Goal: Transaction & Acquisition: Purchase product/service

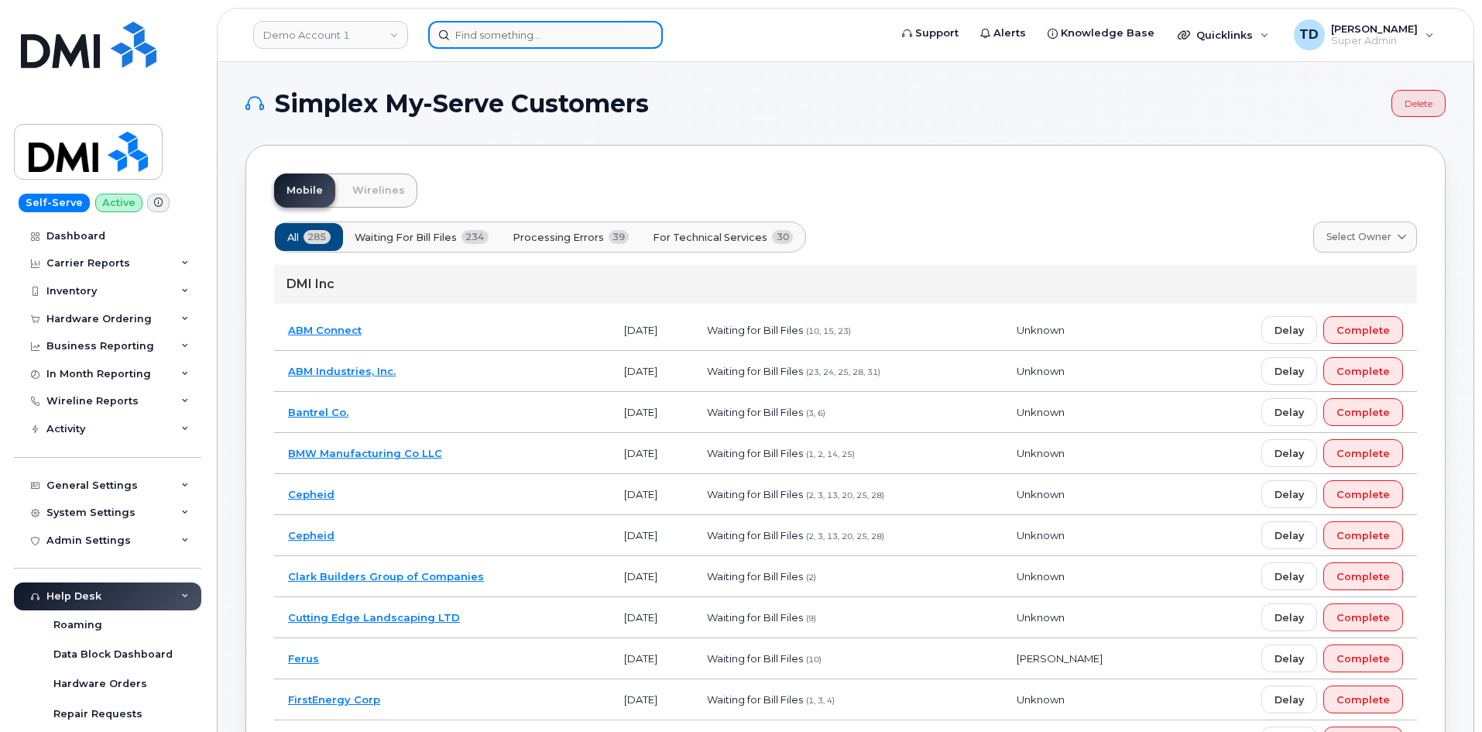
drag, startPoint x: 575, startPoint y: 32, endPoint x: 550, endPoint y: 30, distance: 24.8
click at [573, 31] on input at bounding box center [545, 35] width 235 height 28
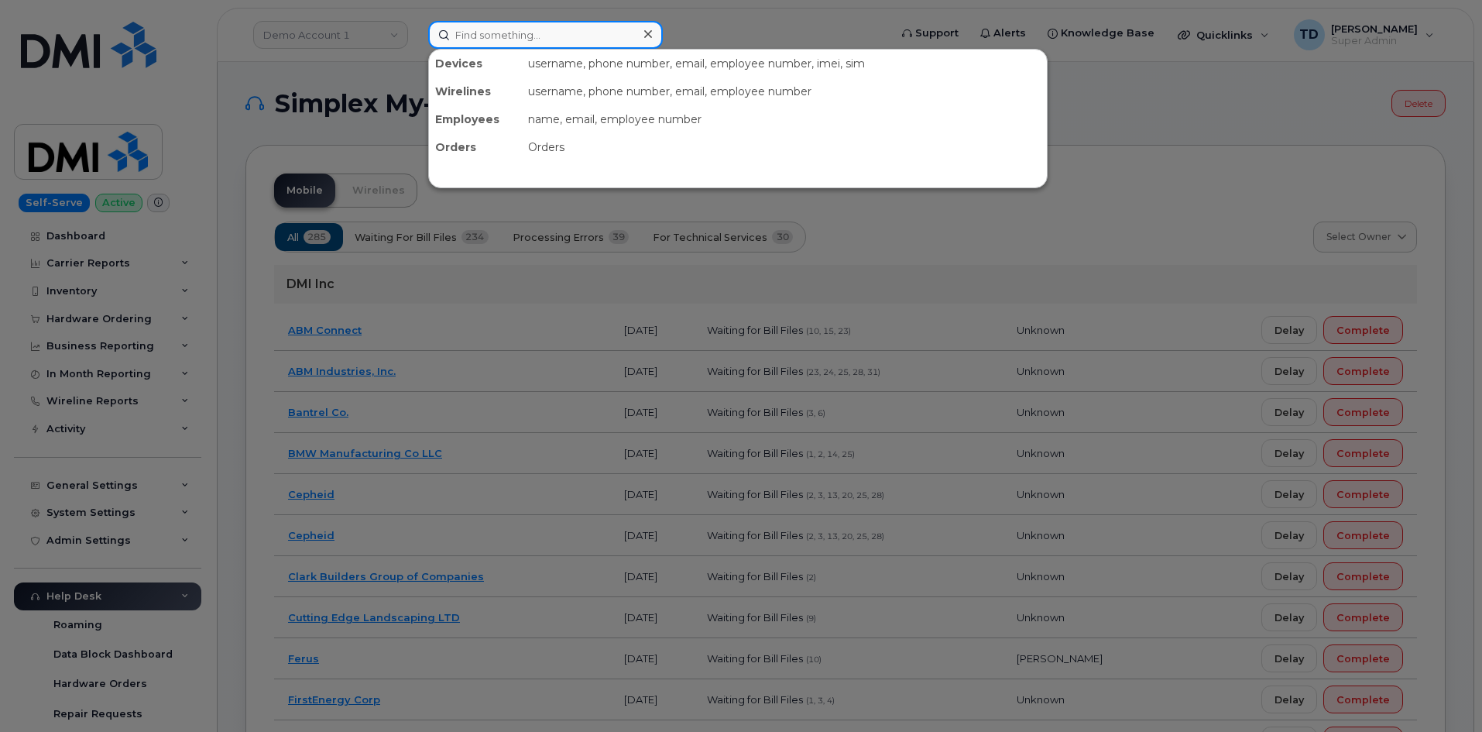
paste input "[PERSON_NAME]"
type input "[PERSON_NAME]"
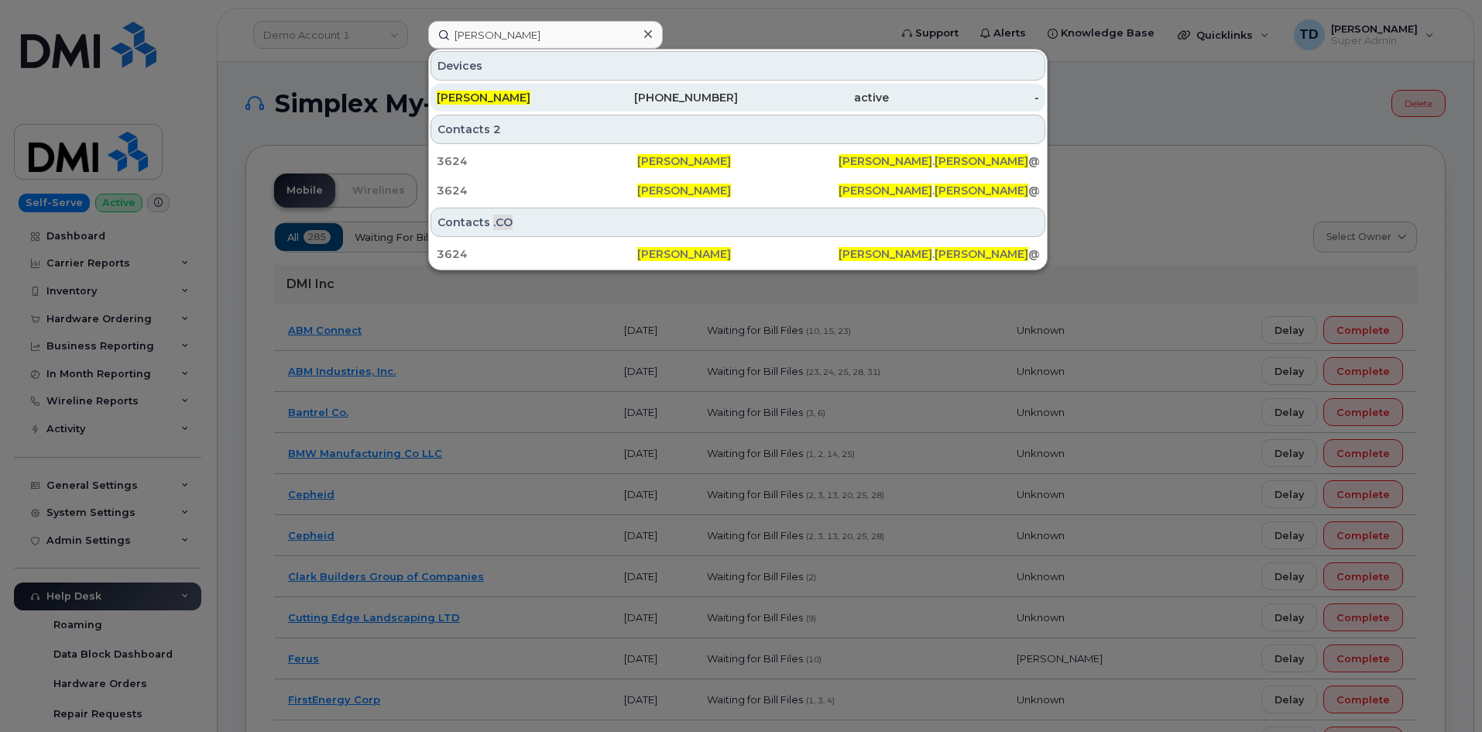
click at [571, 94] on div "[PERSON_NAME]" at bounding box center [512, 97] width 151 height 15
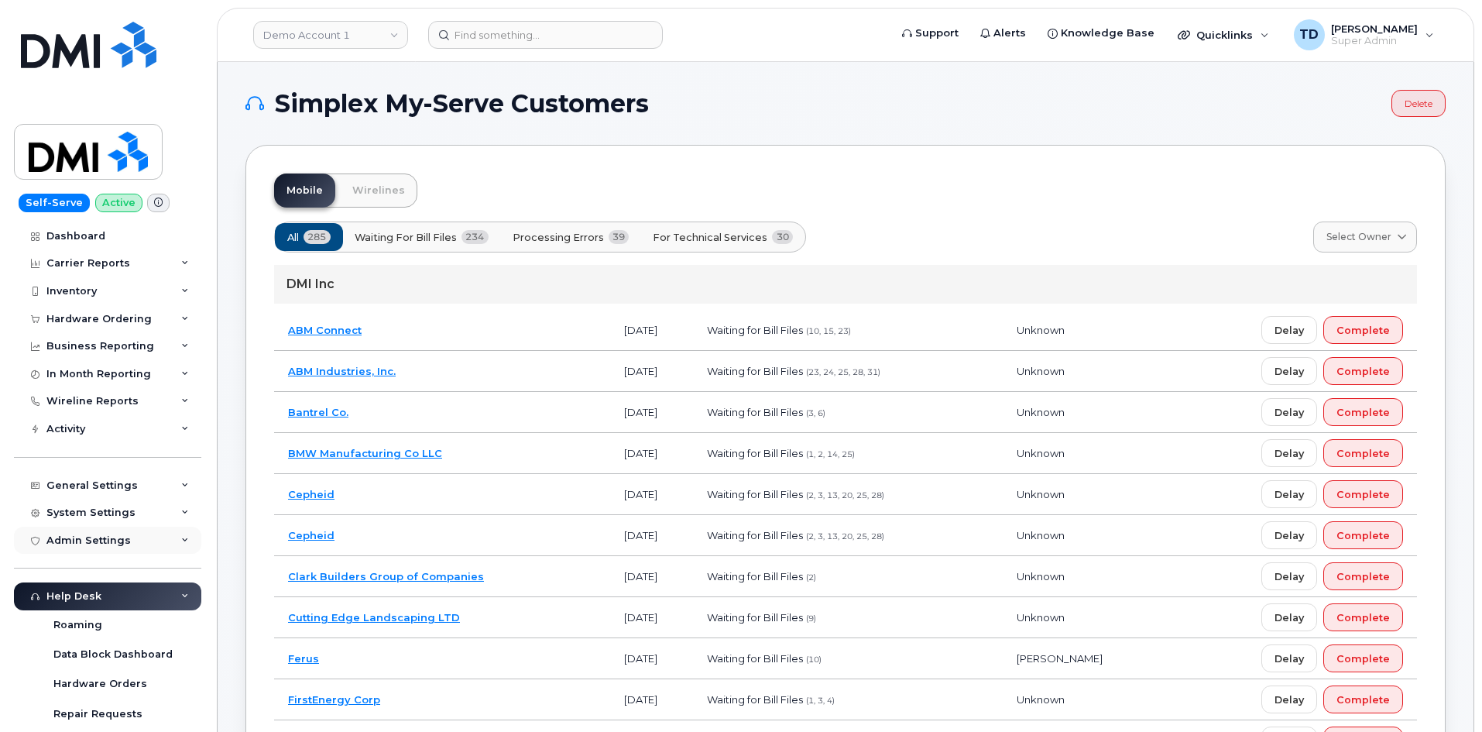
click at [92, 546] on div "Admin Settings" at bounding box center [88, 540] width 84 height 12
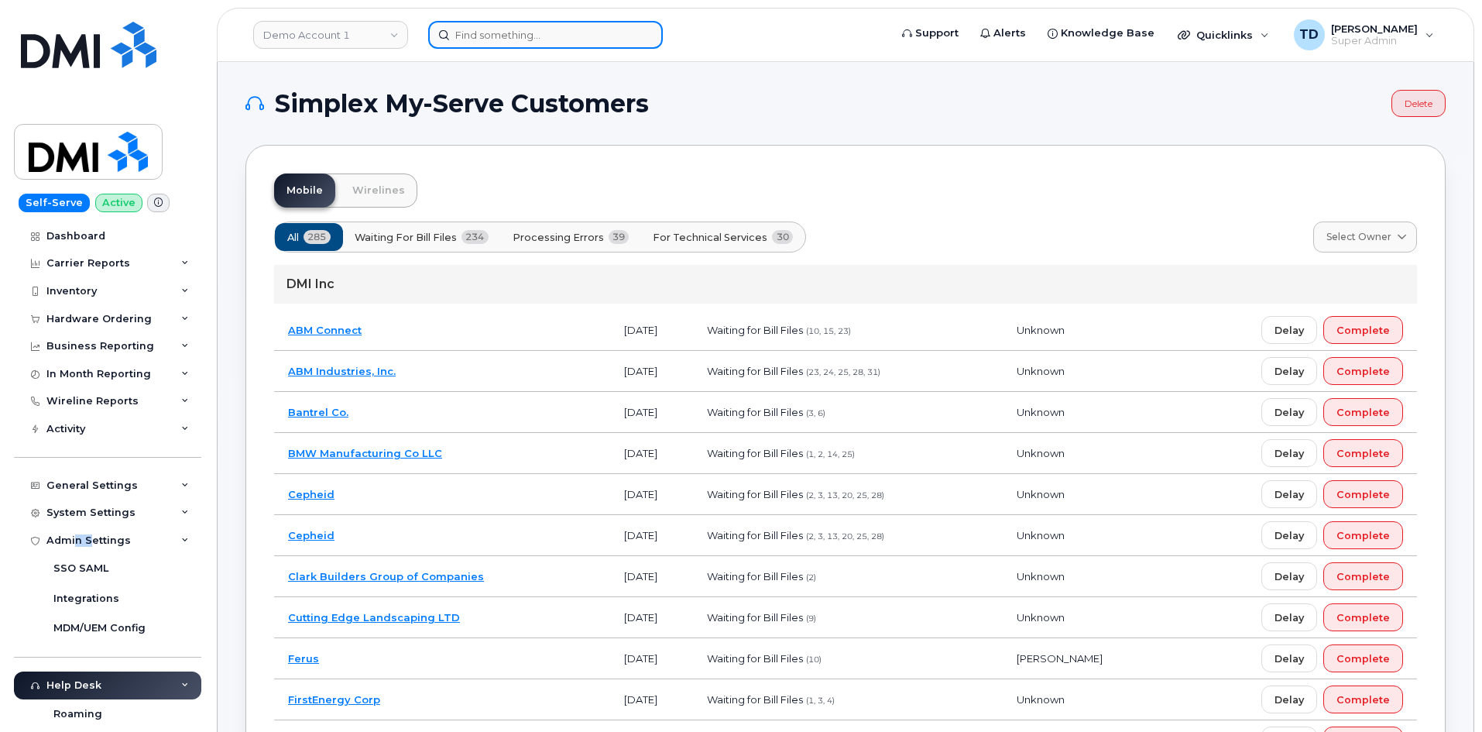
click at [550, 34] on input at bounding box center [545, 35] width 235 height 28
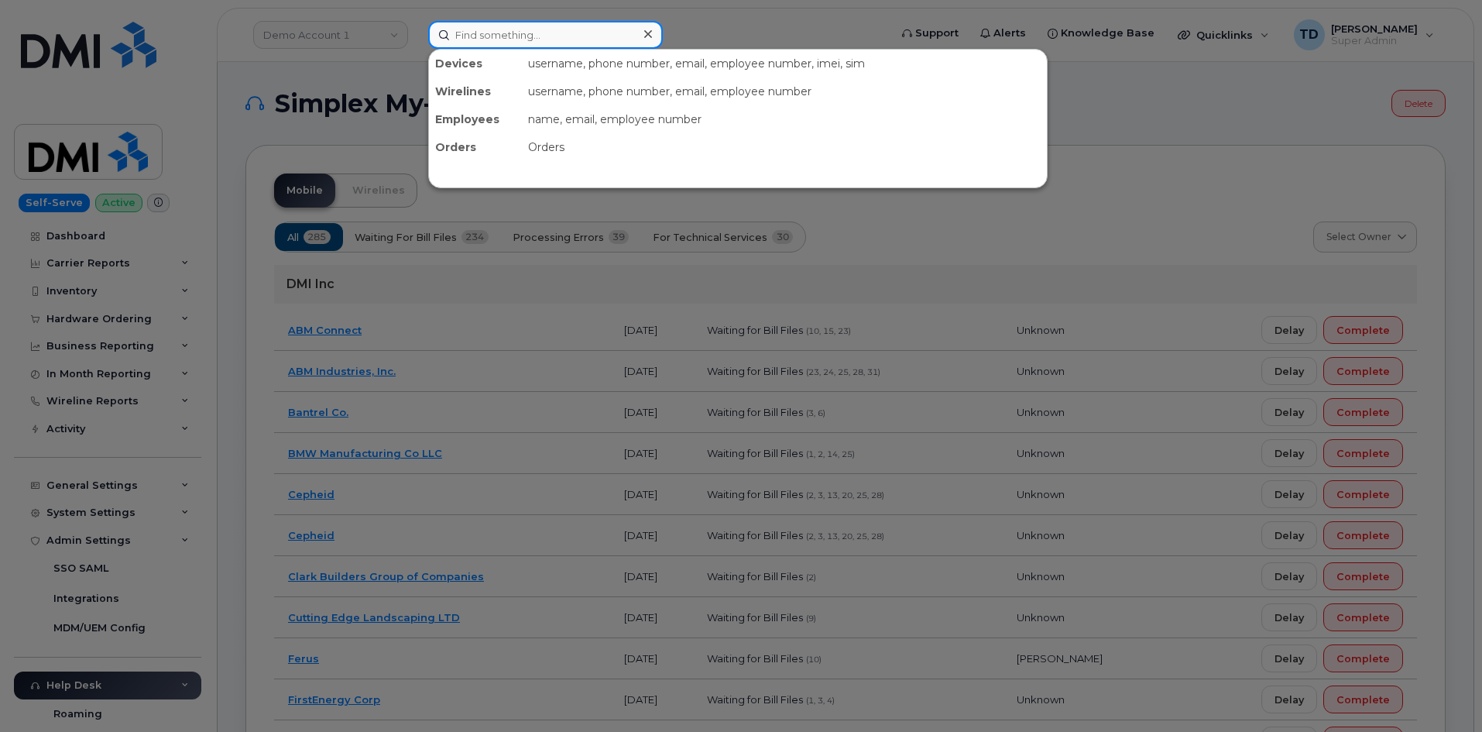
paste input "4045163039"
type input "4045163039"
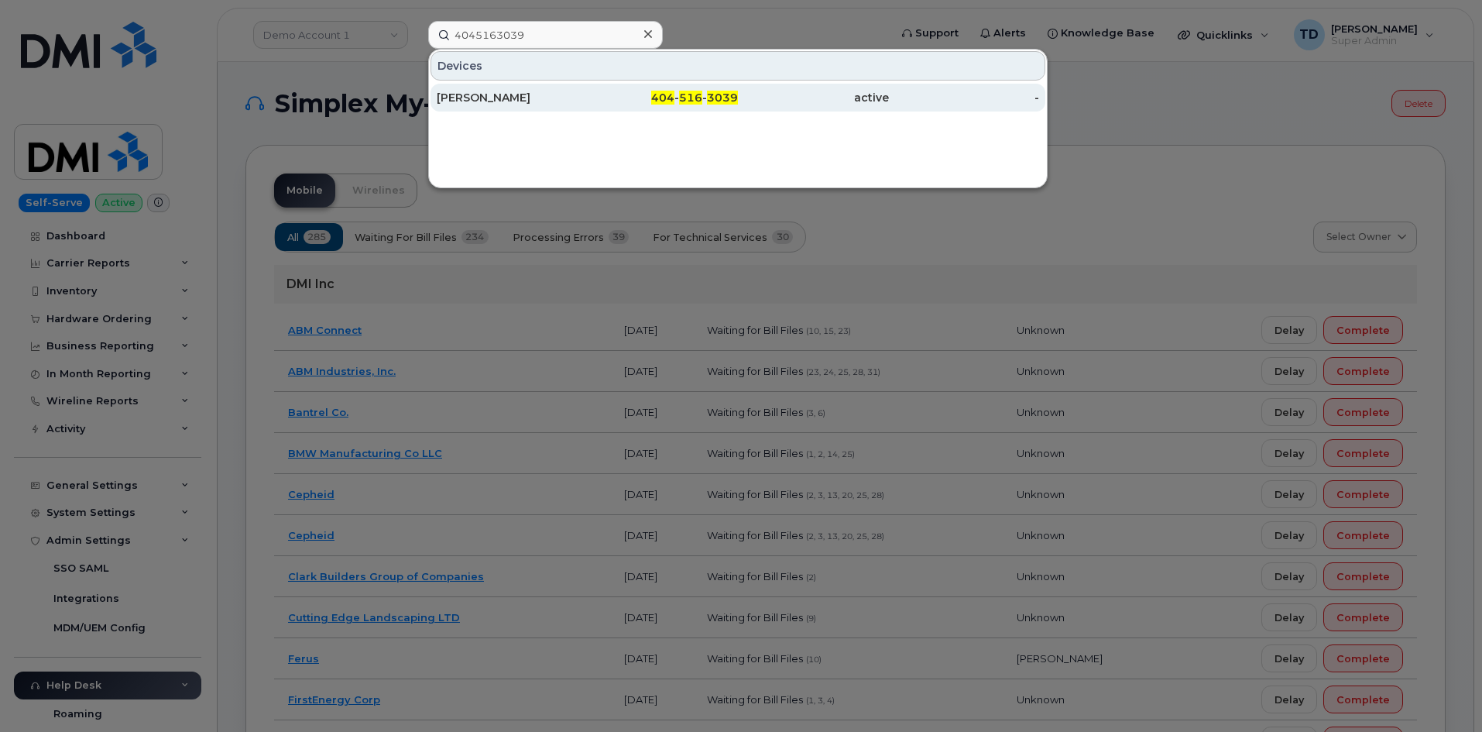
click at [757, 103] on div "active" at bounding box center [813, 97] width 151 height 15
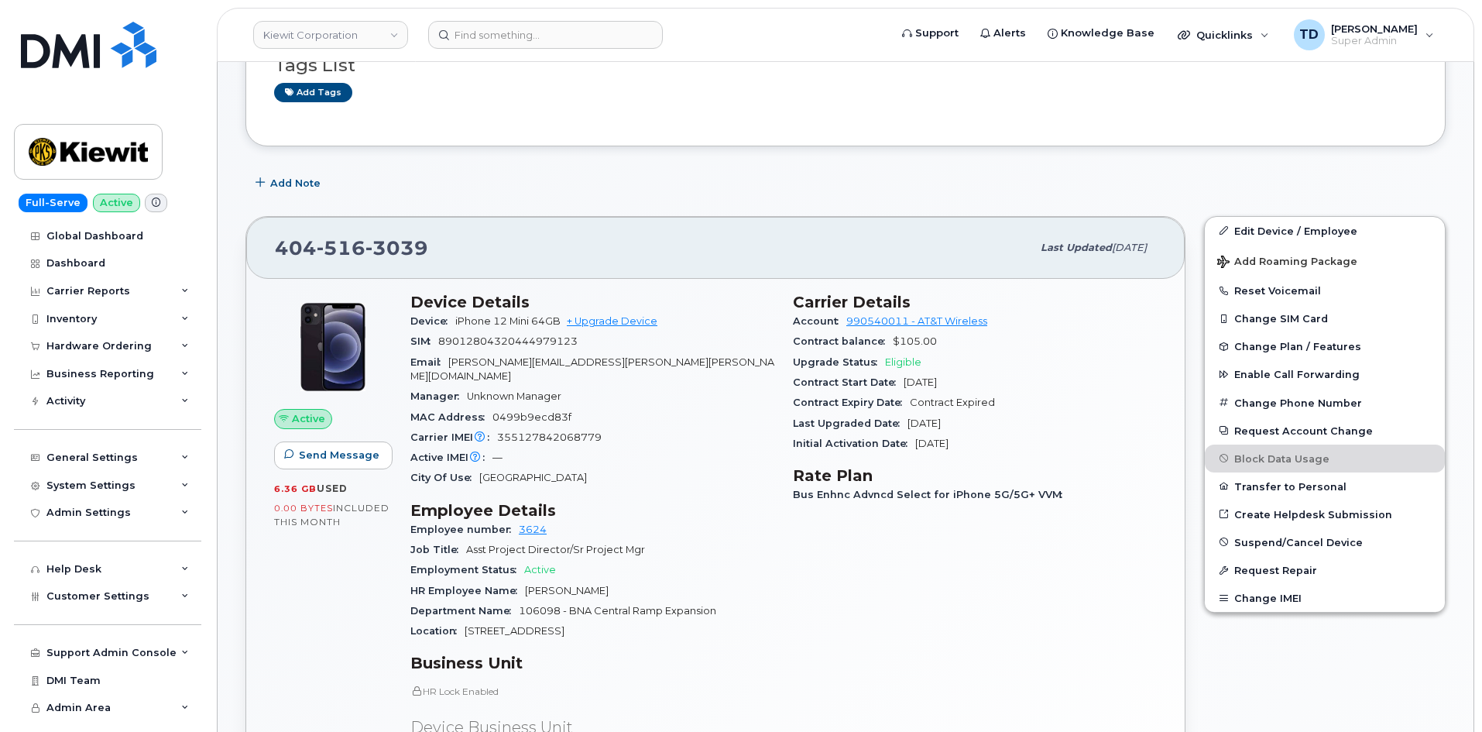
scroll to position [232, 0]
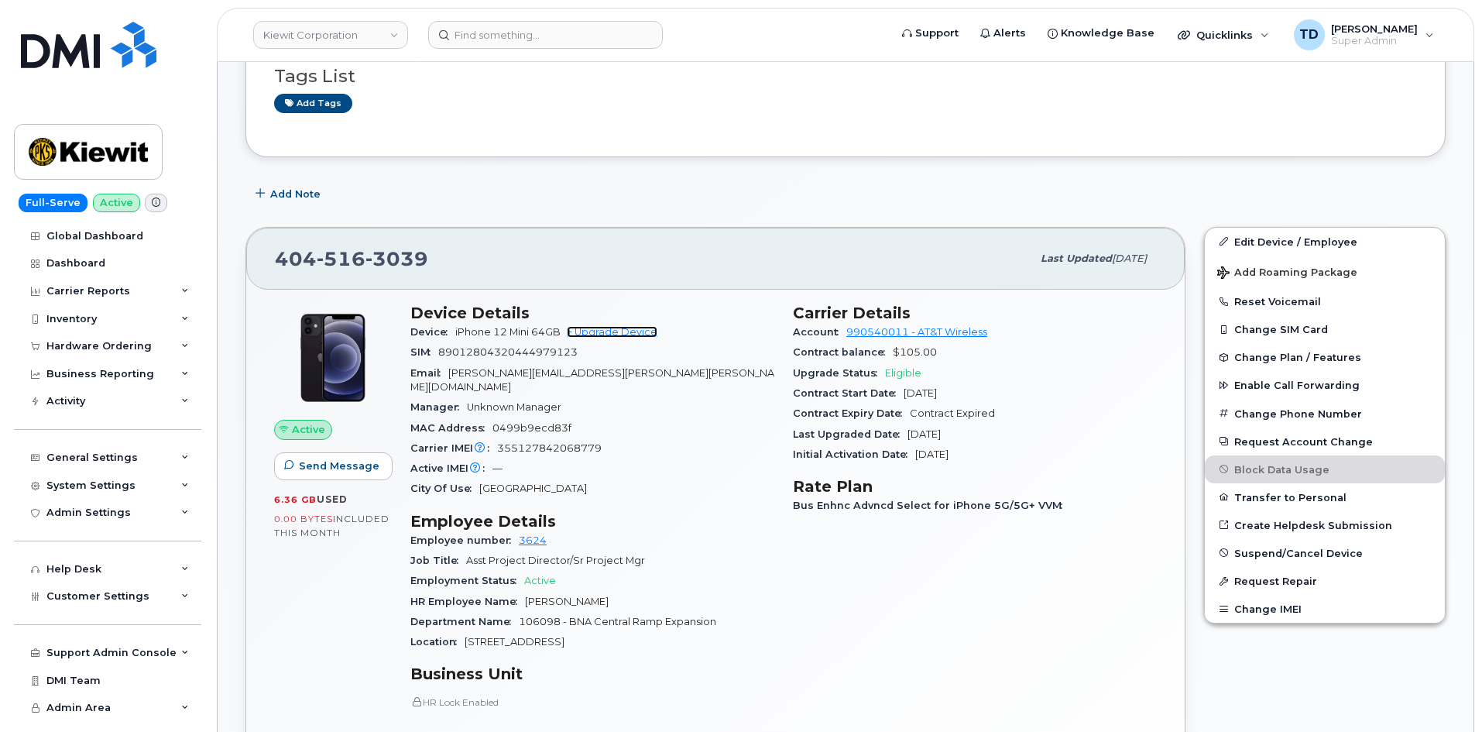
click at [636, 329] on link "+ Upgrade Device" at bounding box center [612, 332] width 91 height 12
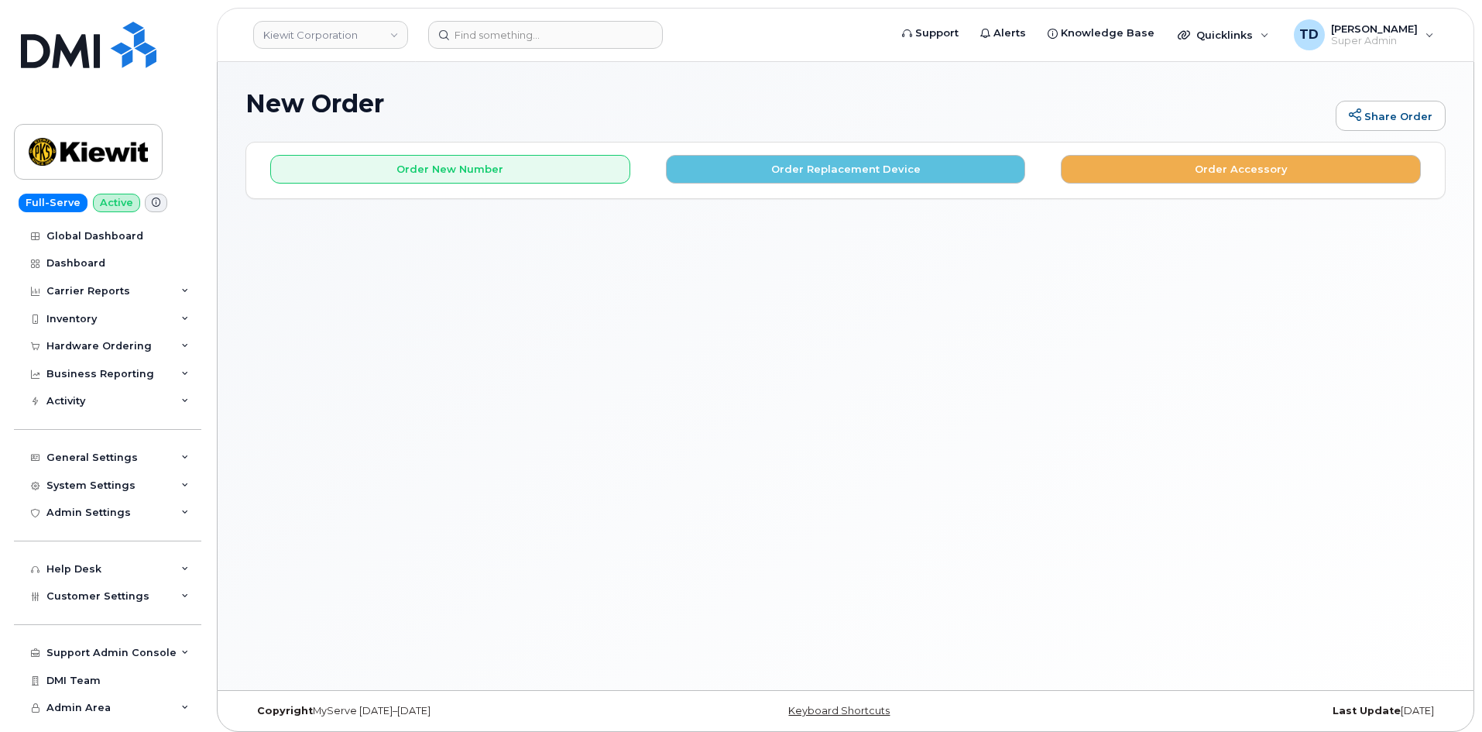
click at [807, 152] on div "Order New Number Order Replacement Device Order Accessory" at bounding box center [845, 162] width 1199 height 41
click at [819, 167] on button "Order Replacement Device" at bounding box center [846, 169] width 360 height 29
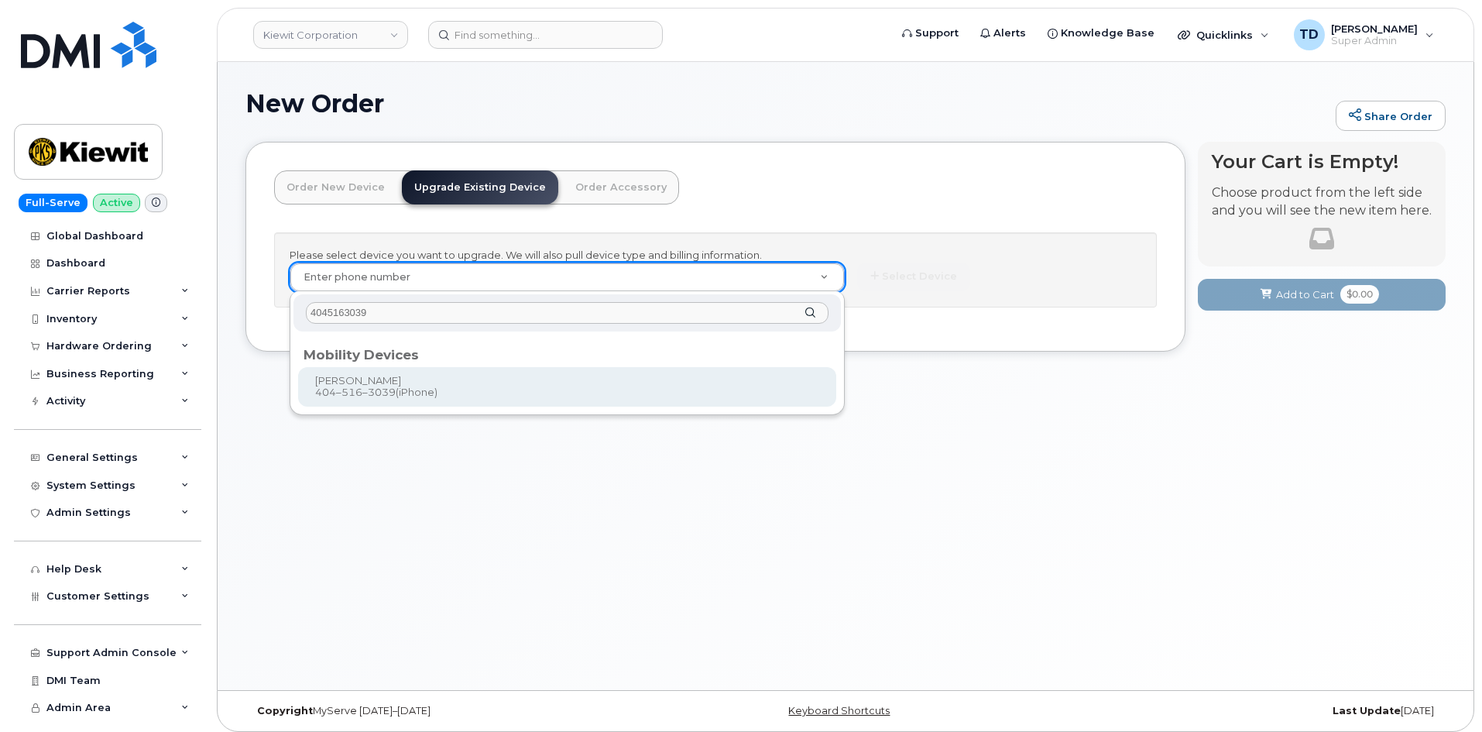
type input "4045163039"
type input "1120127"
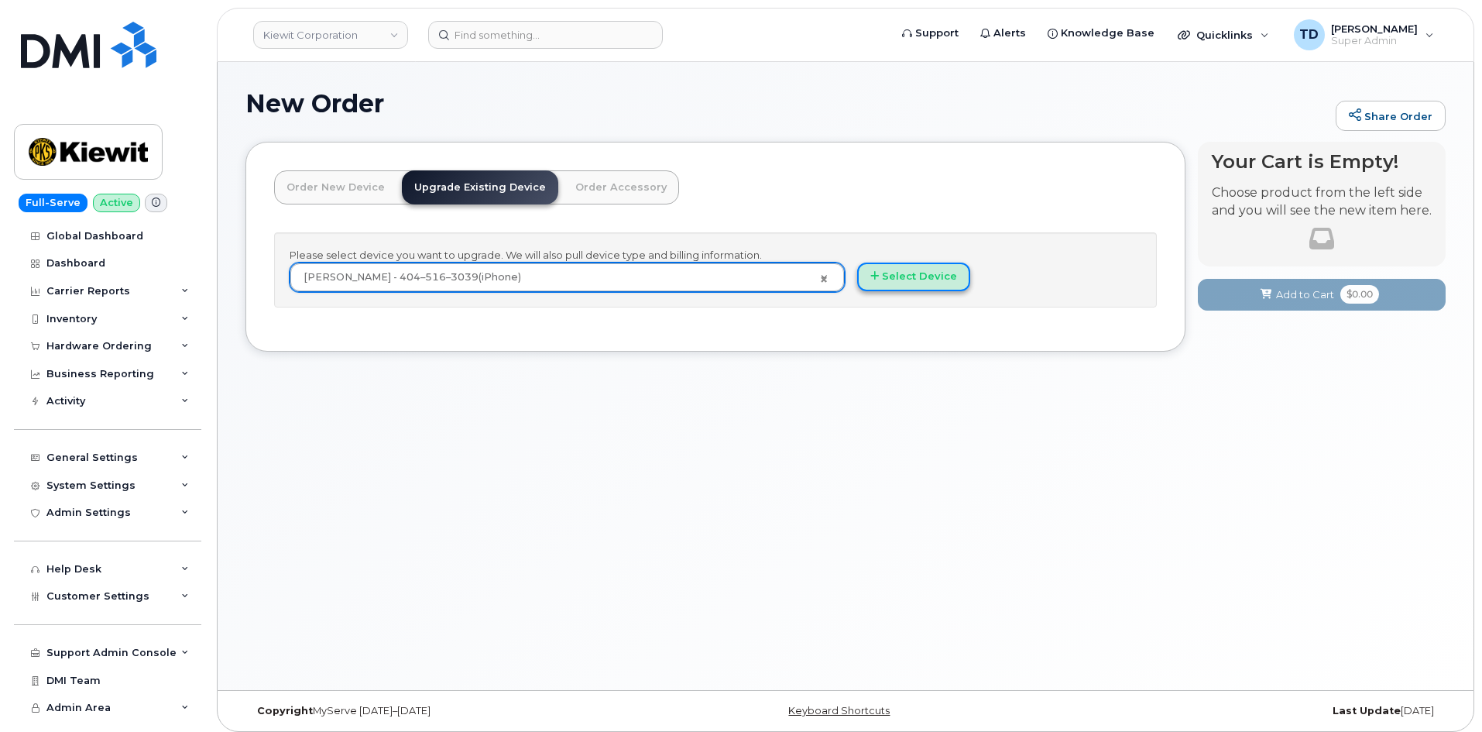
click at [892, 287] on button "Select Device" at bounding box center [913, 277] width 113 height 29
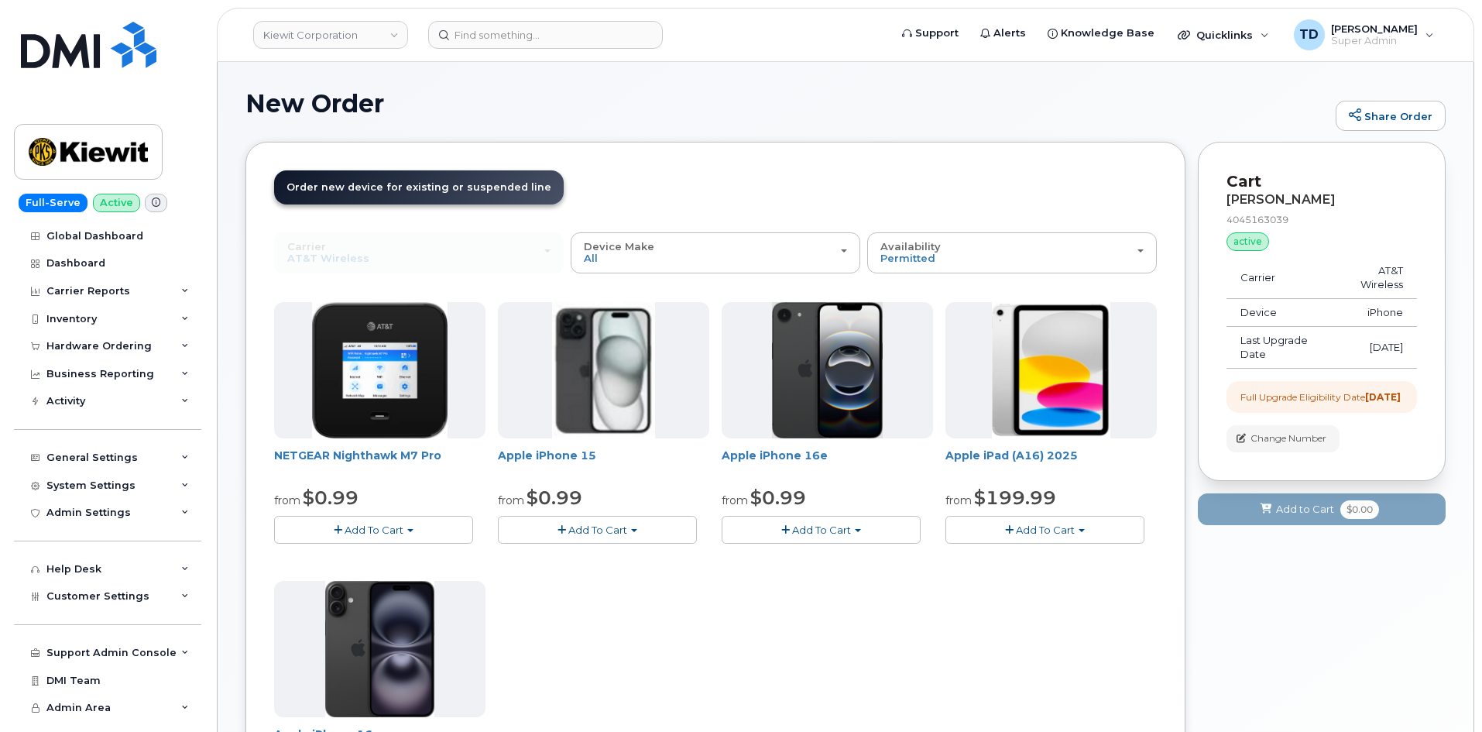
scroll to position [77, 0]
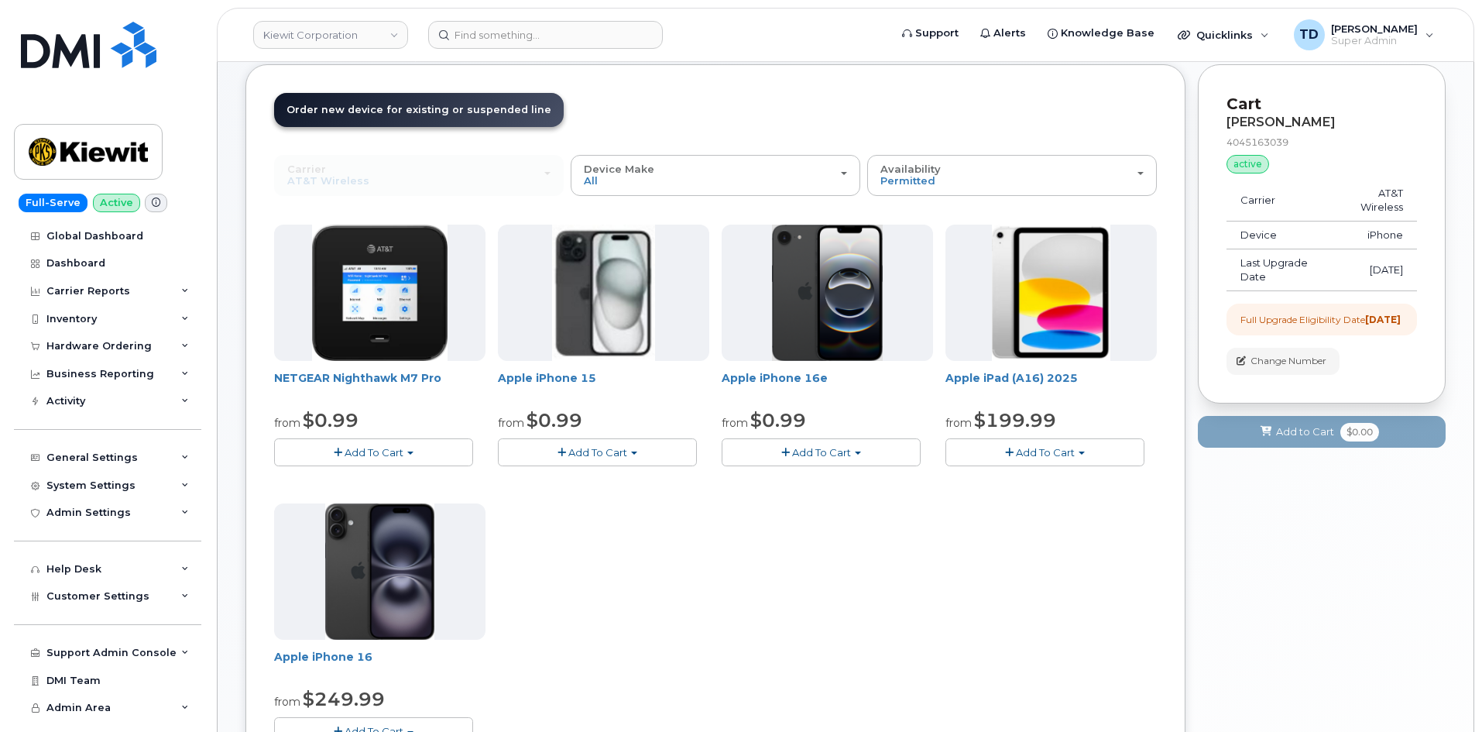
click at [812, 446] on span "Add To Cart" at bounding box center [821, 452] width 59 height 12
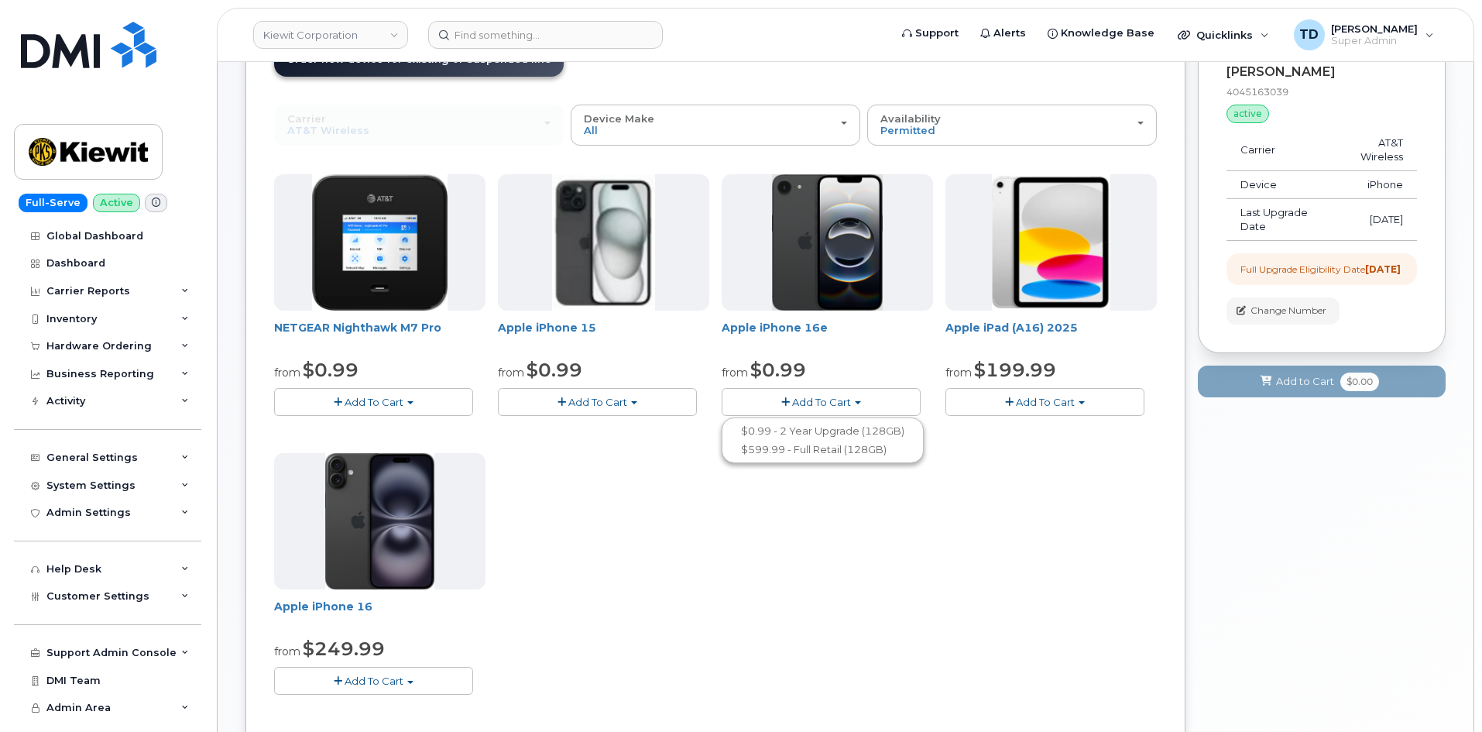
scroll to position [155, 0]
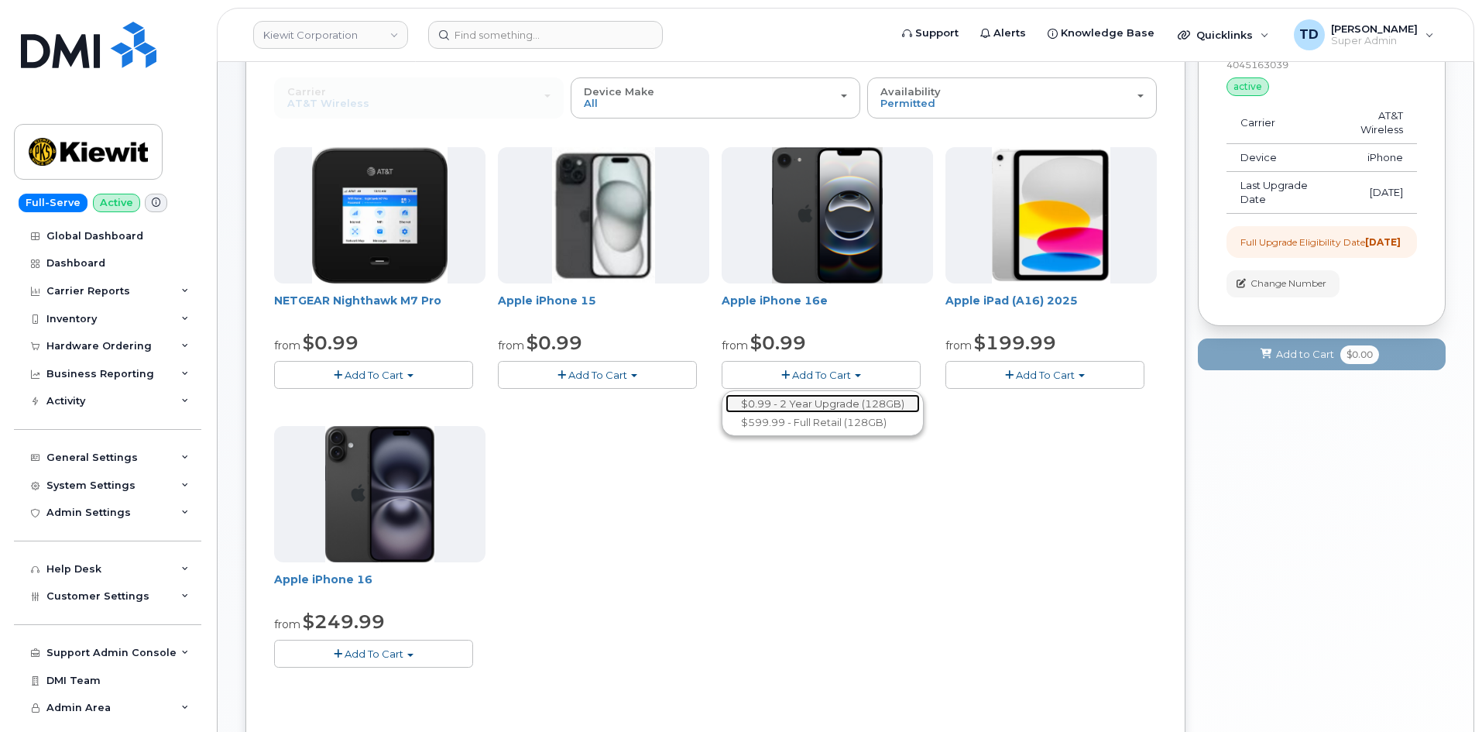
click at [804, 396] on link "$0.99 - 2 Year Upgrade (128GB)" at bounding box center [823, 403] width 194 height 19
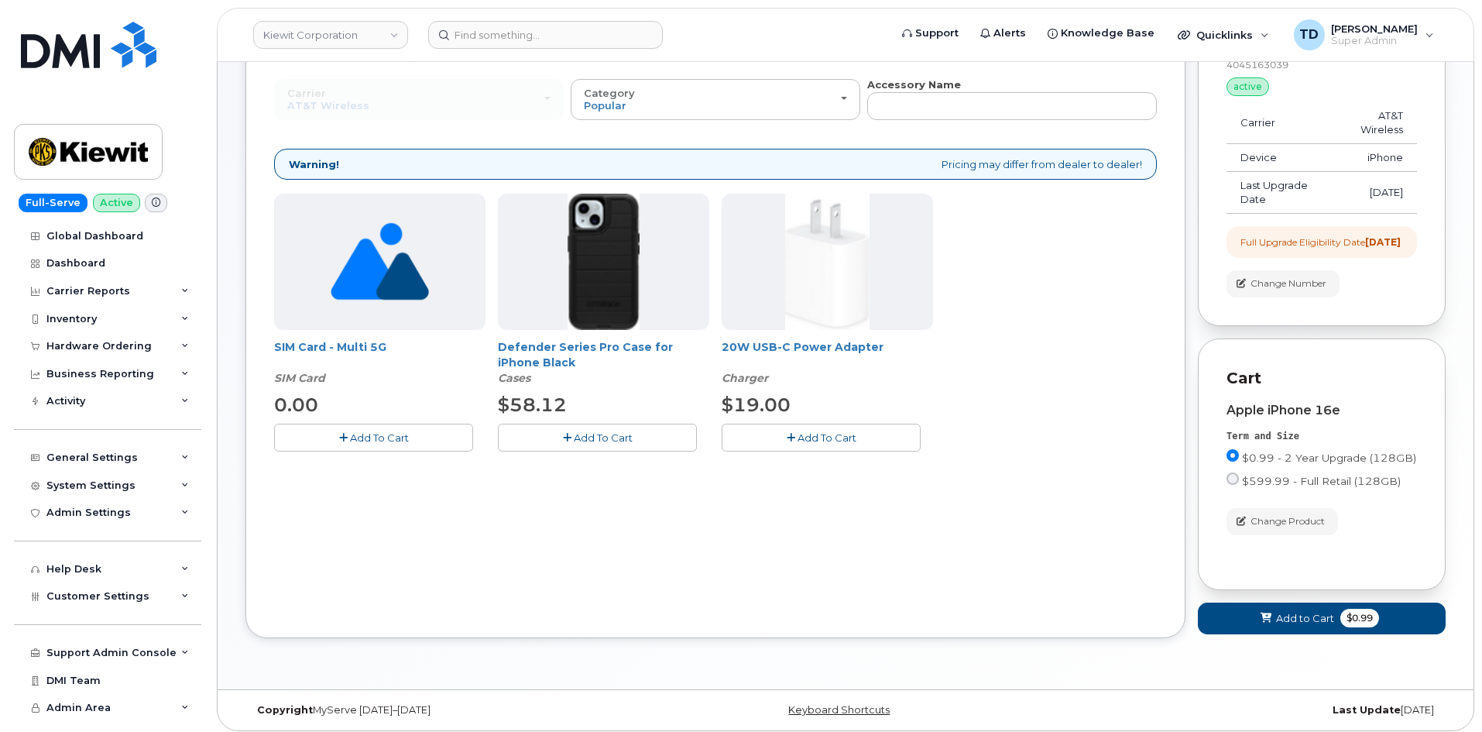
click at [627, 427] on button "Add To Cart" at bounding box center [597, 437] width 199 height 27
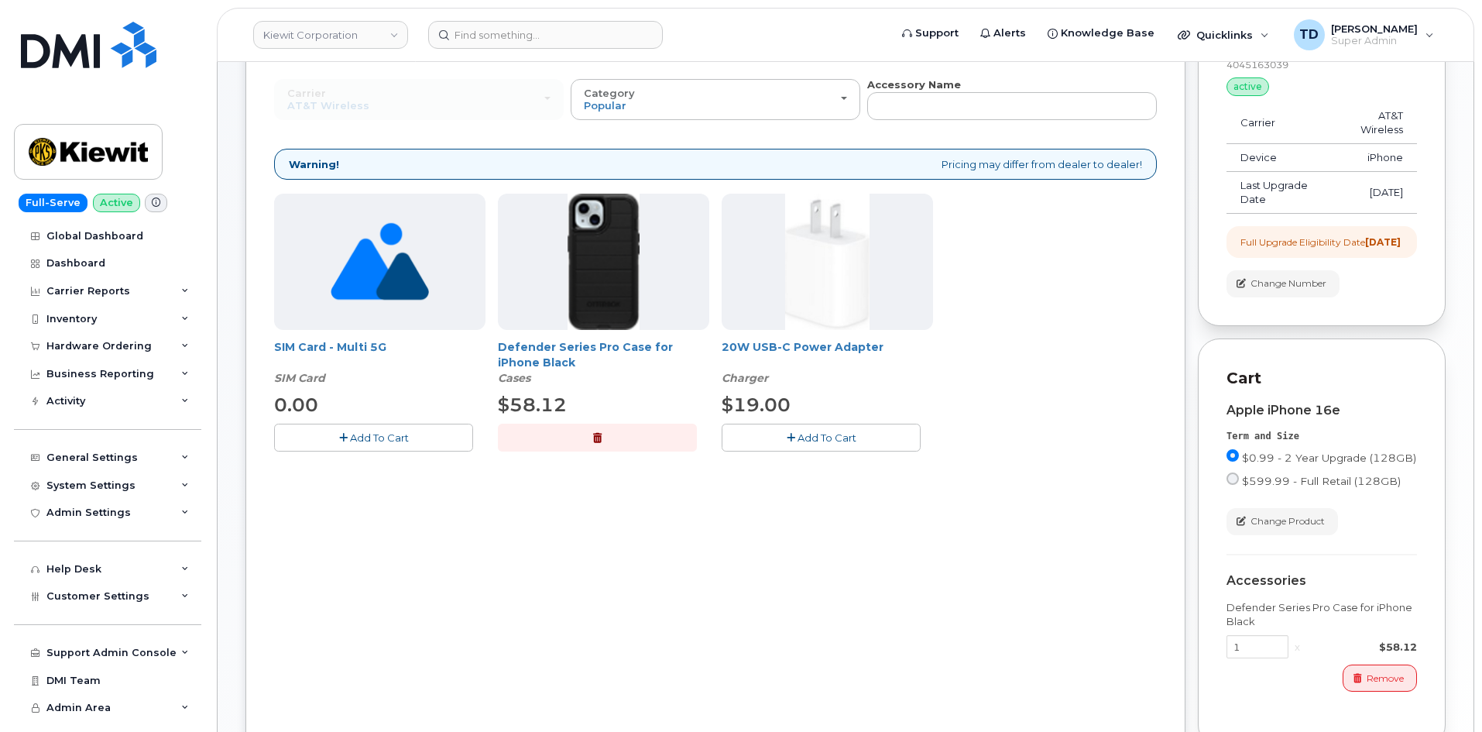
click at [792, 435] on icon "button" at bounding box center [791, 438] width 9 height 10
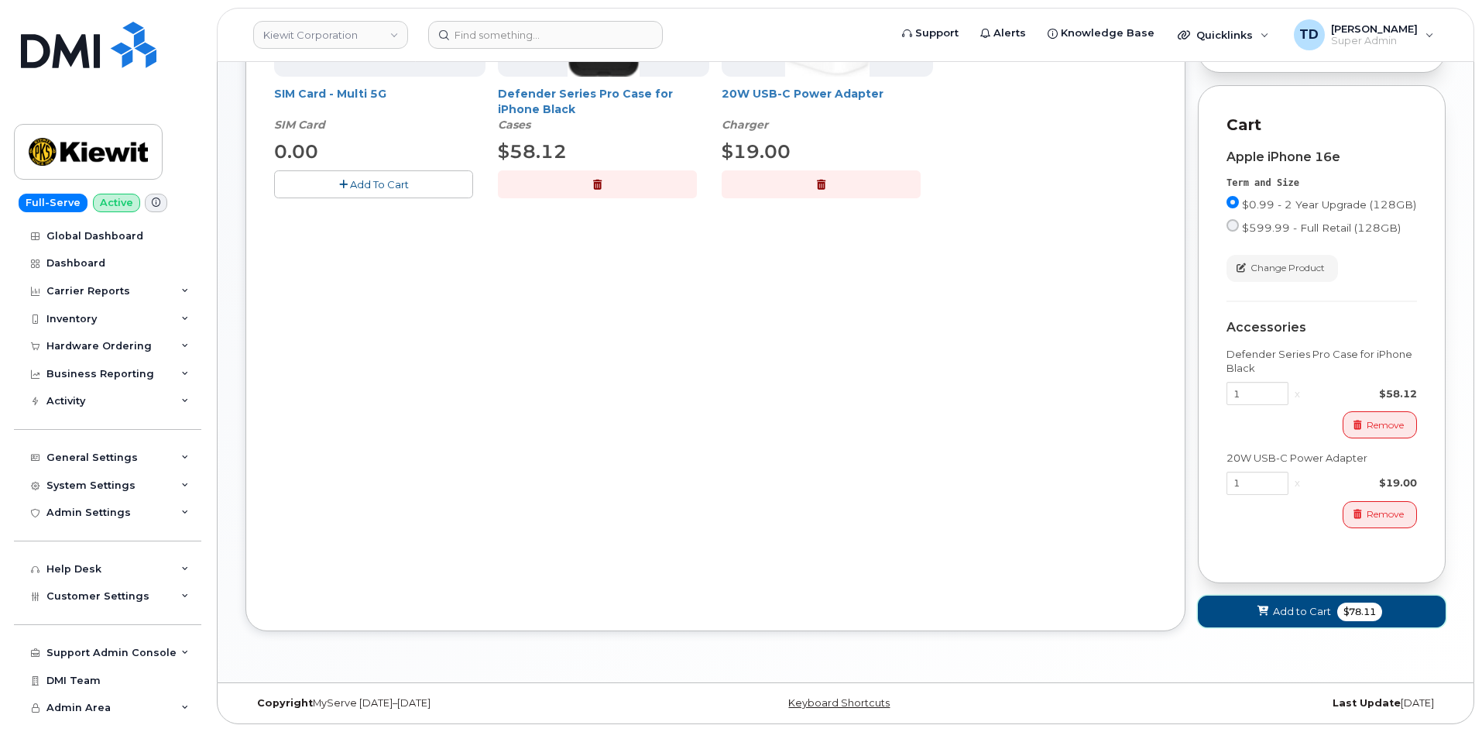
click at [1344, 606] on span "$78.11" at bounding box center [1359, 611] width 45 height 19
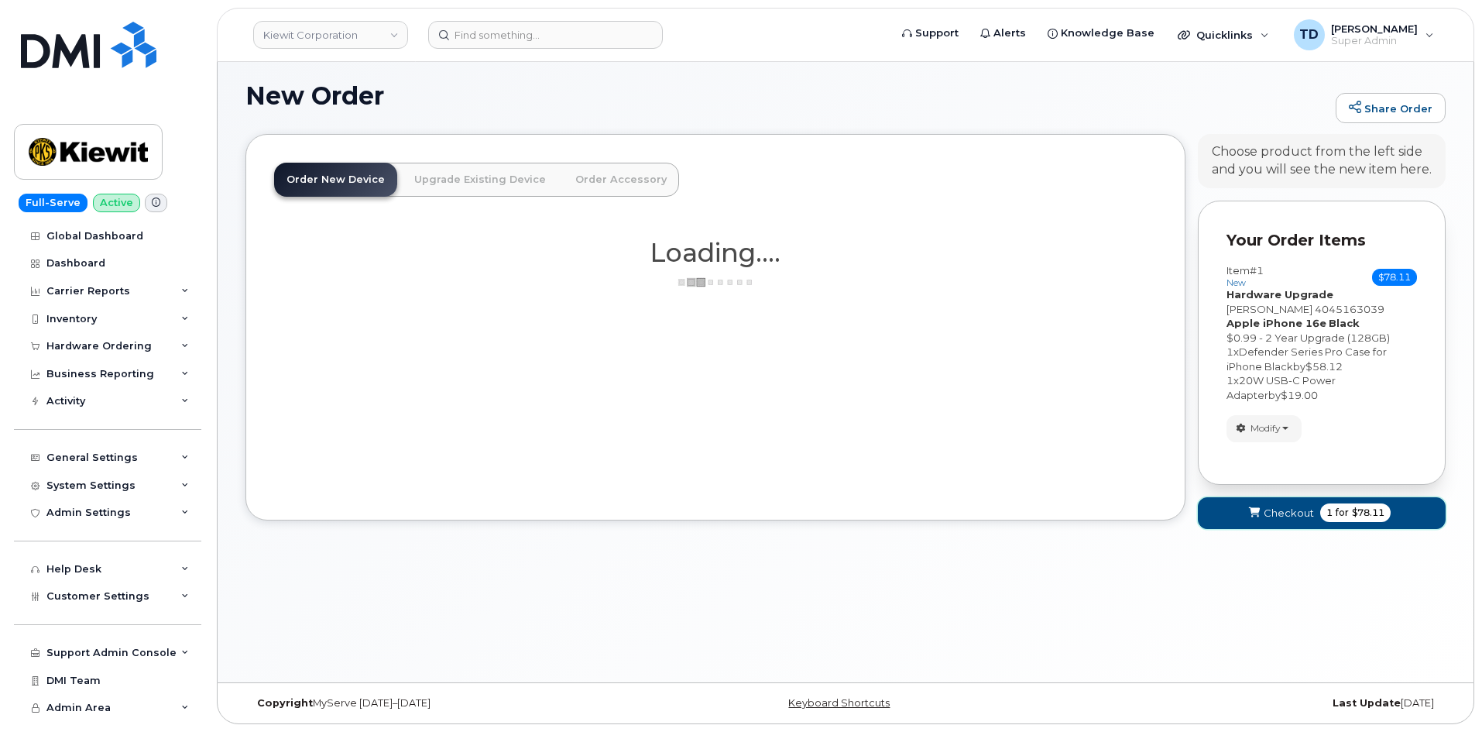
click at [1329, 505] on span "1 for $78.11" at bounding box center [1355, 512] width 70 height 19
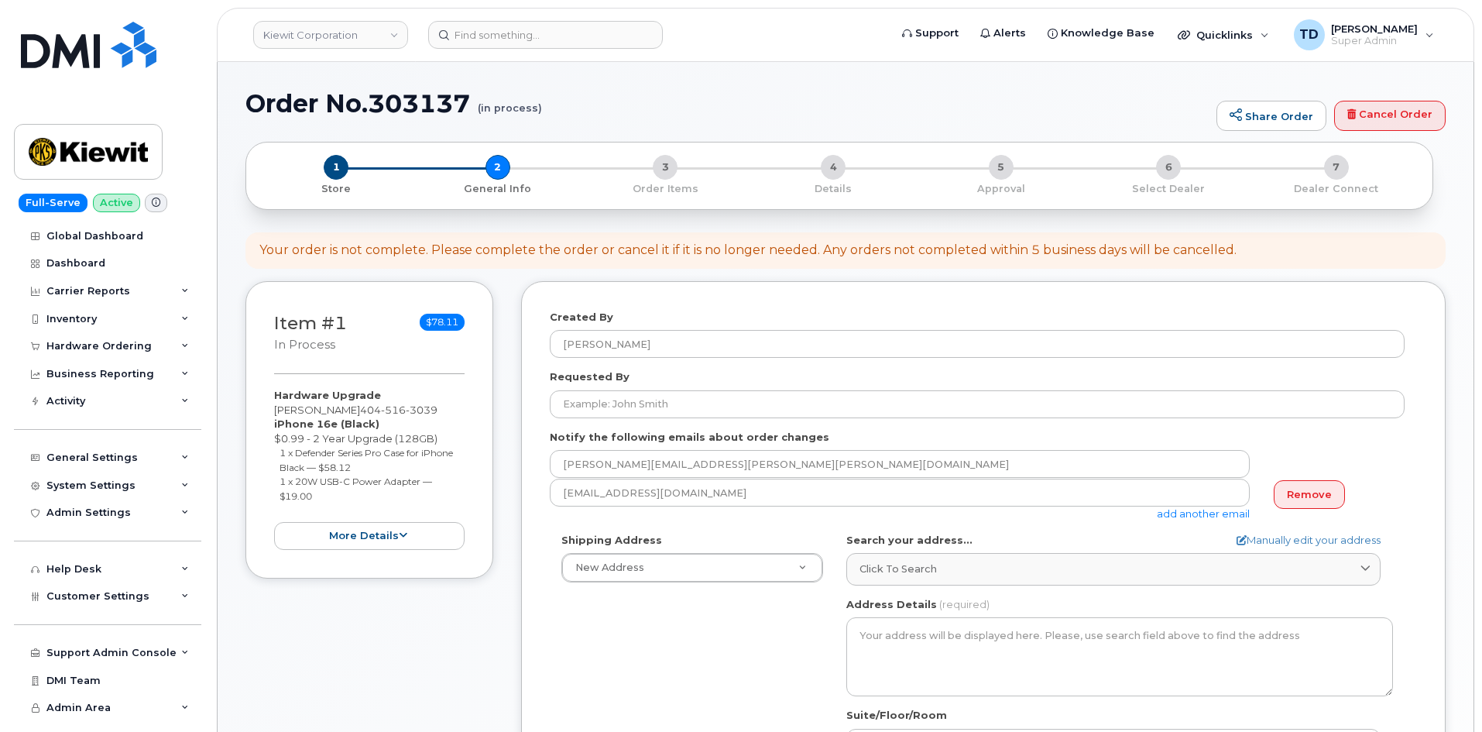
select select
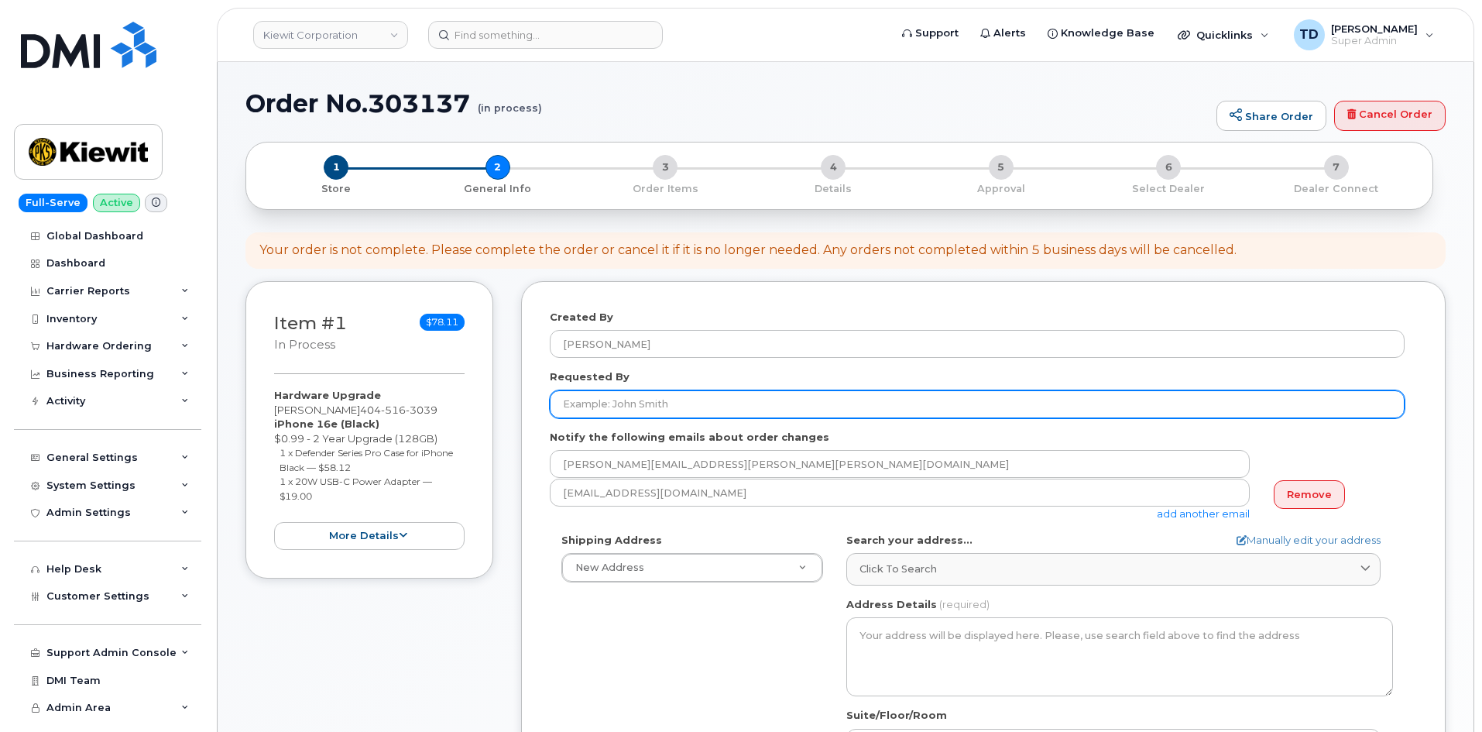
click at [681, 411] on input "Requested By" at bounding box center [977, 404] width 855 height 28
paste input "4045163039"
type input "4045163039"
drag, startPoint x: 681, startPoint y: 415, endPoint x: 472, endPoint y: 425, distance: 209.3
click at [480, 425] on div "Item #1 in process $78.11 Hardware Upgrade [PERSON_NAME] [PHONE_NUMBER] iPhone …" at bounding box center [845, 630] width 1200 height 699
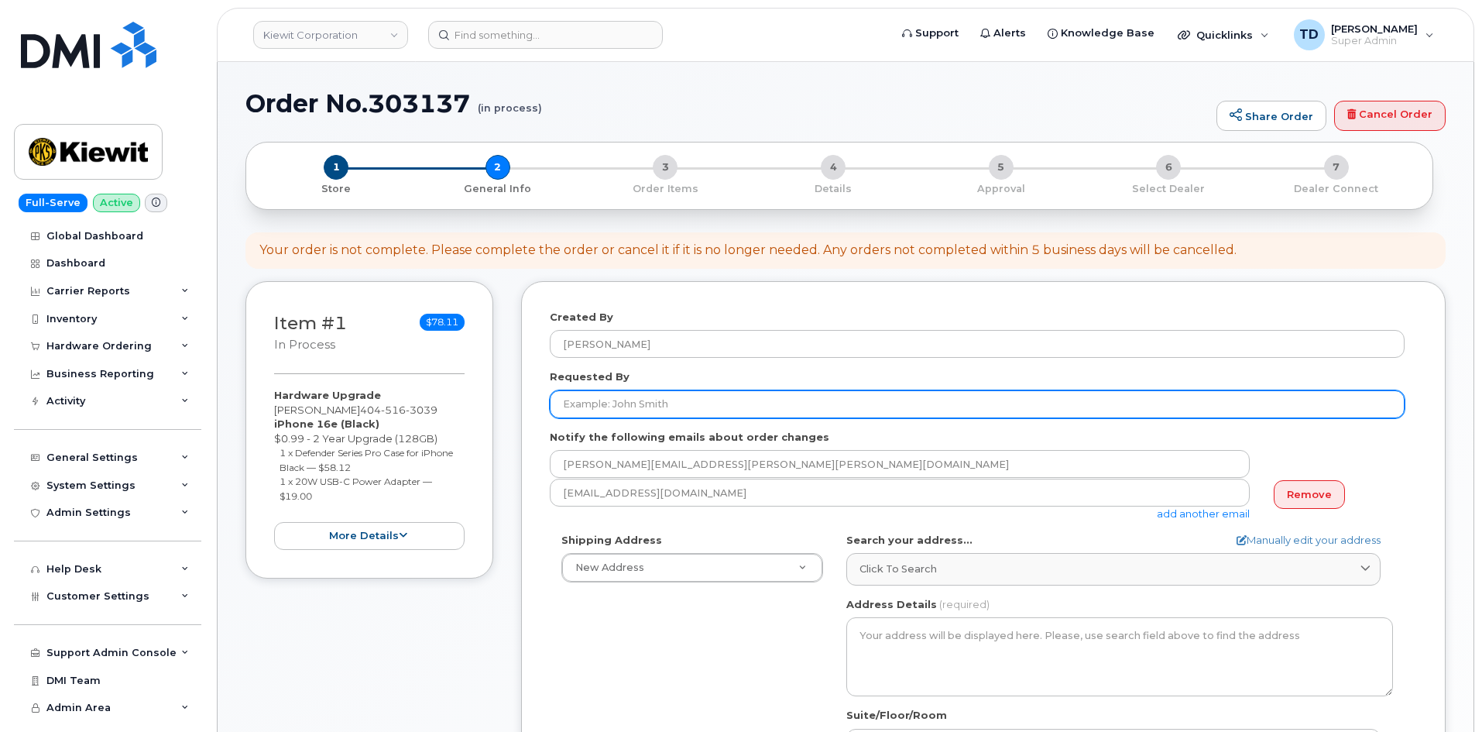
drag, startPoint x: 659, startPoint y: 400, endPoint x: 647, endPoint y: 396, distance: 12.2
click at [659, 400] on input "Requested By" at bounding box center [977, 404] width 855 height 28
paste input "[PERSON_NAME]"
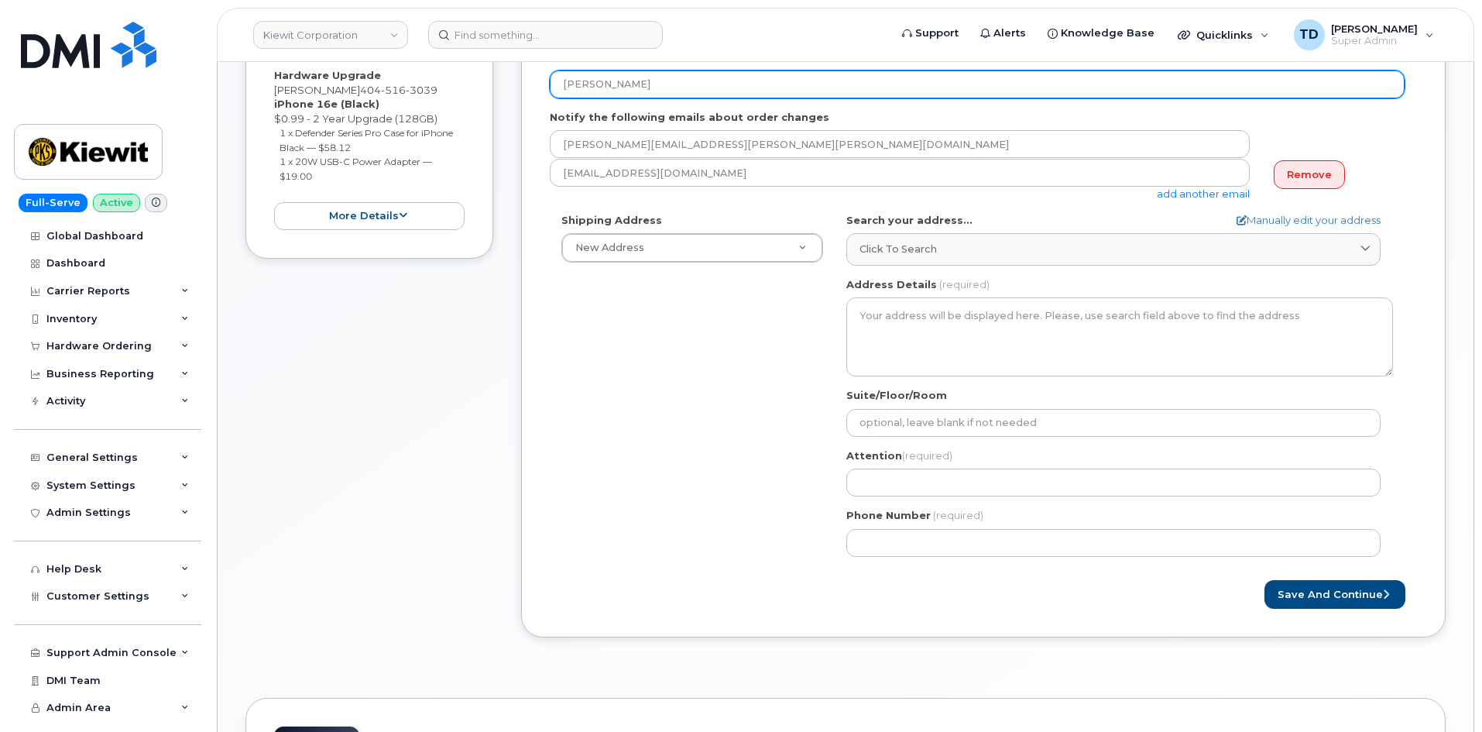
scroll to position [542, 0]
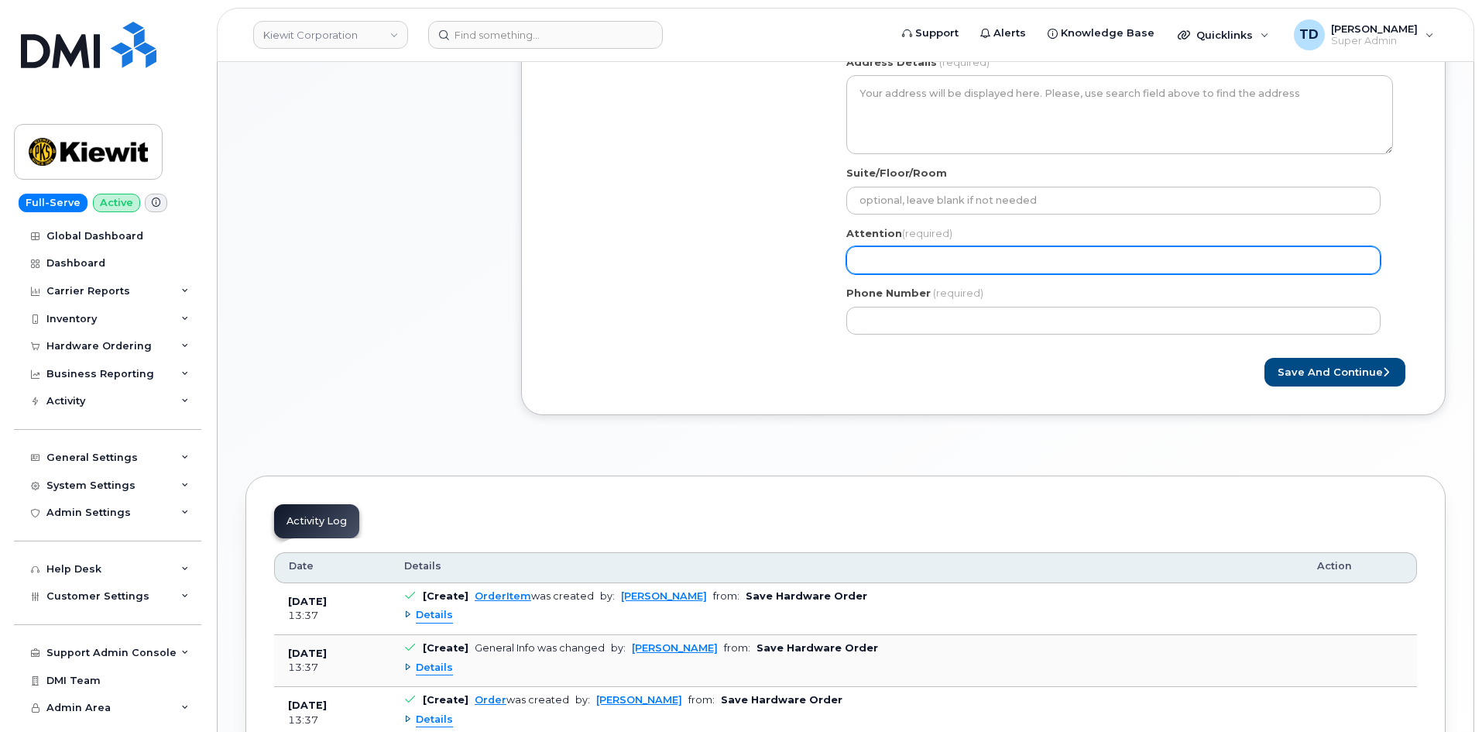
type input "[PERSON_NAME]"
click at [939, 271] on input "Attention (required)" at bounding box center [1113, 260] width 534 height 28
paste input "[PERSON_NAME]"
select select
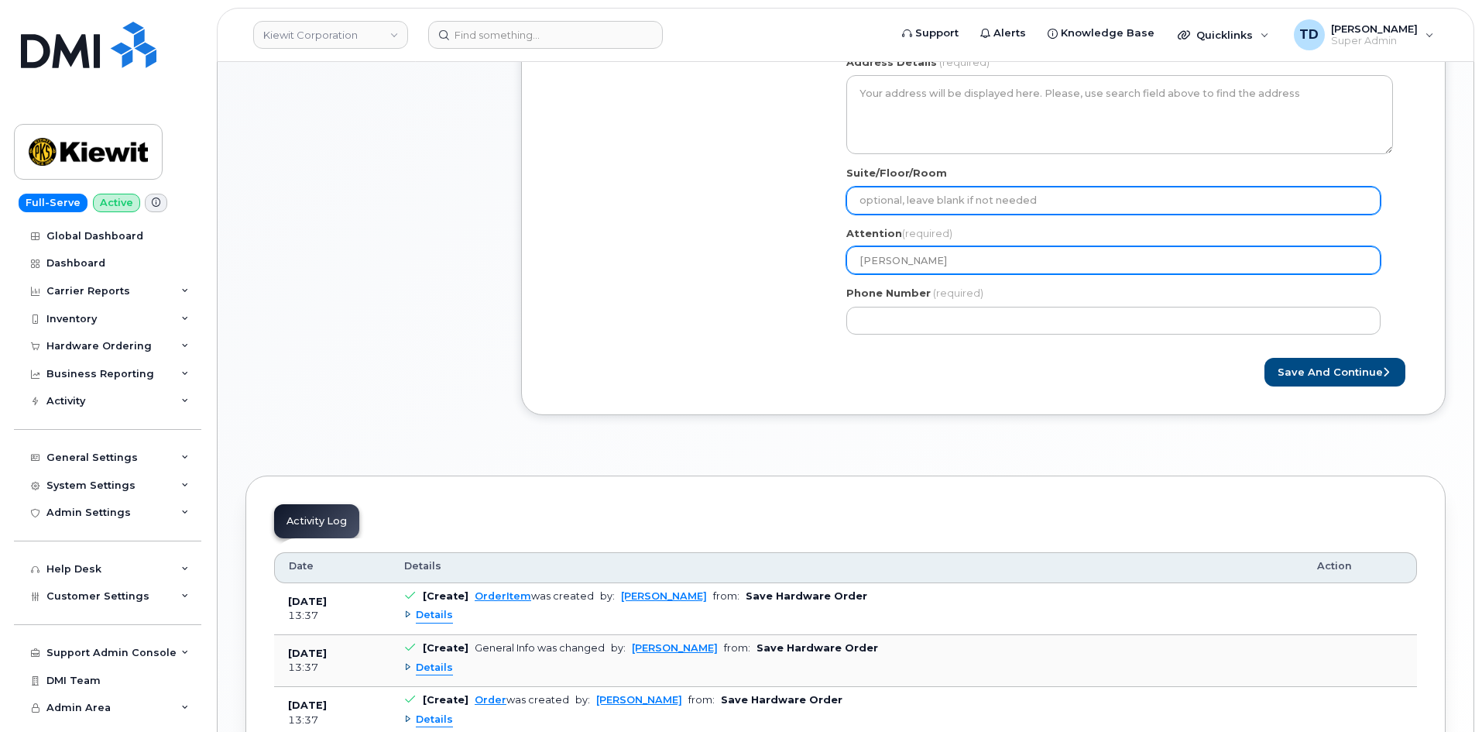
type input "[PERSON_NAME]"
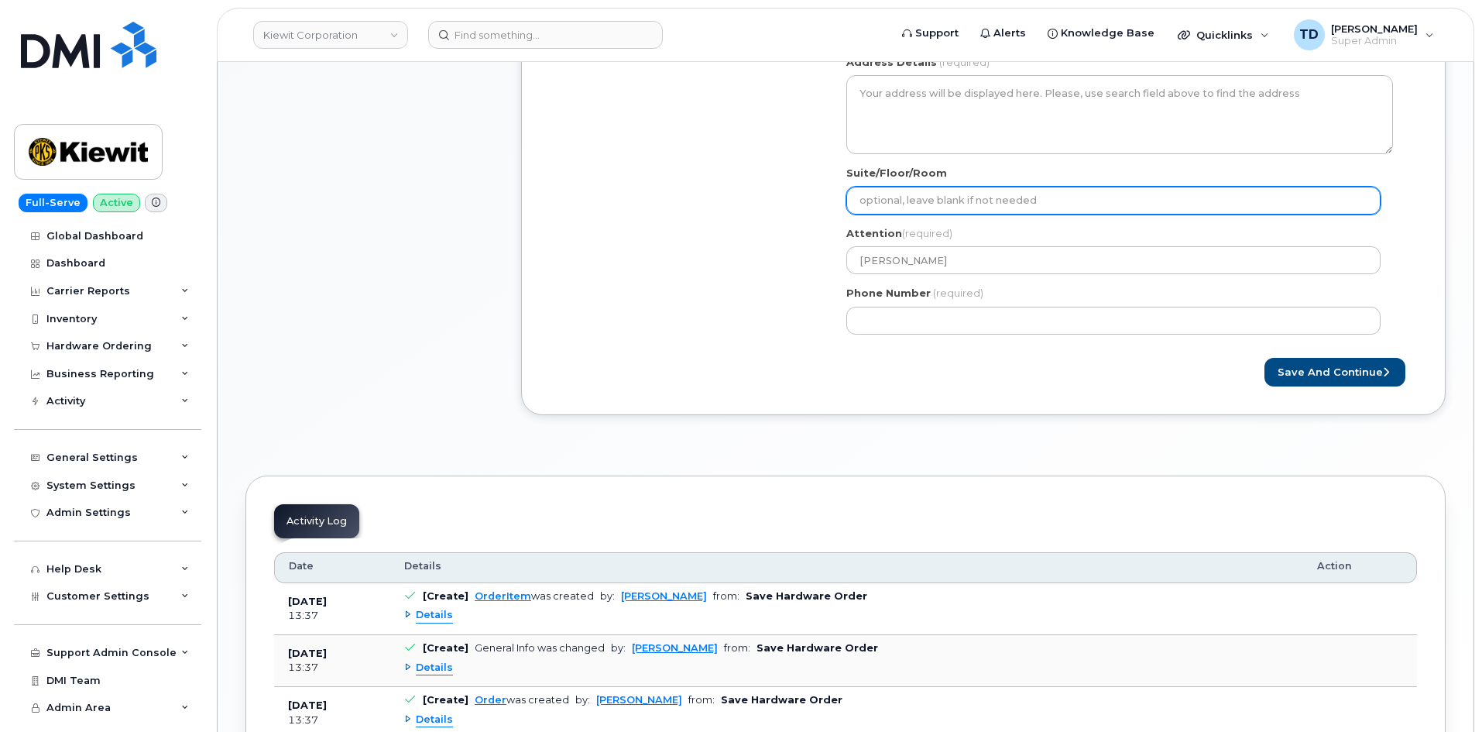
drag, startPoint x: 907, startPoint y: 208, endPoint x: 894, endPoint y: 218, distance: 17.1
click at [907, 208] on input "Suite/Floor/Room" at bounding box center [1113, 201] width 534 height 28
click at [887, 196] on input "Suite/Floor/Room" at bounding box center [1113, 201] width 534 height 28
paste input "Suite 303"
select select
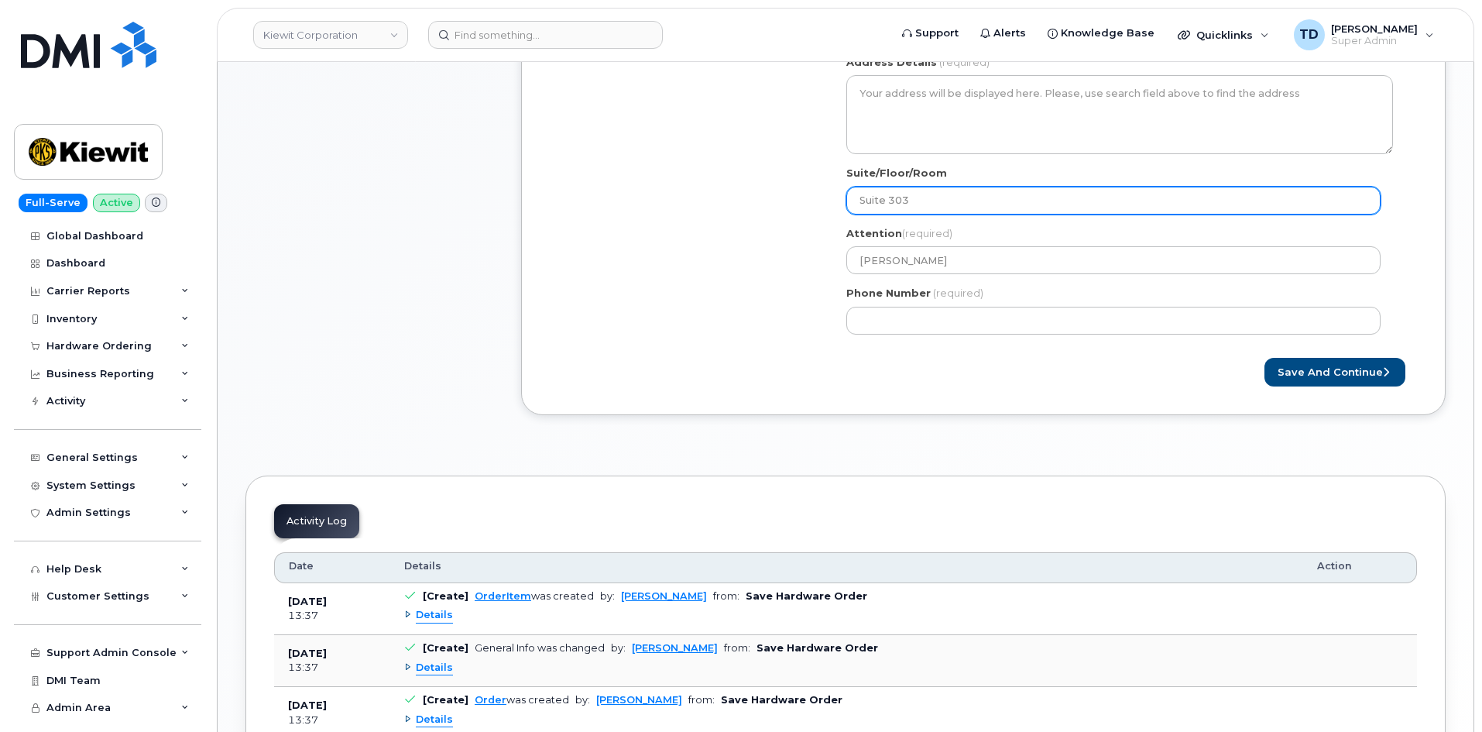
type input "Suite 303"
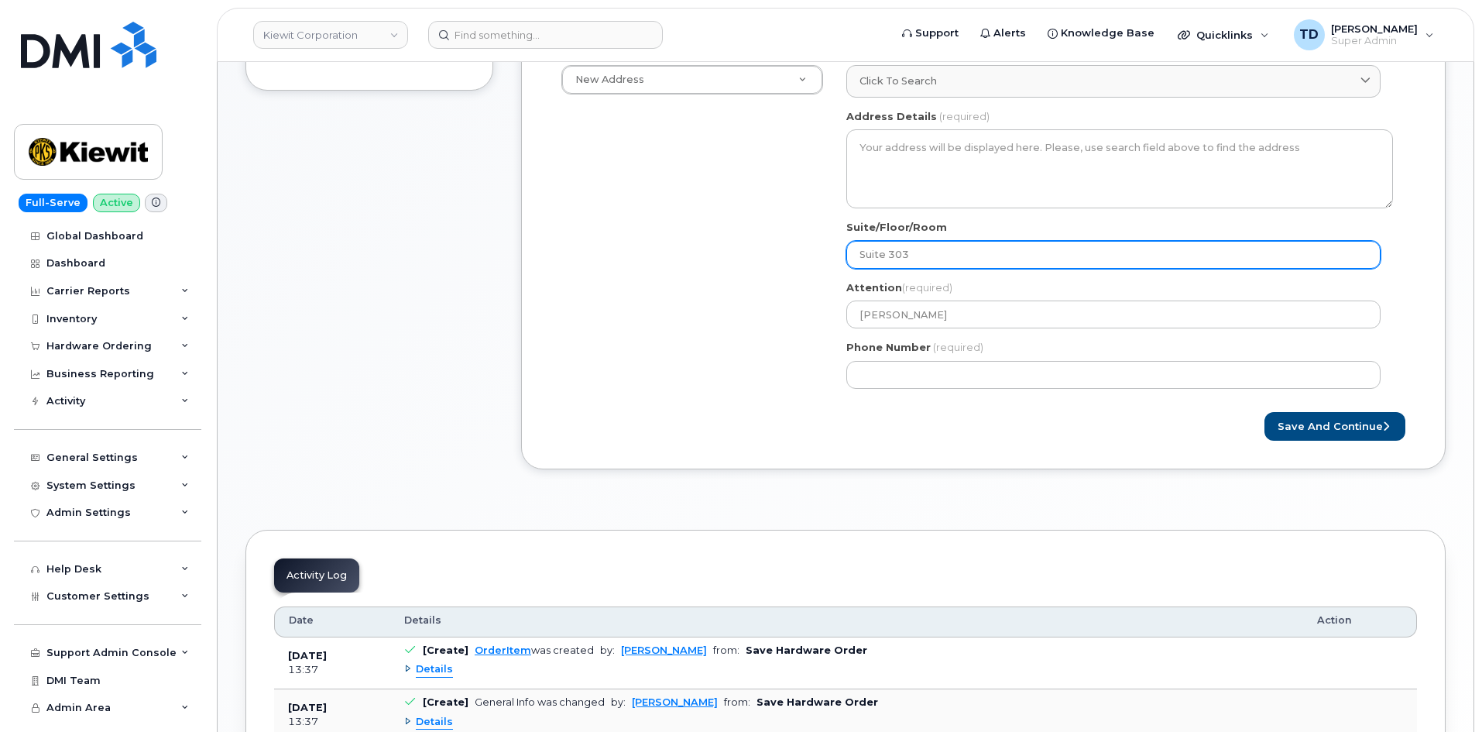
scroll to position [465, 0]
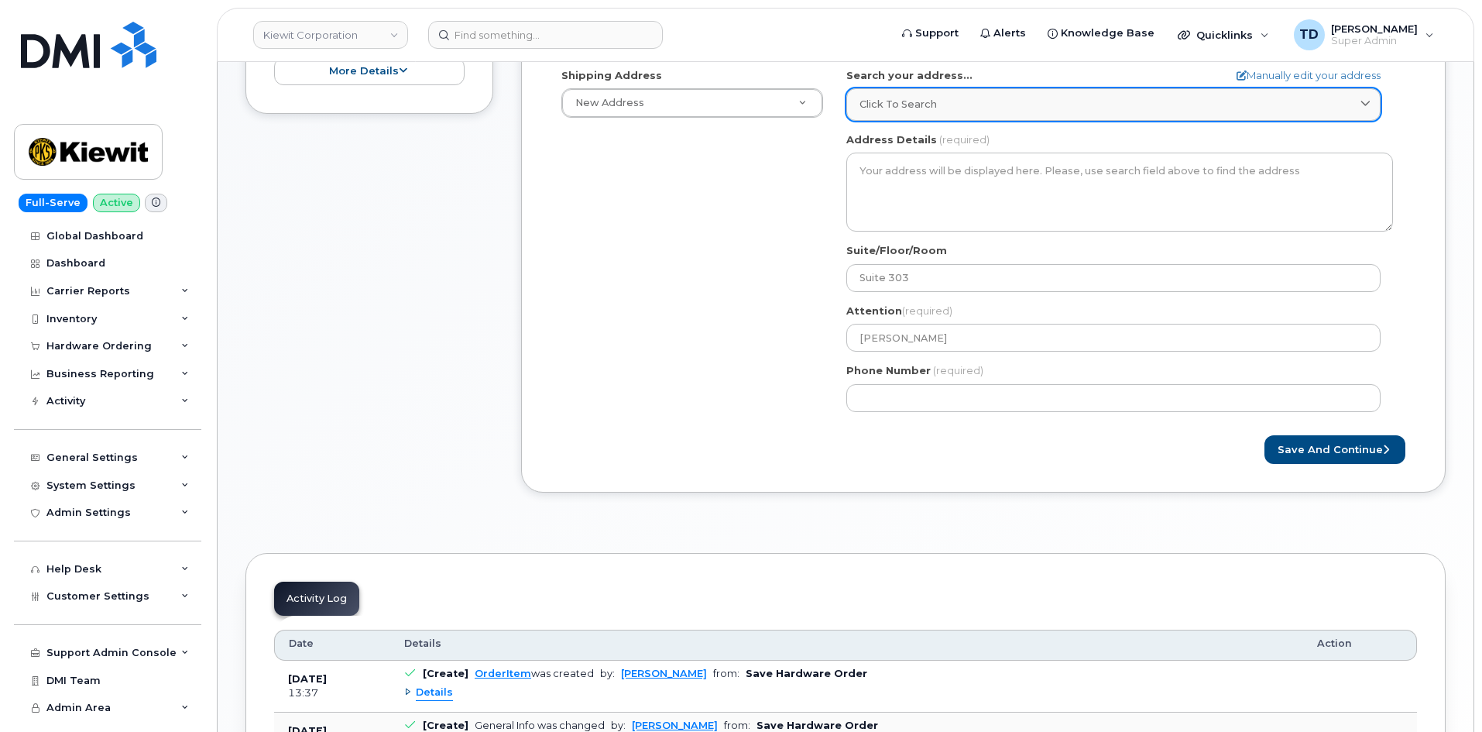
click at [935, 112] on span "Click to search" at bounding box center [898, 104] width 77 height 15
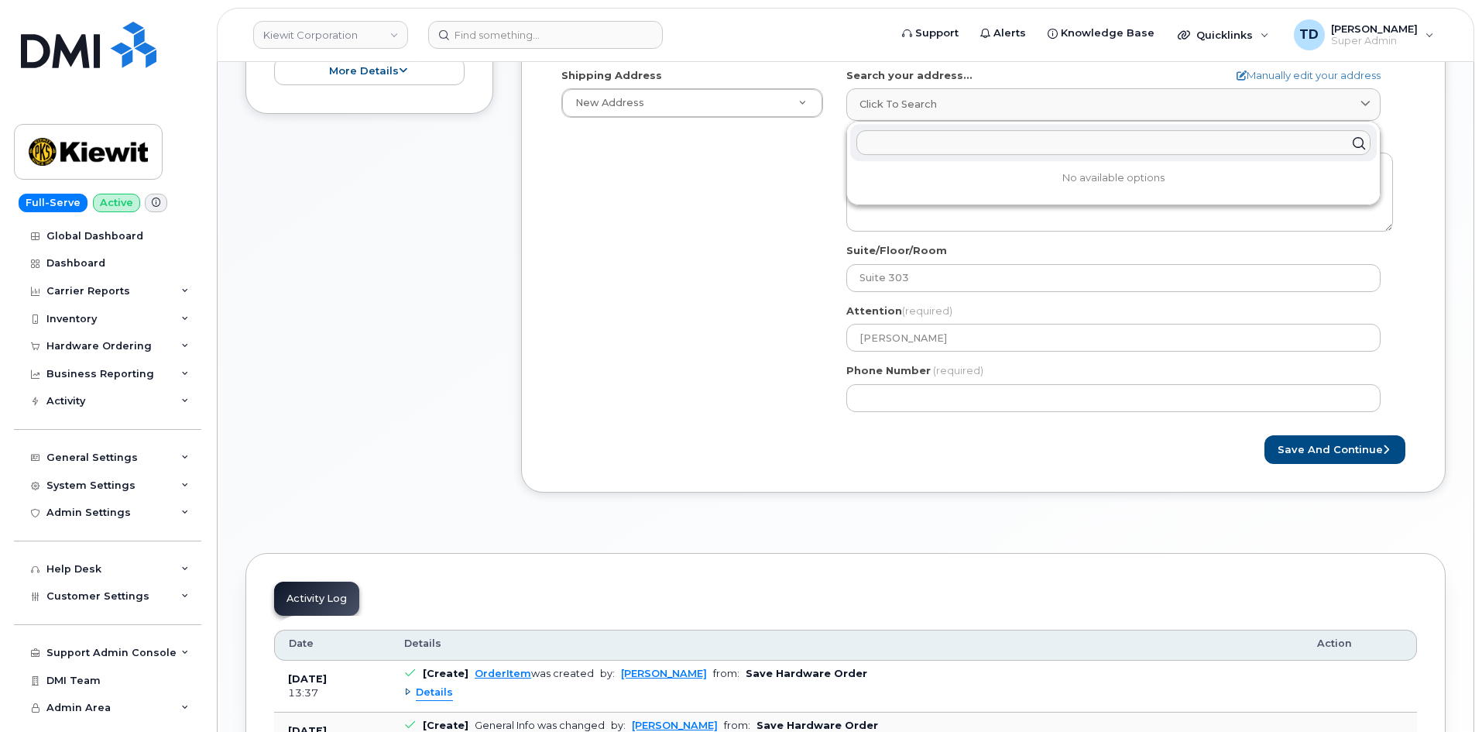
paste input "15 century BLV"
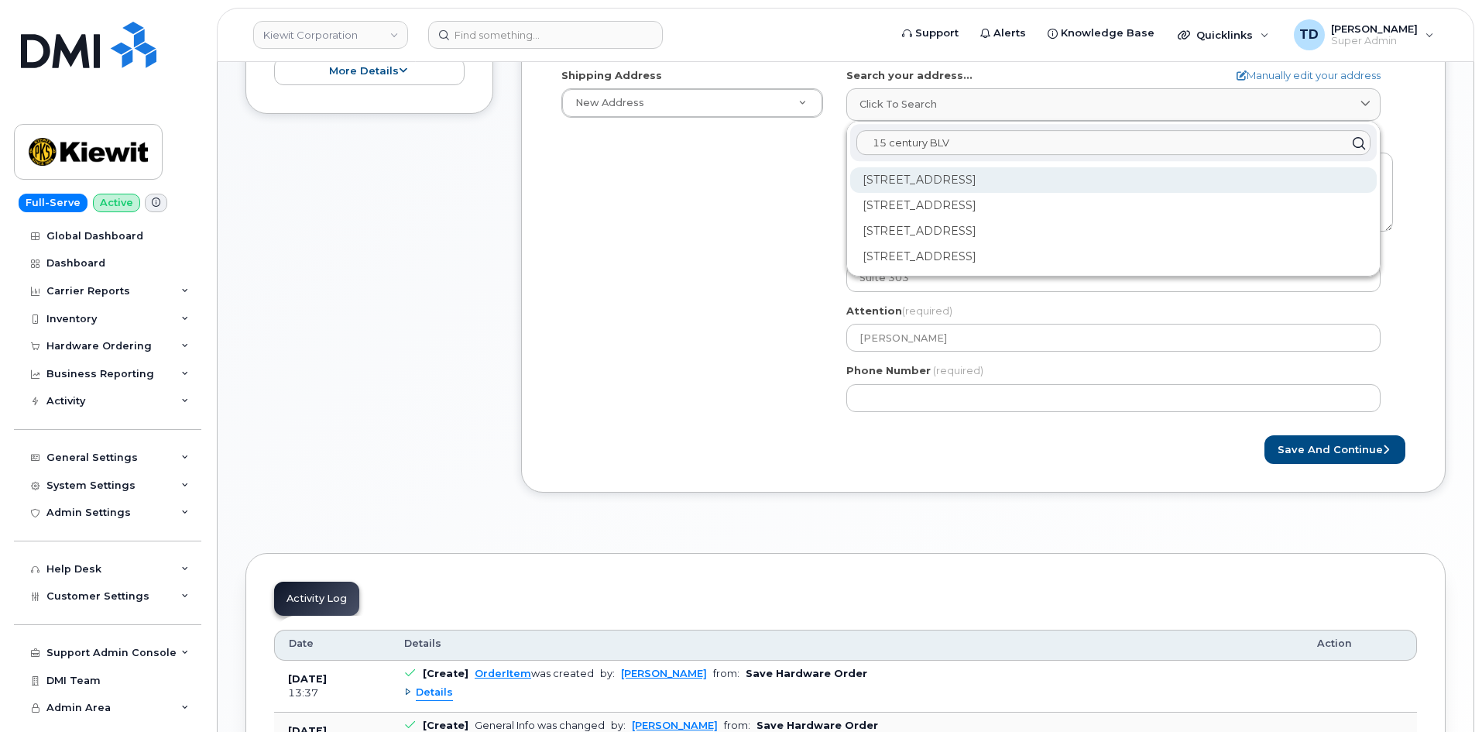
type input "15 century BLV"
click at [1153, 179] on div "15 Century Blvd Nashville TN 37214" at bounding box center [1113, 180] width 527 height 26
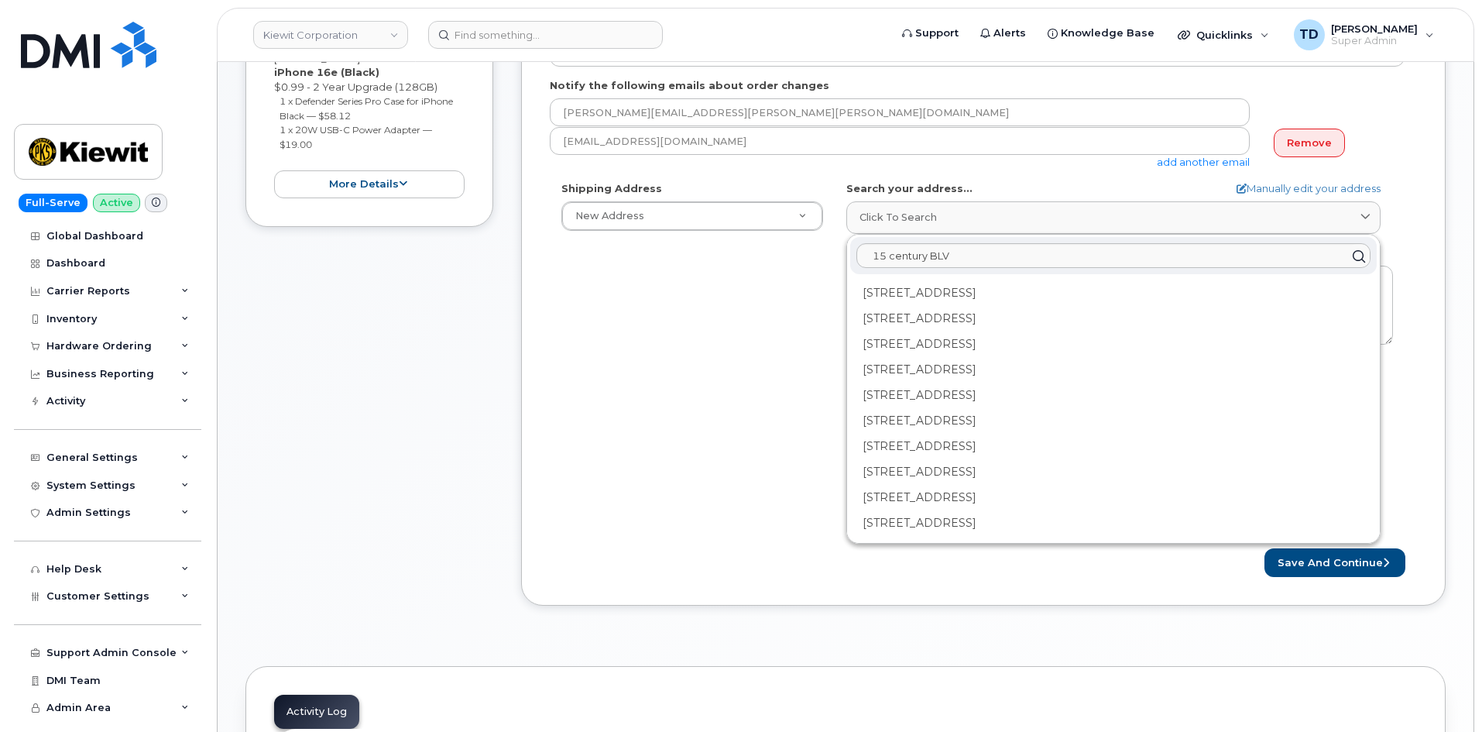
scroll to position [232, 0]
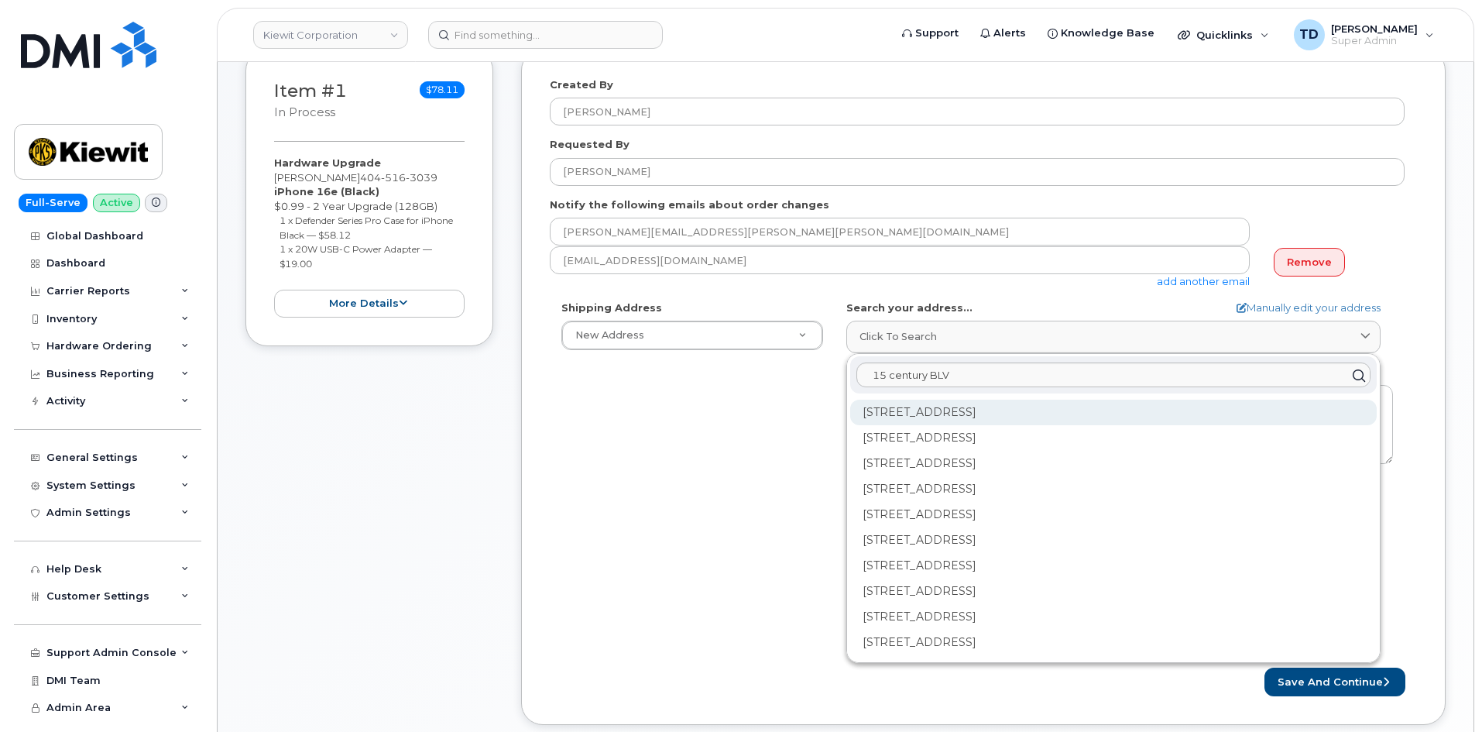
click at [1090, 421] on div "15 Century Blvd Ste 100 Nashville TN 37214-3692" at bounding box center [1113, 413] width 527 height 26
select select
type textarea "15 Century Blvd Ste 100 NASHVILLE TN 37214-3692 UNITED STATES"
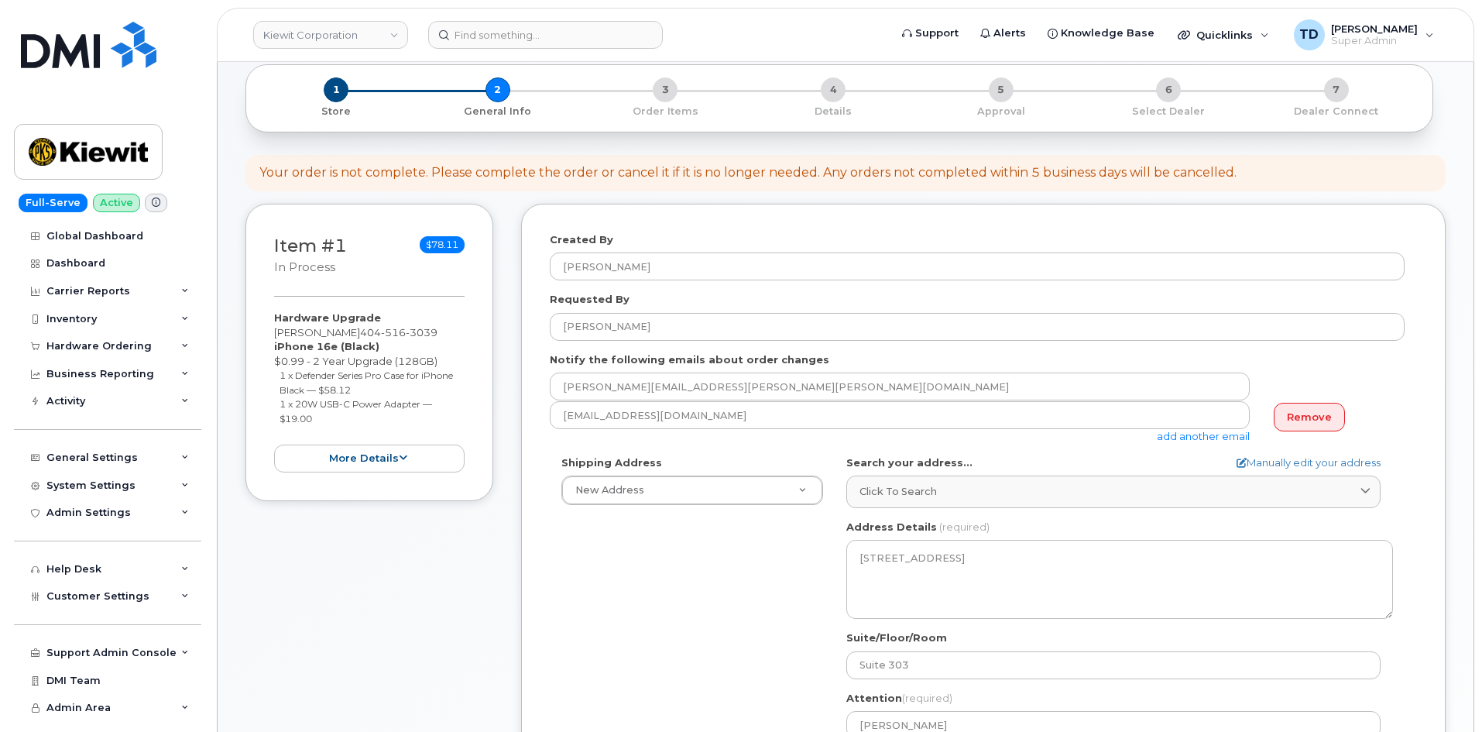
scroll to position [465, 0]
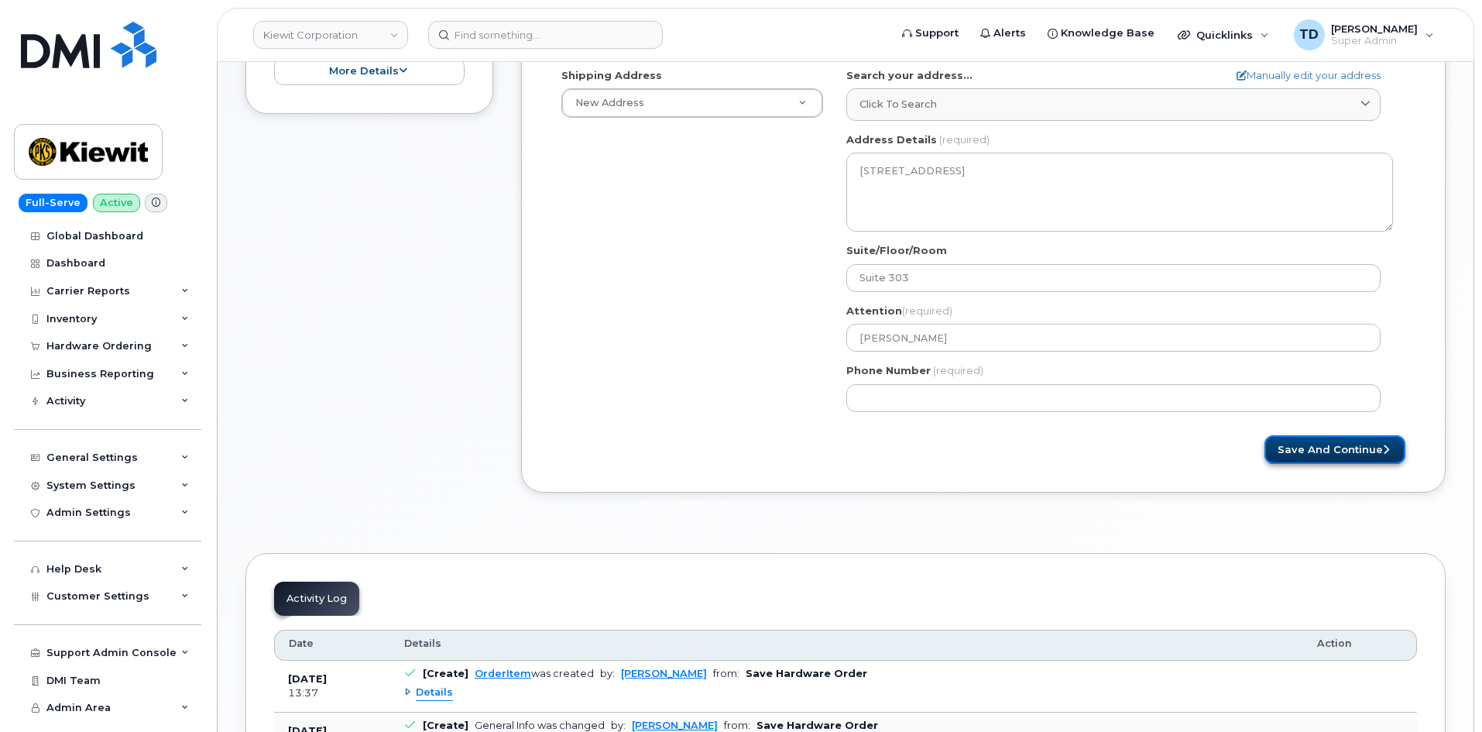
click at [1352, 442] on button "Save and Continue" at bounding box center [1335, 449] width 141 height 29
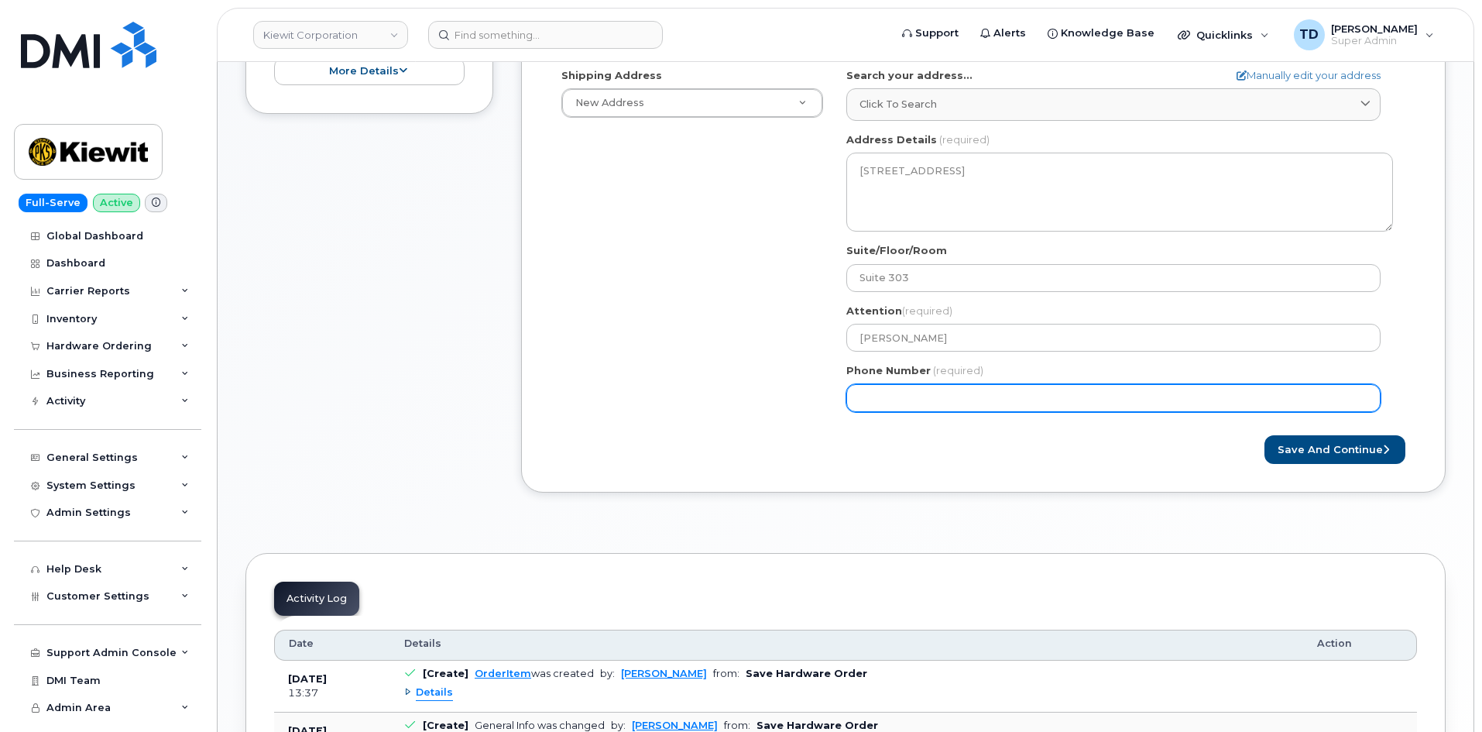
click at [962, 406] on input "Phone Number" at bounding box center [1113, 398] width 534 height 28
paste input "4045163039"
select select
type input "4045163039"
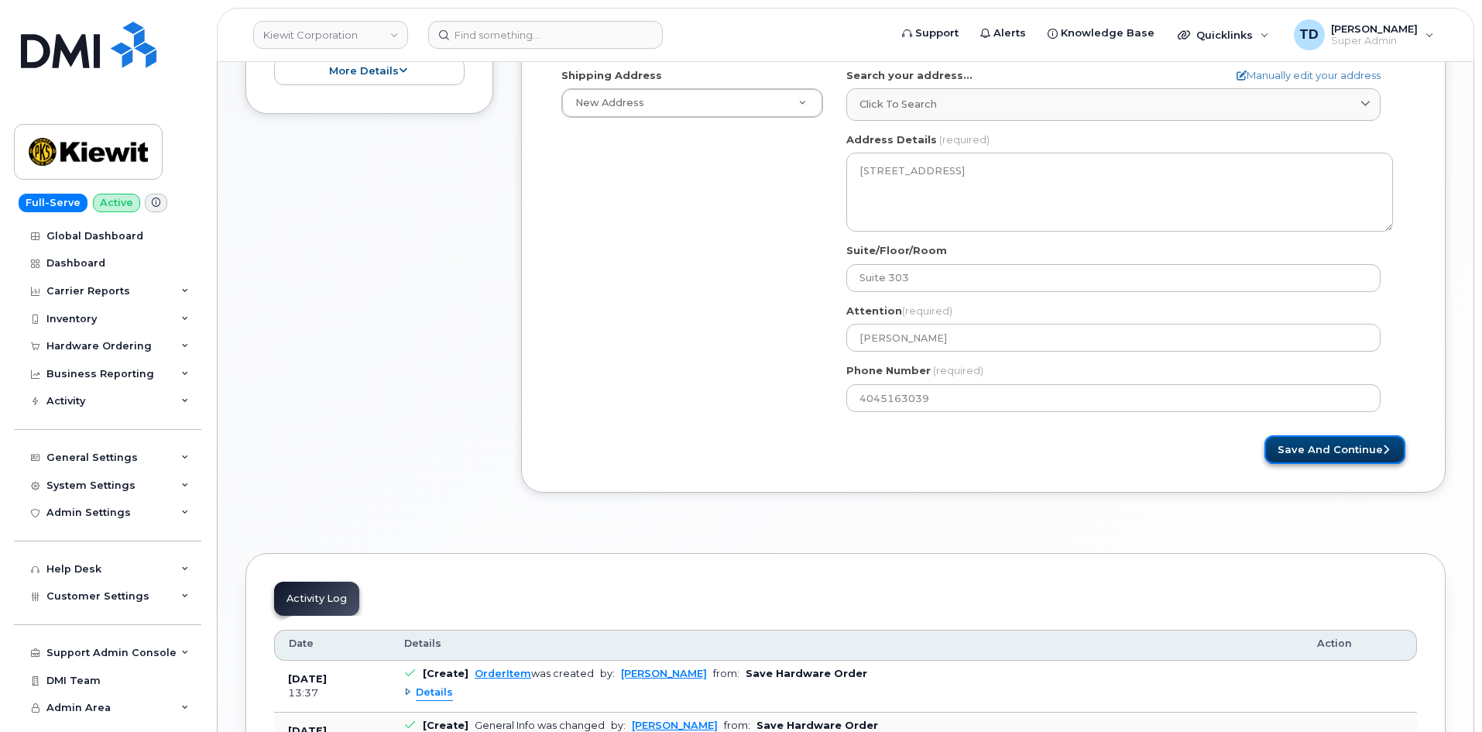
click at [1320, 449] on button "Save and Continue" at bounding box center [1335, 449] width 141 height 29
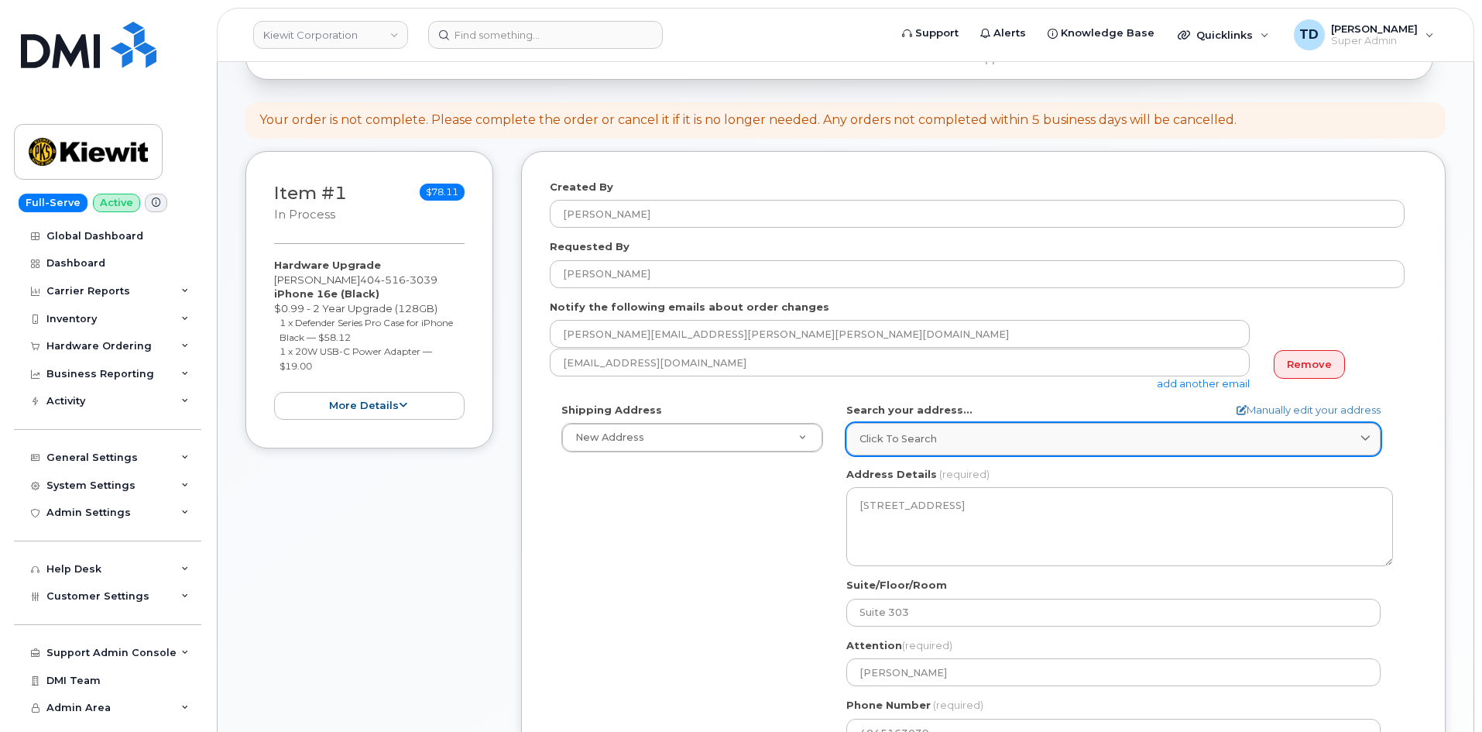
scroll to position [232, 0]
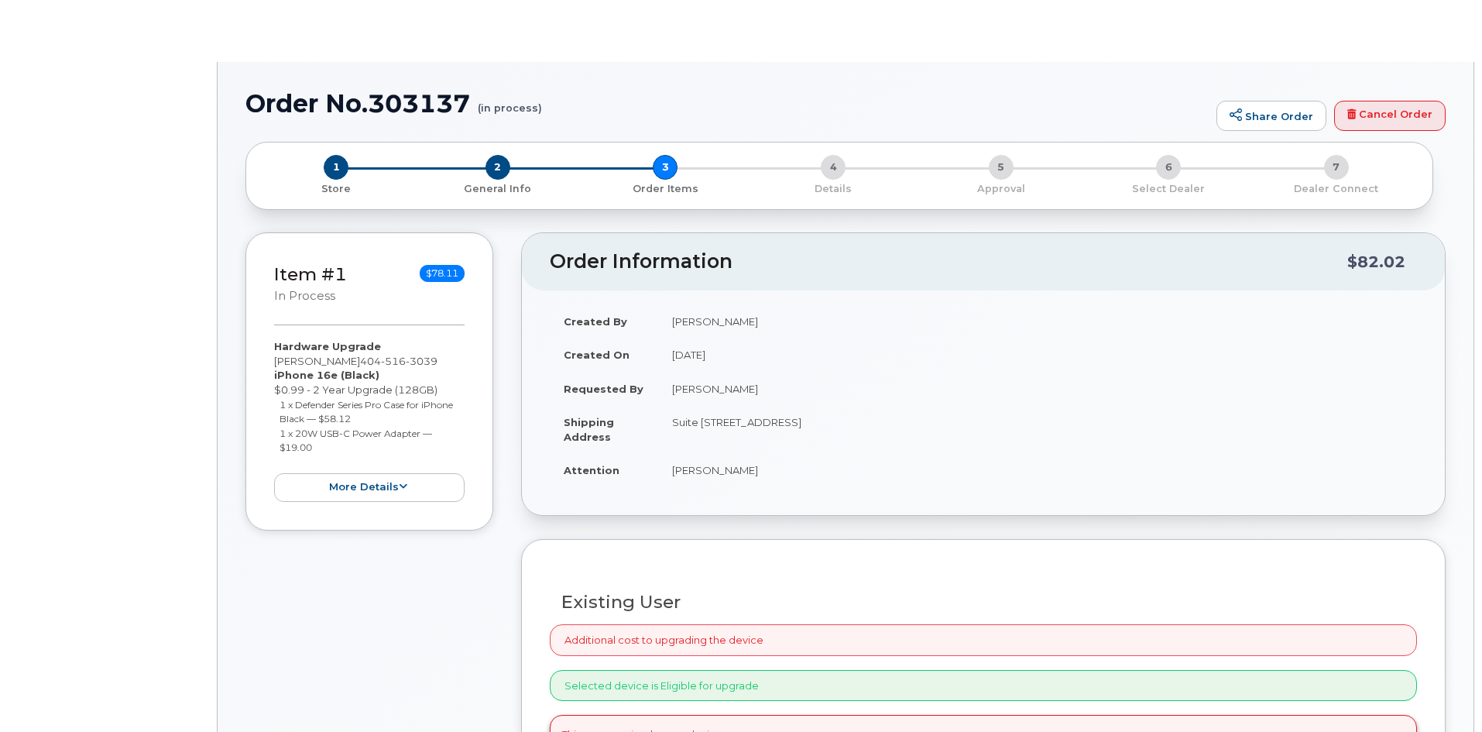
type input "[PERSON_NAME]"
radio input "true"
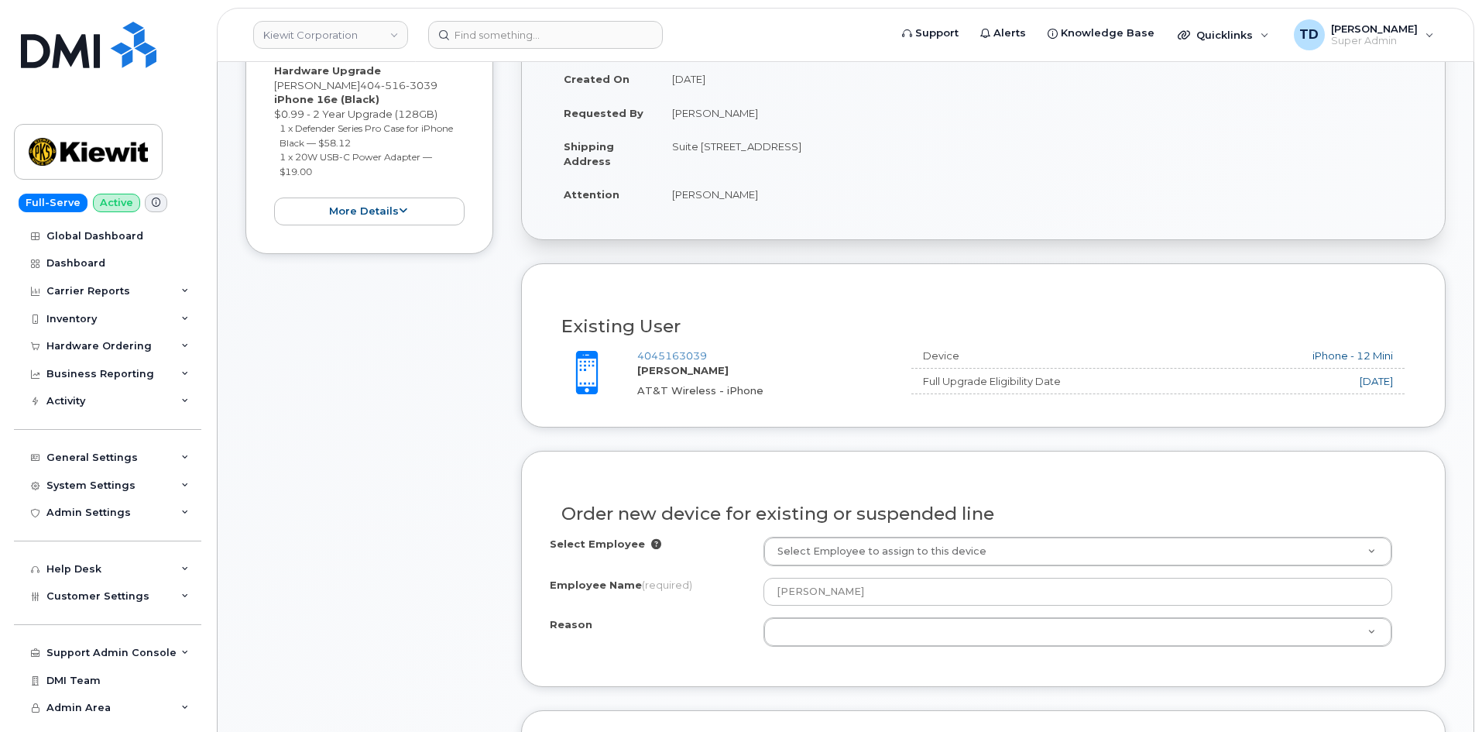
scroll to position [542, 0]
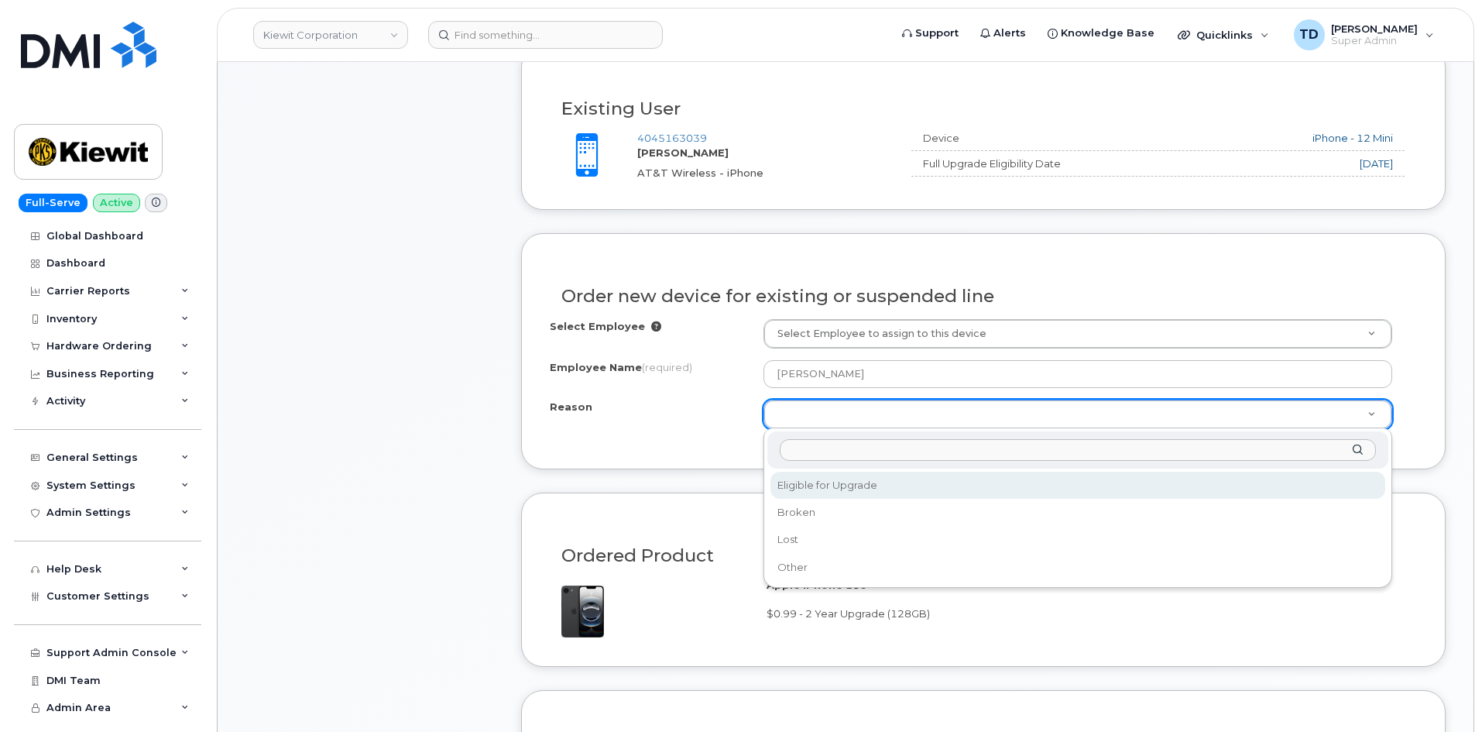
select select "eligible_for_upgrade"
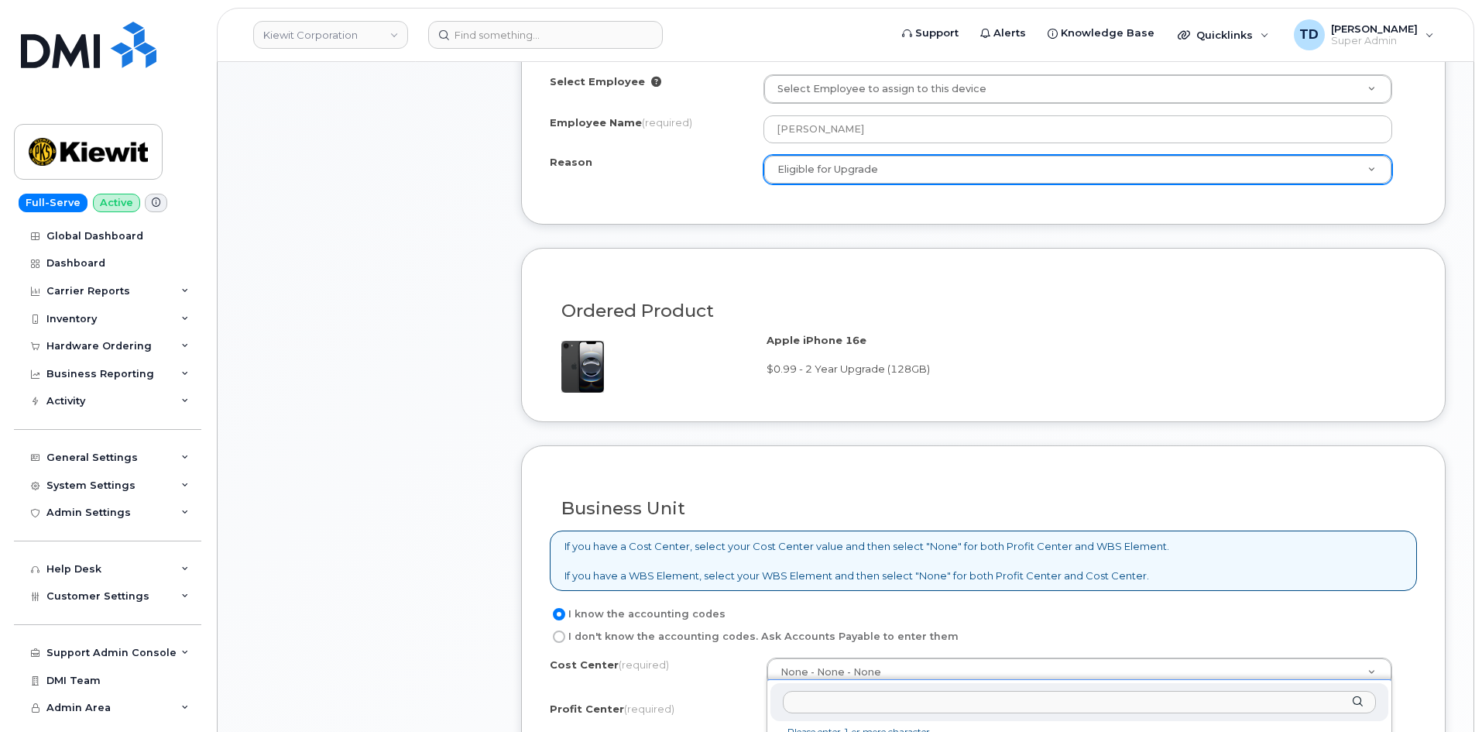
scroll to position [929, 0]
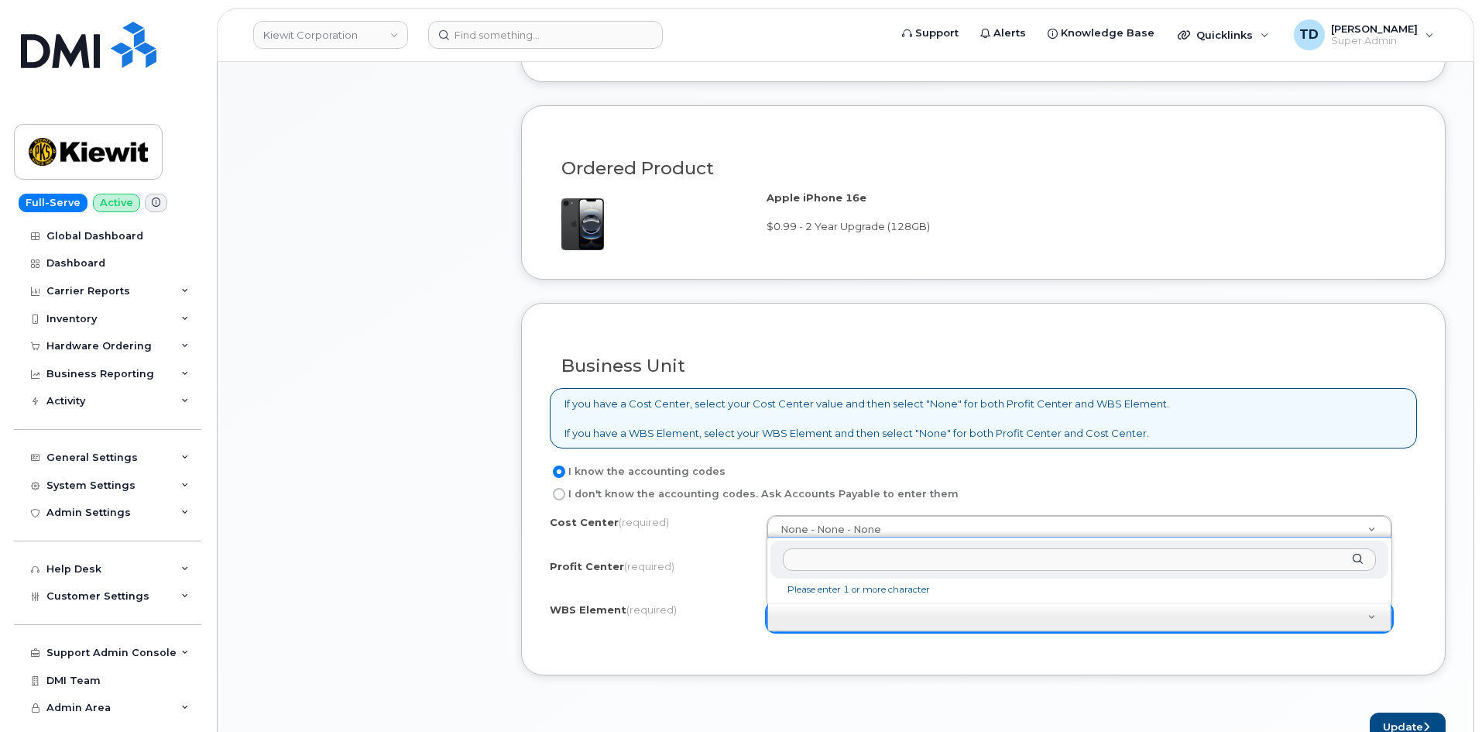
paste input "106098.1142"
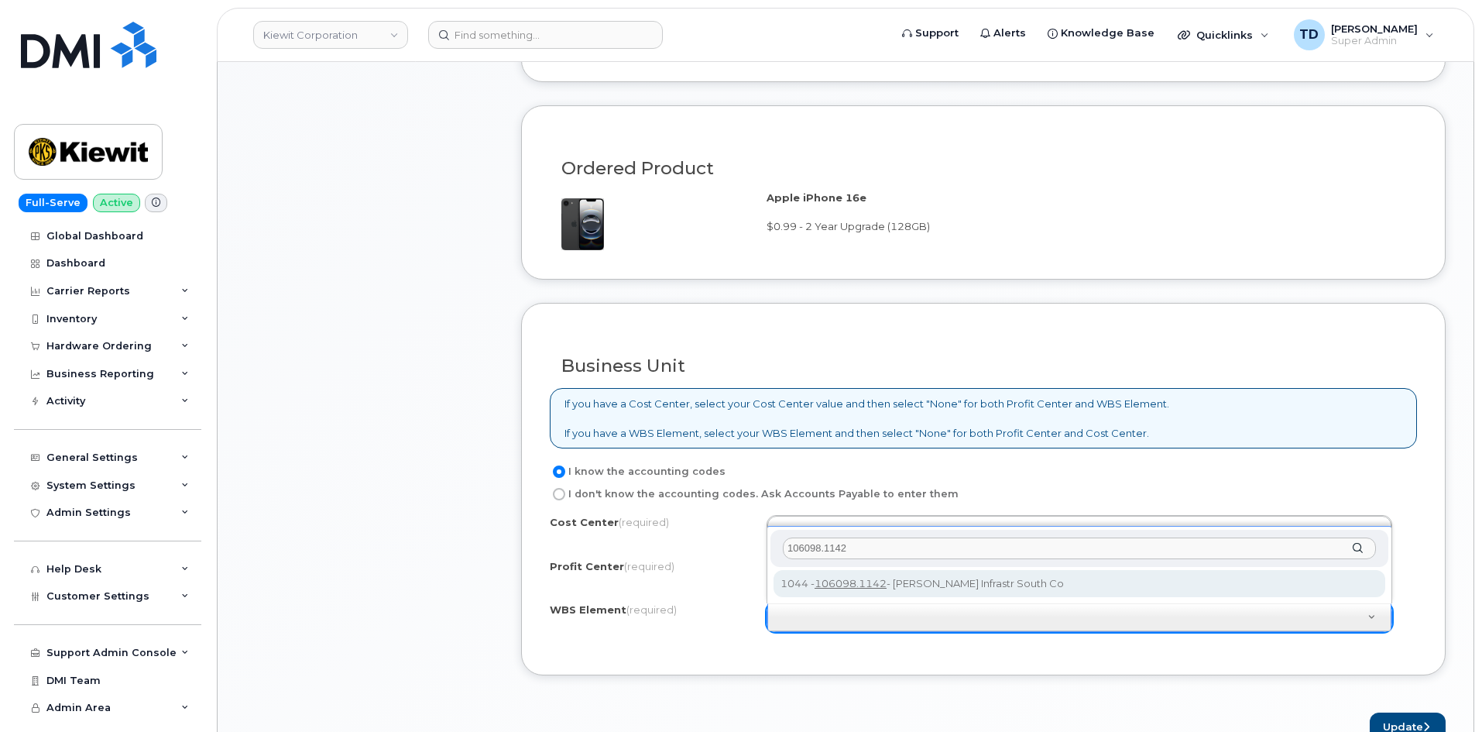
type input "106098.1142"
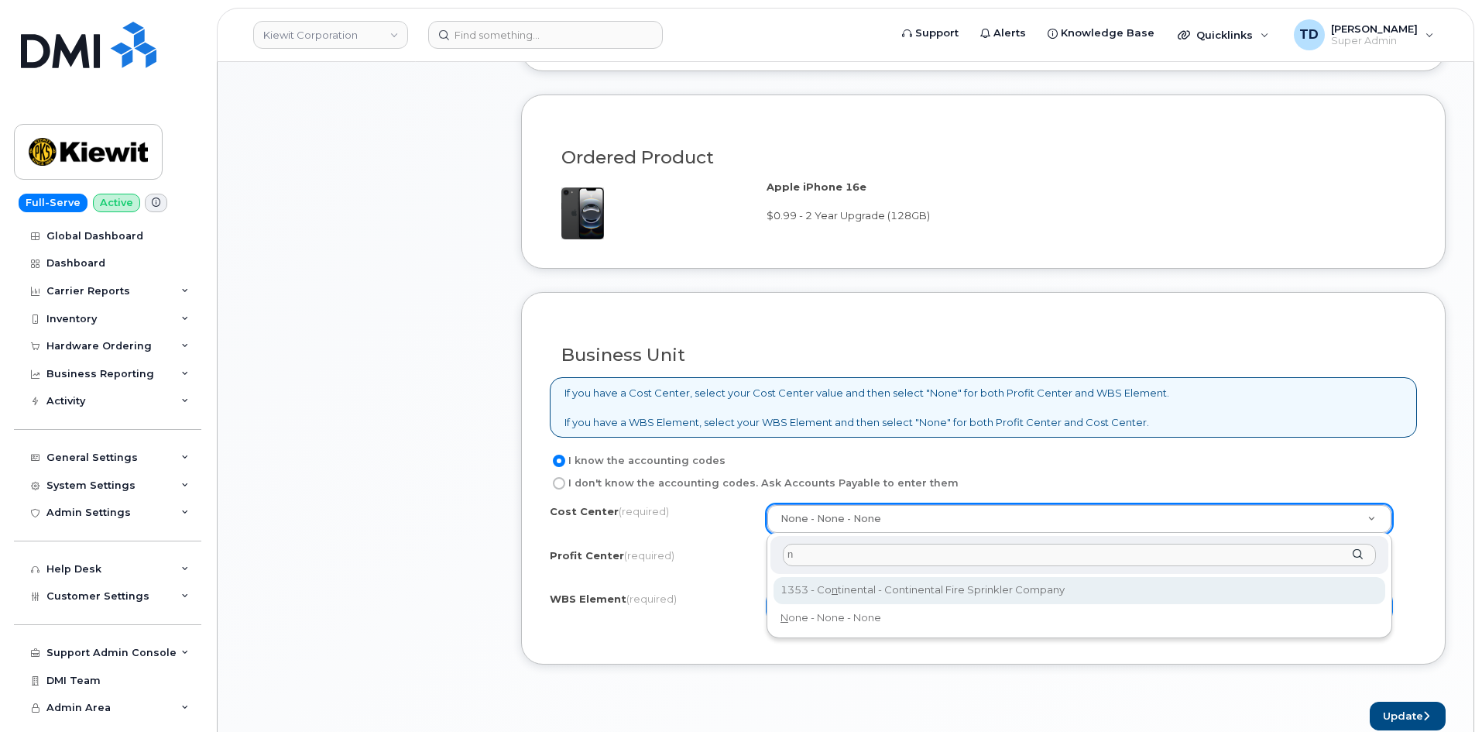
scroll to position [1007, 0]
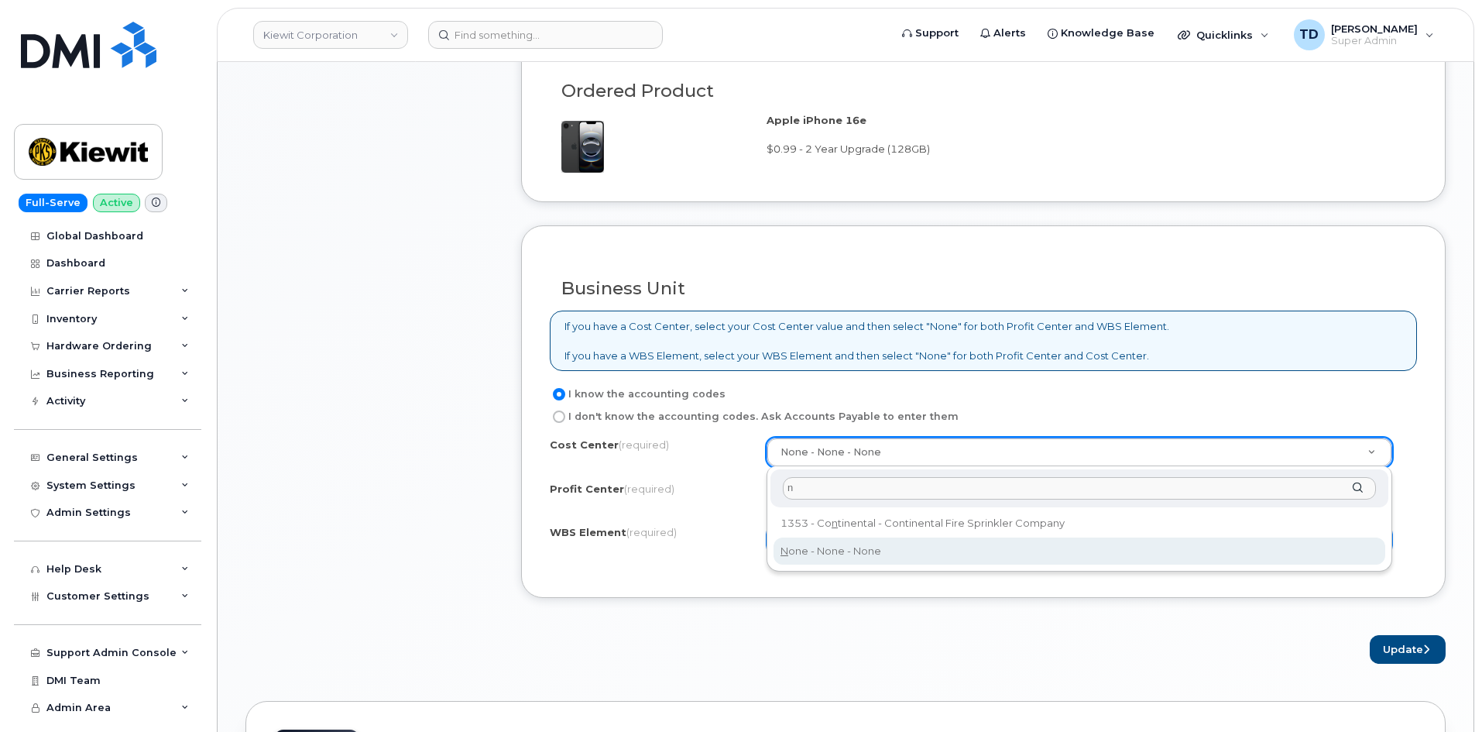
type input "n"
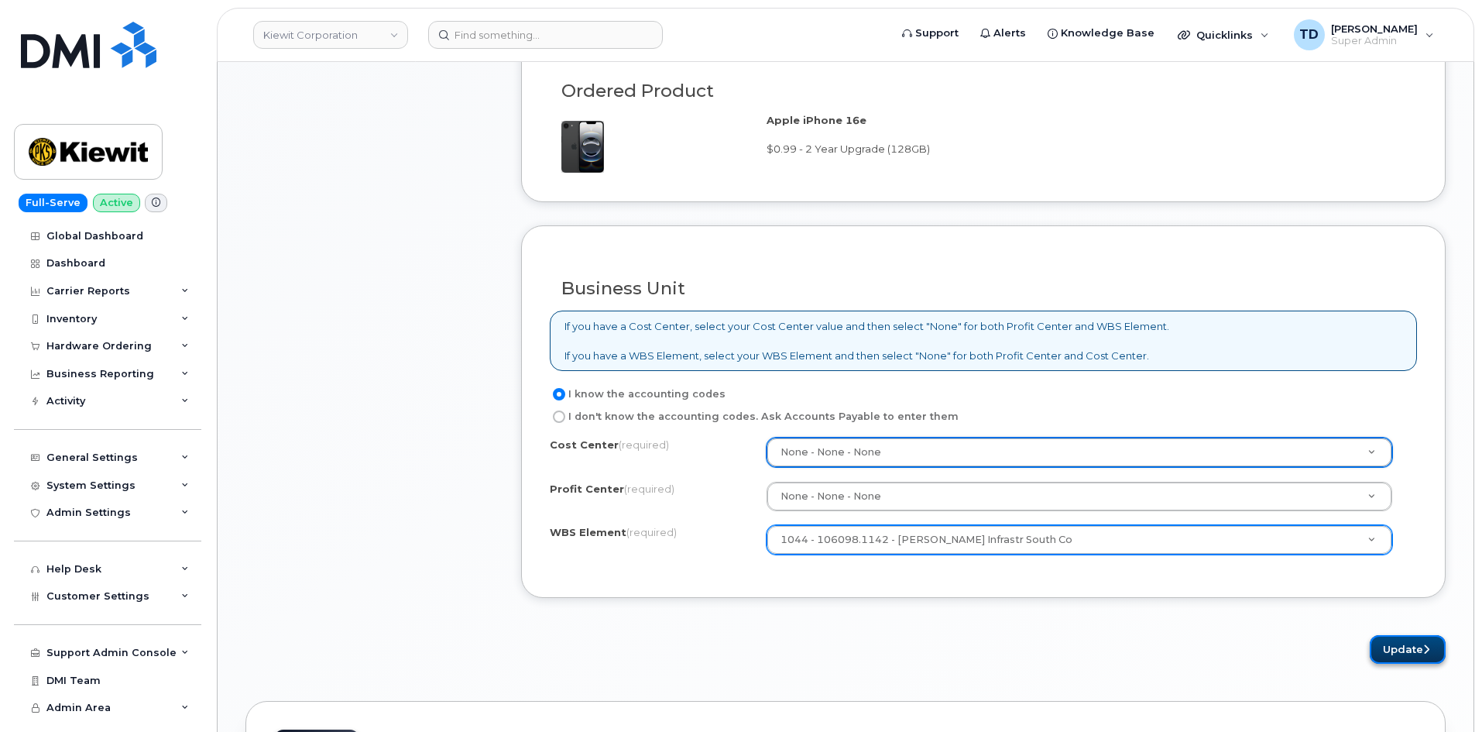
drag, startPoint x: 1421, startPoint y: 645, endPoint x: 1413, endPoint y: 647, distance: 7.9
click at [1420, 645] on button "Update" at bounding box center [1408, 649] width 76 height 29
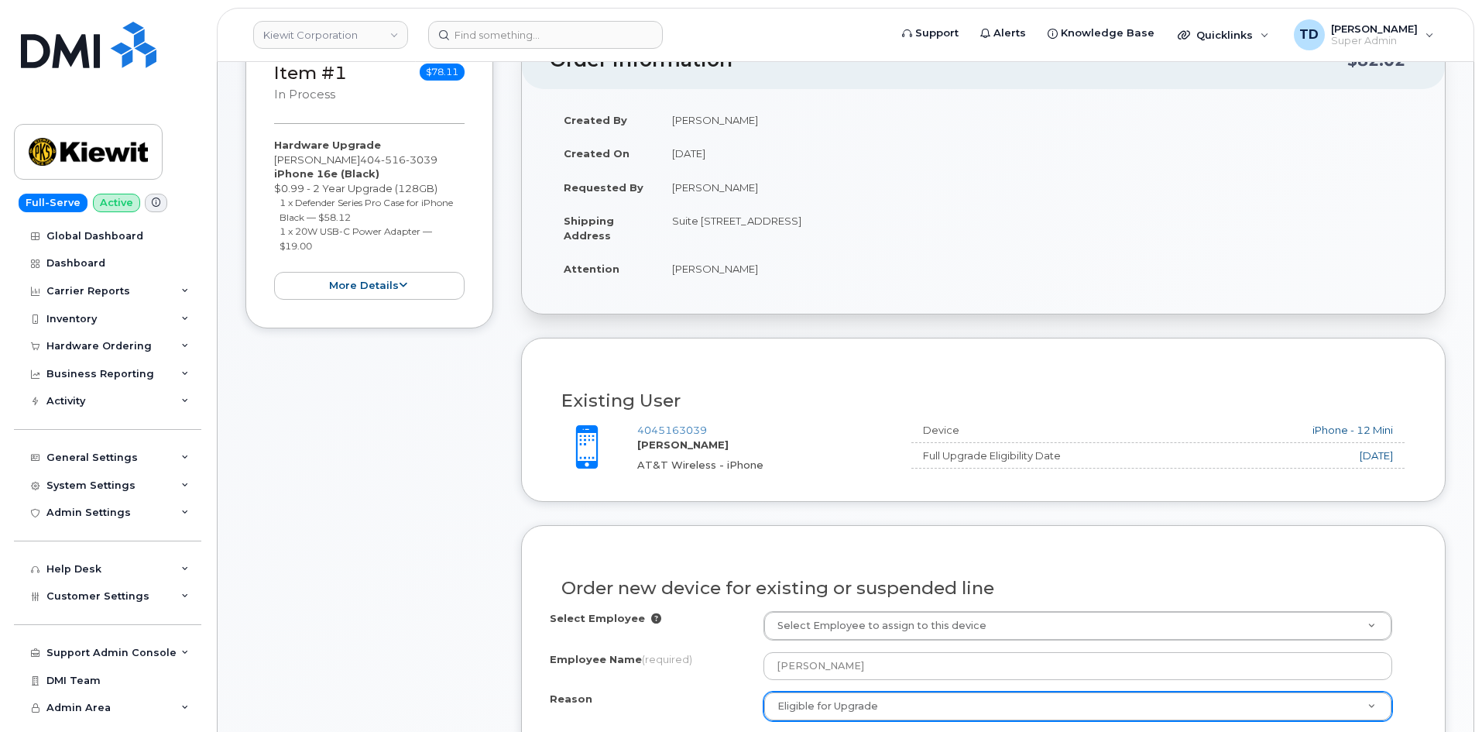
scroll to position [310, 0]
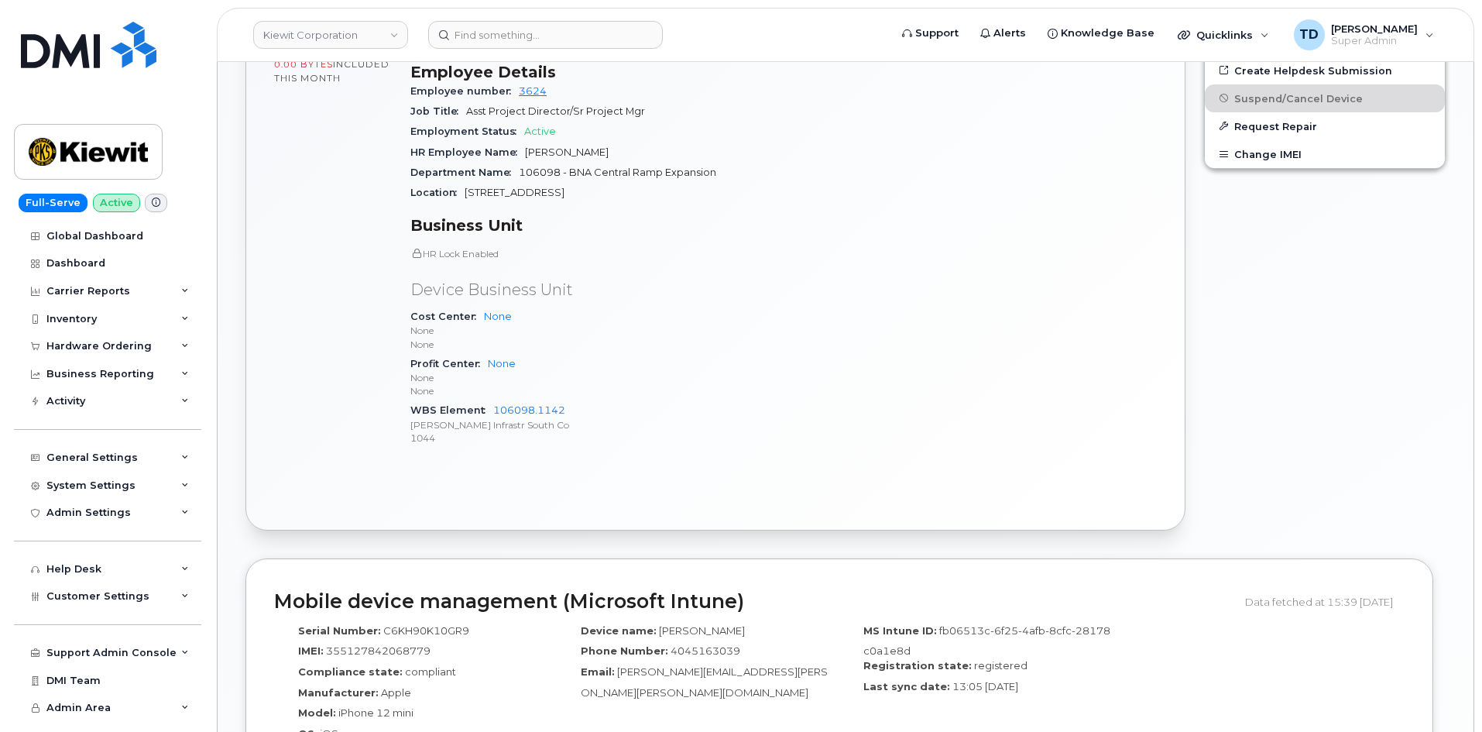
scroll to position [752, 0]
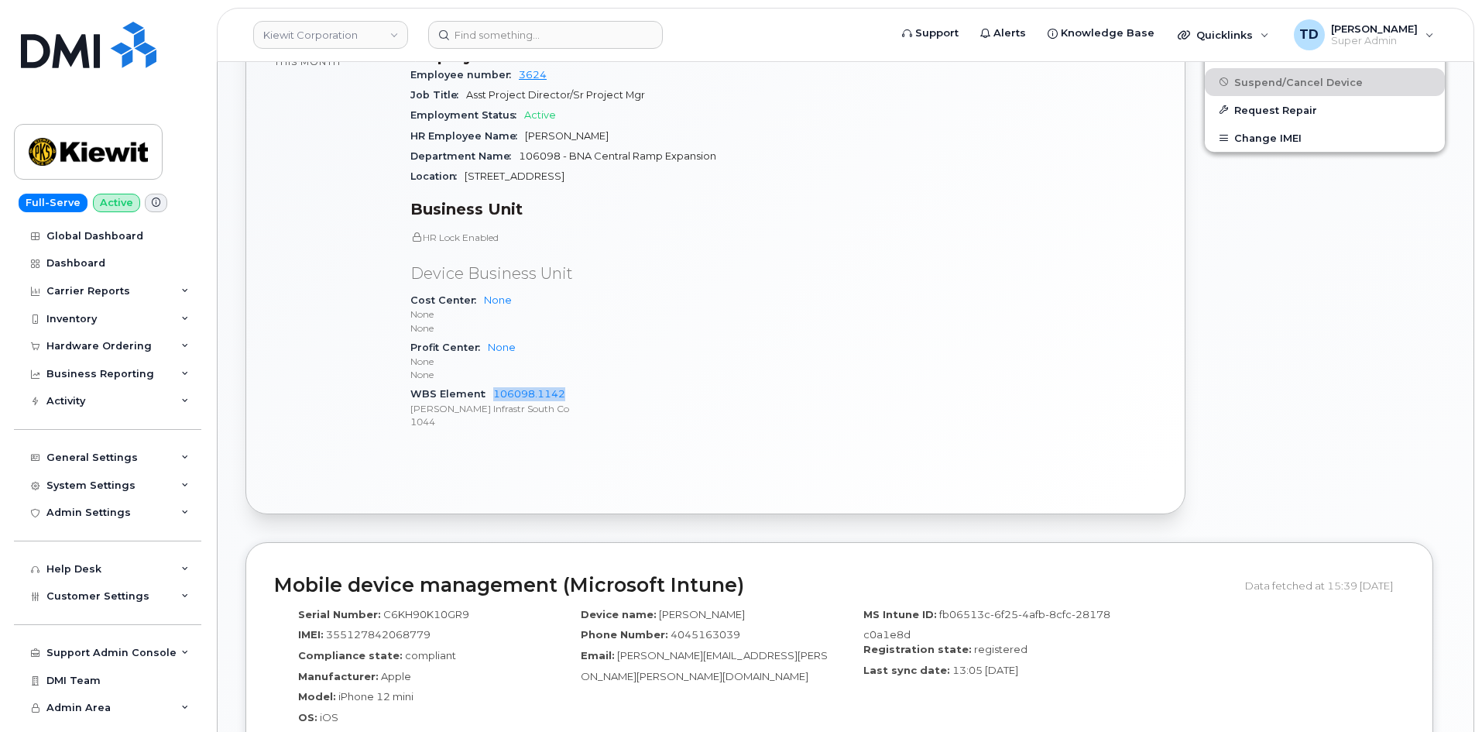
drag, startPoint x: 580, startPoint y: 383, endPoint x: 490, endPoint y: 381, distance: 89.8
click at [490, 384] on div "WBS Element 106098.1142 Kiewit Infrastr South Co 1044" at bounding box center [592, 407] width 364 height 47
copy link "106098.1142"
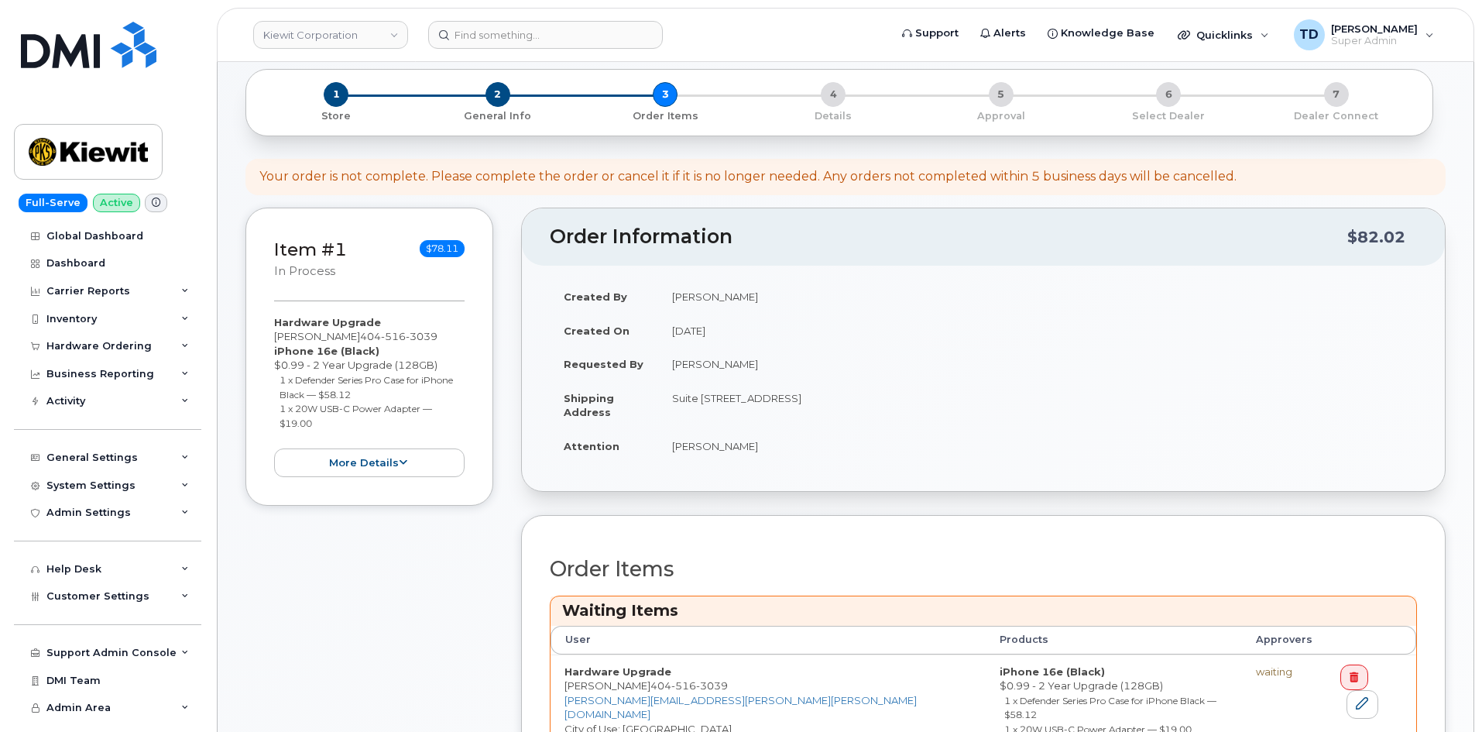
scroll to position [310, 0]
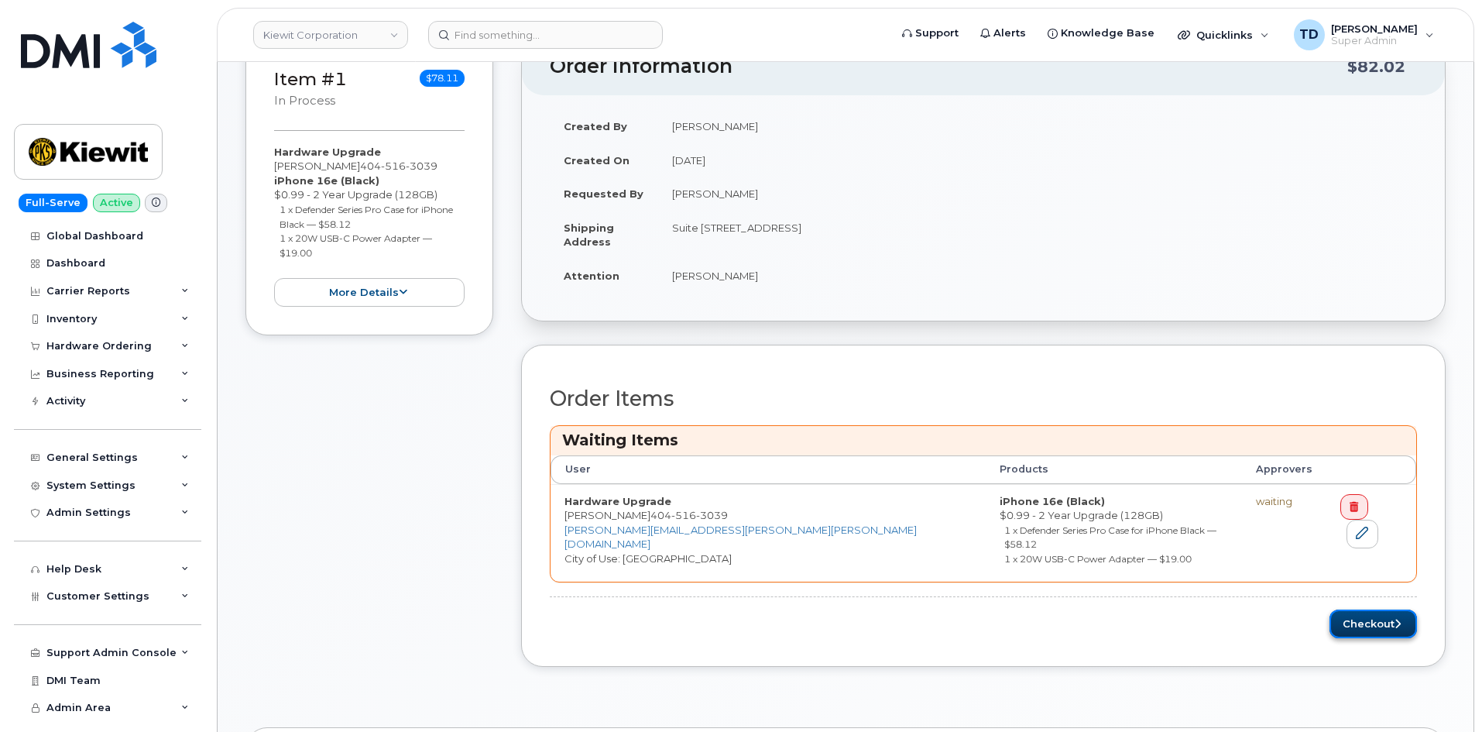
click at [1360, 612] on button "Checkout" at bounding box center [1374, 623] width 88 height 29
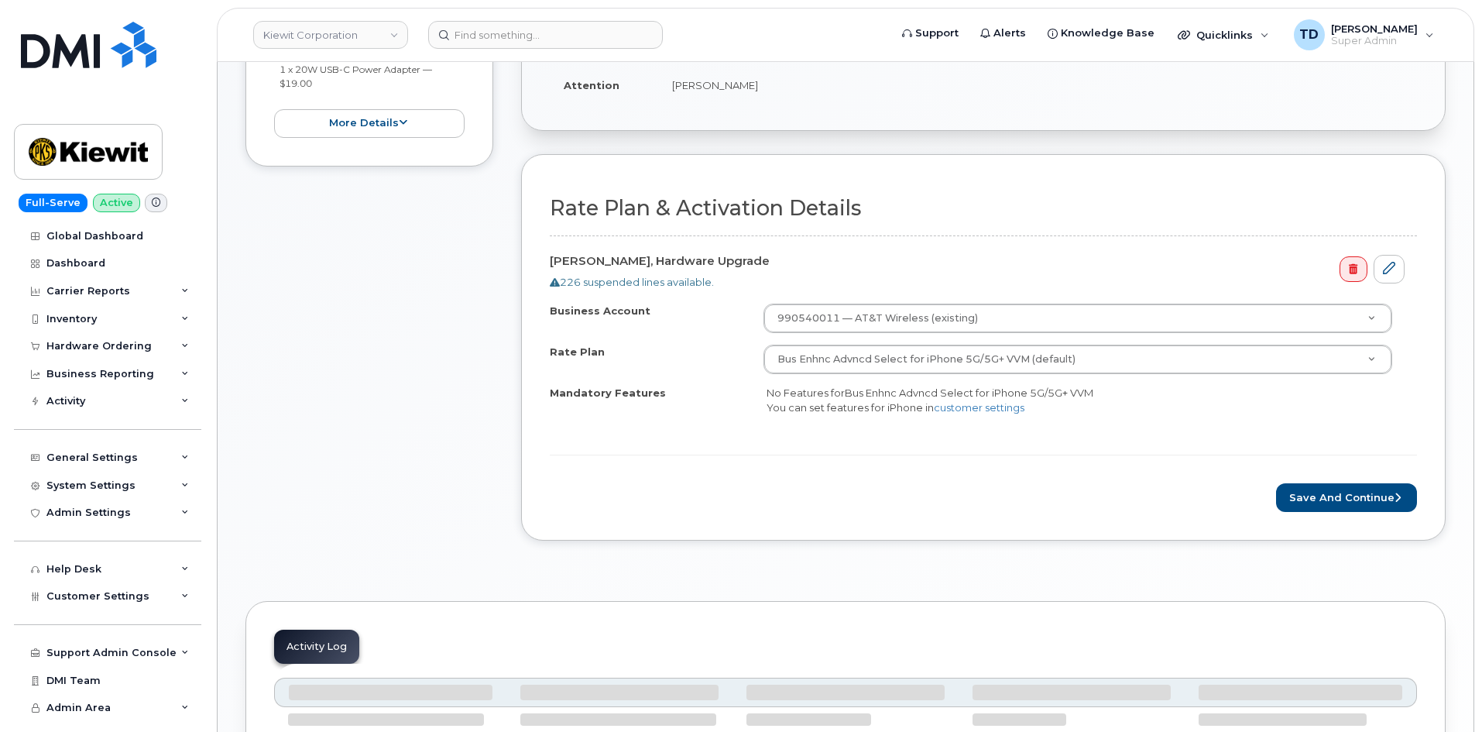
scroll to position [465, 0]
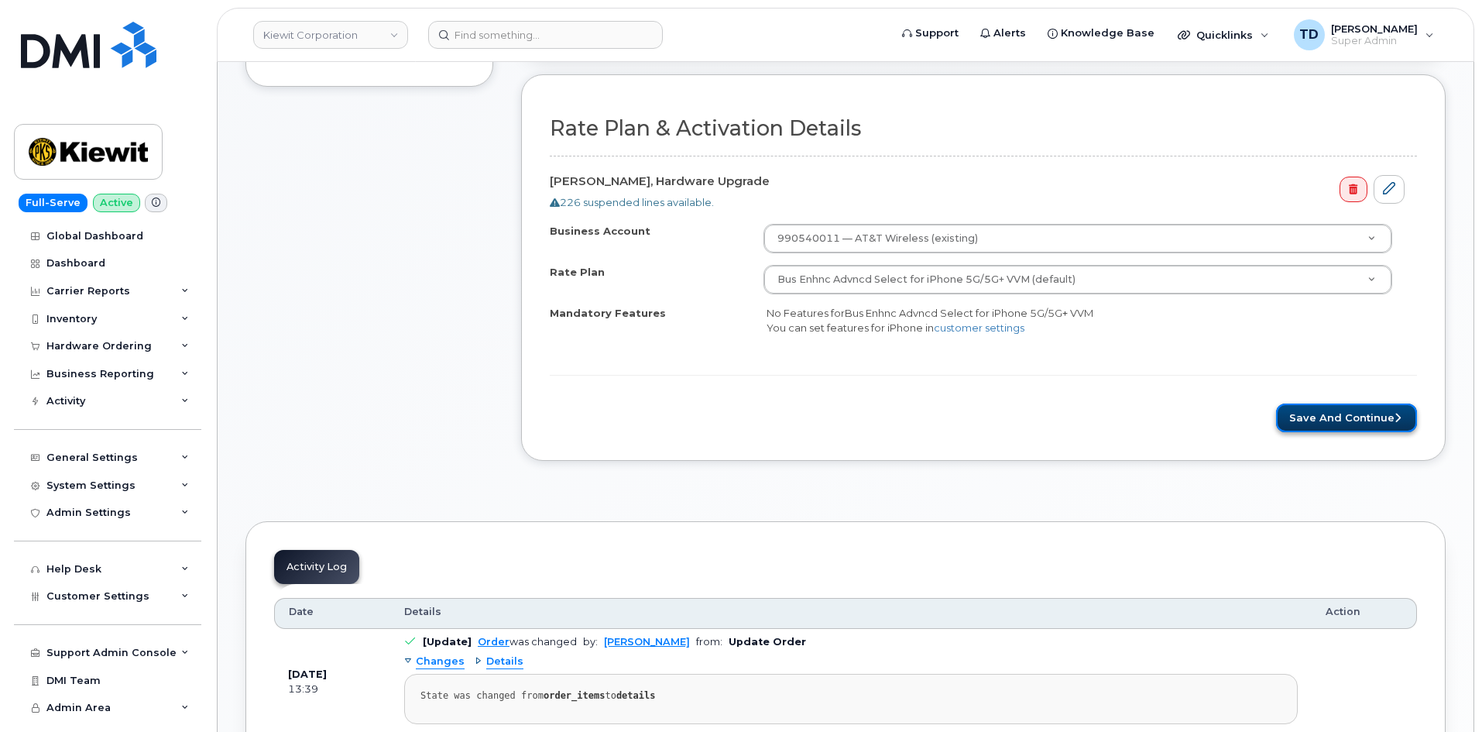
click at [1337, 417] on button "Save and Continue" at bounding box center [1346, 417] width 141 height 29
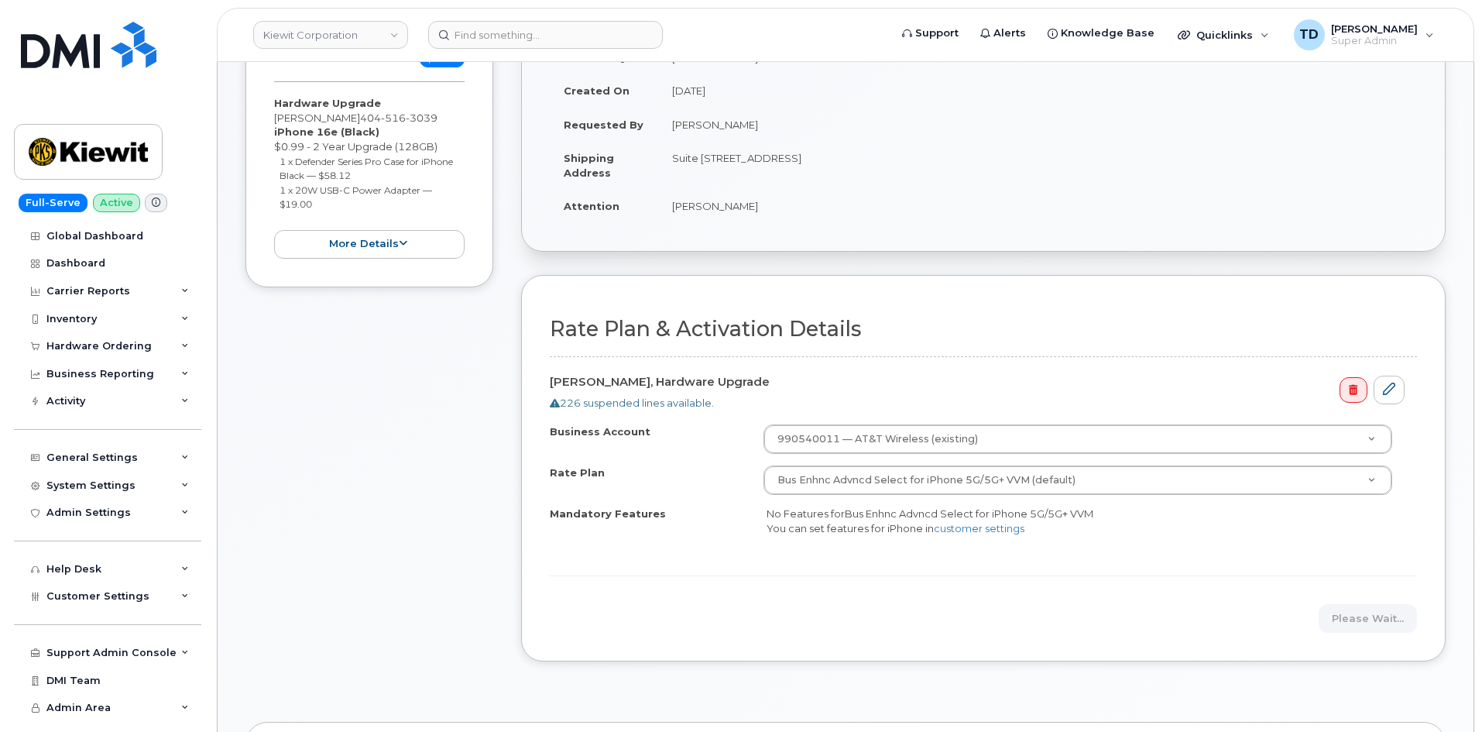
scroll to position [310, 0]
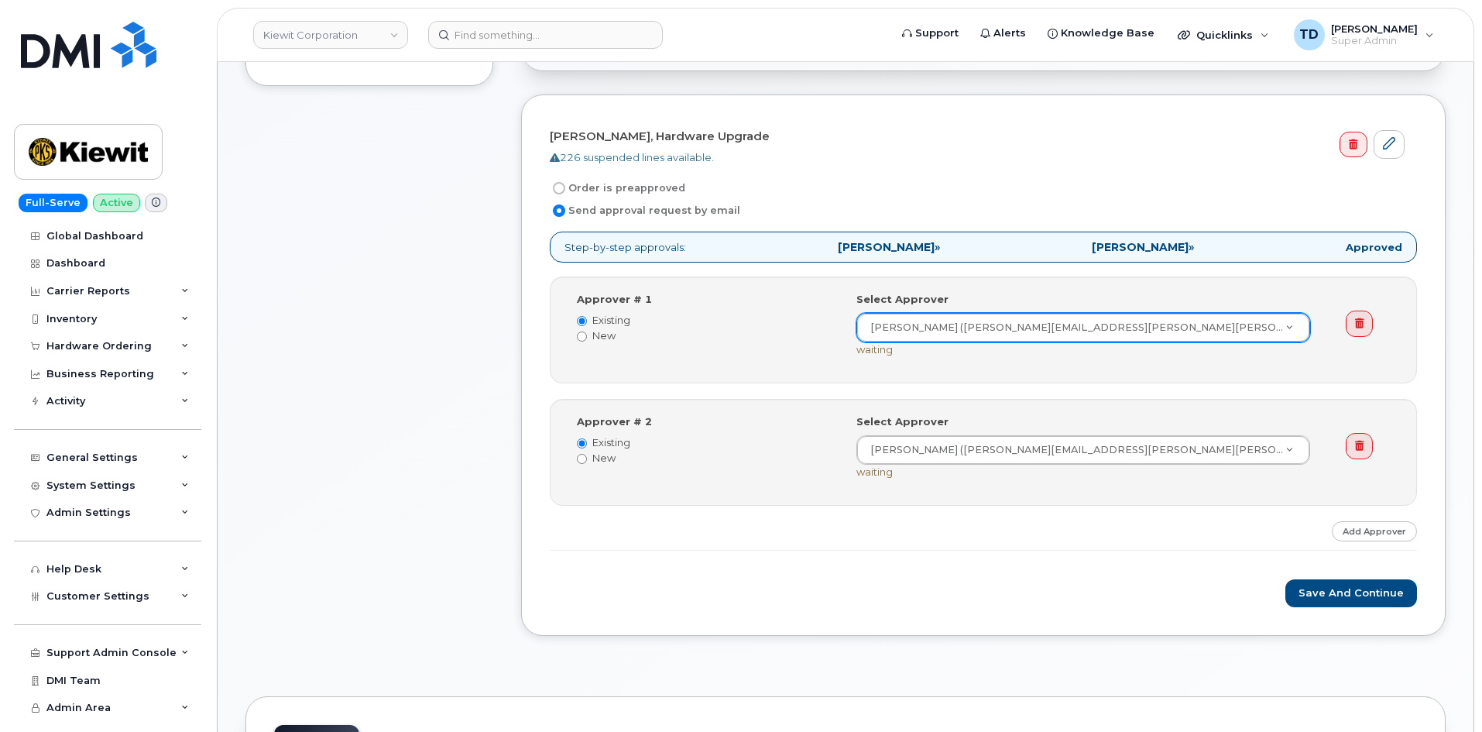
scroll to position [465, 0]
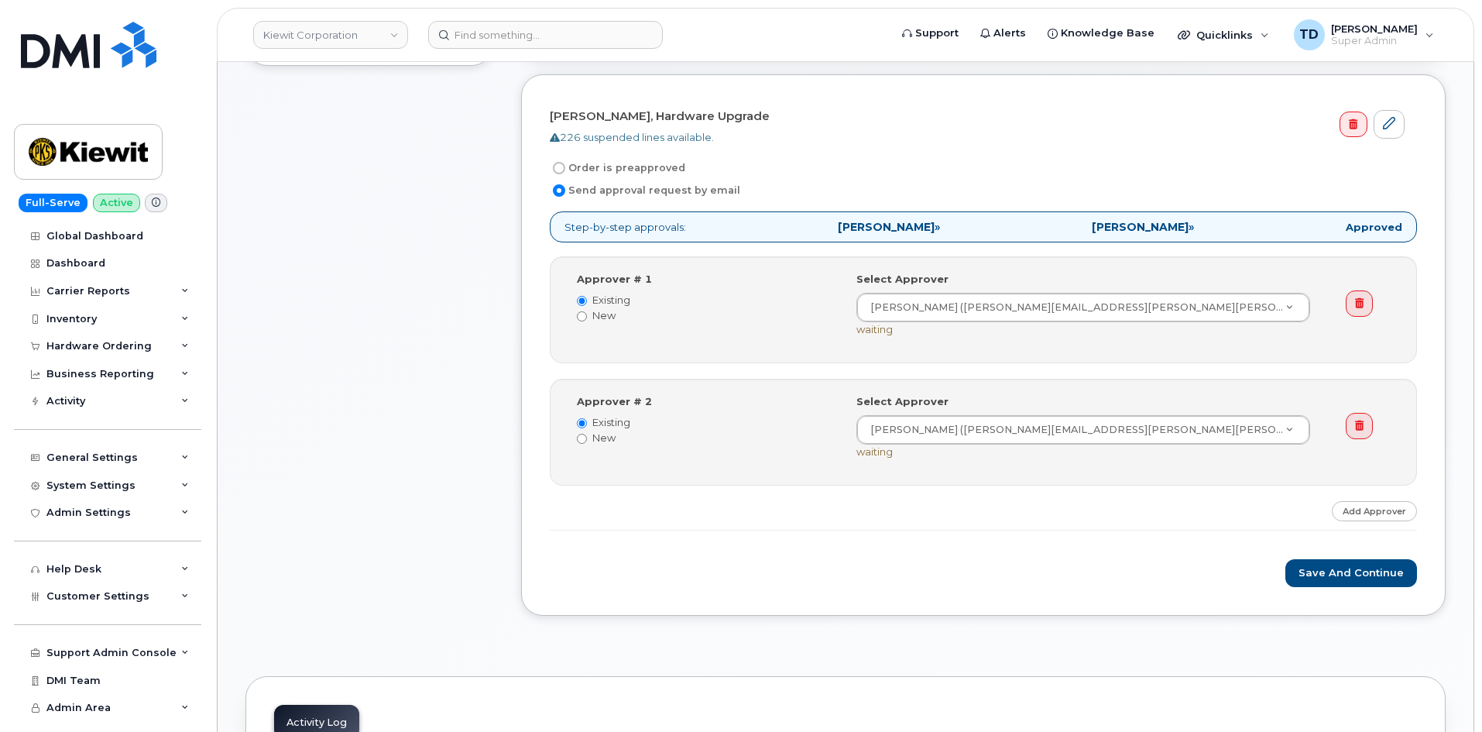
drag, startPoint x: 634, startPoint y: 160, endPoint x: 647, endPoint y: 170, distance: 16.6
click at [635, 160] on label "Order is preapproved" at bounding box center [618, 168] width 136 height 19
click at [565, 162] on input "Order is preapproved" at bounding box center [559, 168] width 12 height 12
radio input "true"
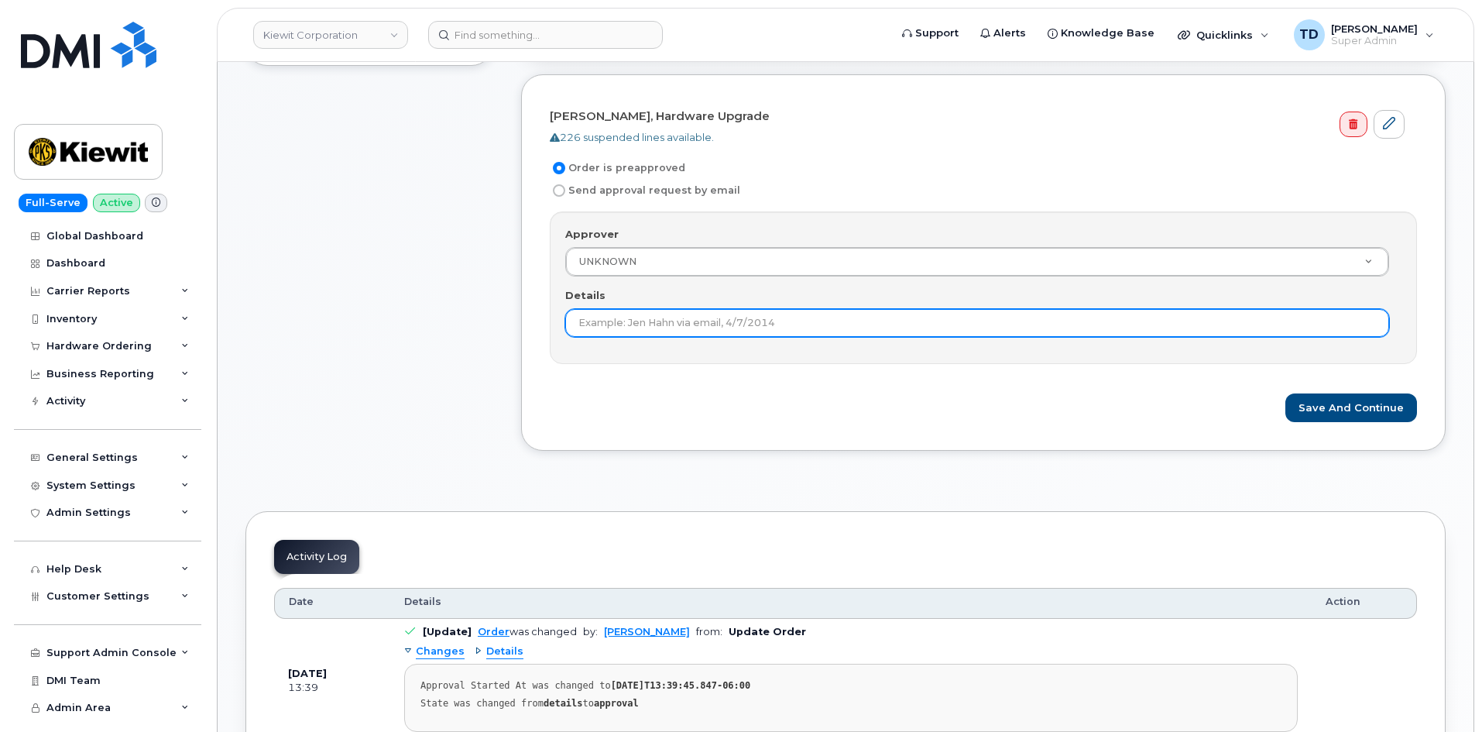
drag, startPoint x: 1056, startPoint y: 318, endPoint x: 1051, endPoint y: 325, distance: 8.4
click at [1056, 318] on input "Details" at bounding box center [977, 323] width 824 height 28
type input "Under $100"
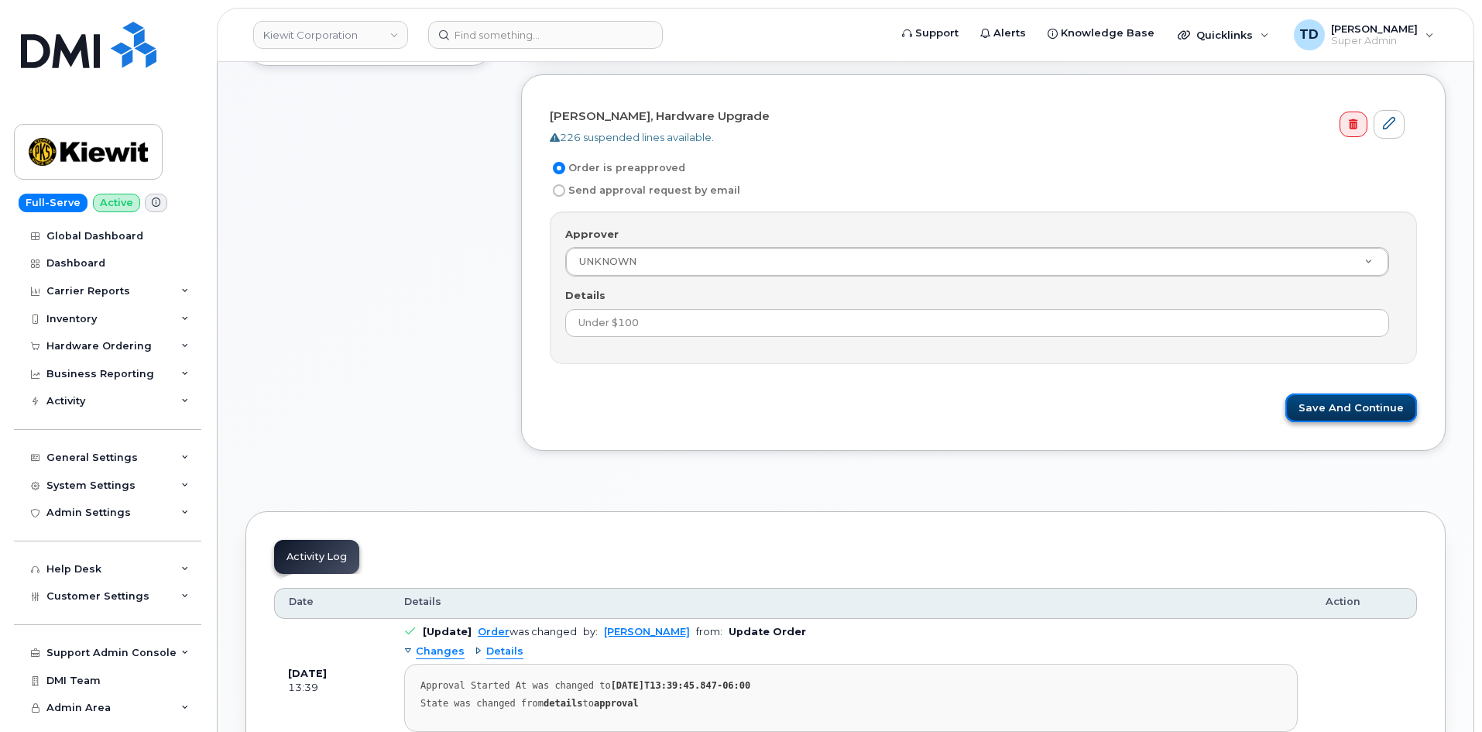
click at [1381, 403] on button "Save and Continue" at bounding box center [1352, 407] width 132 height 29
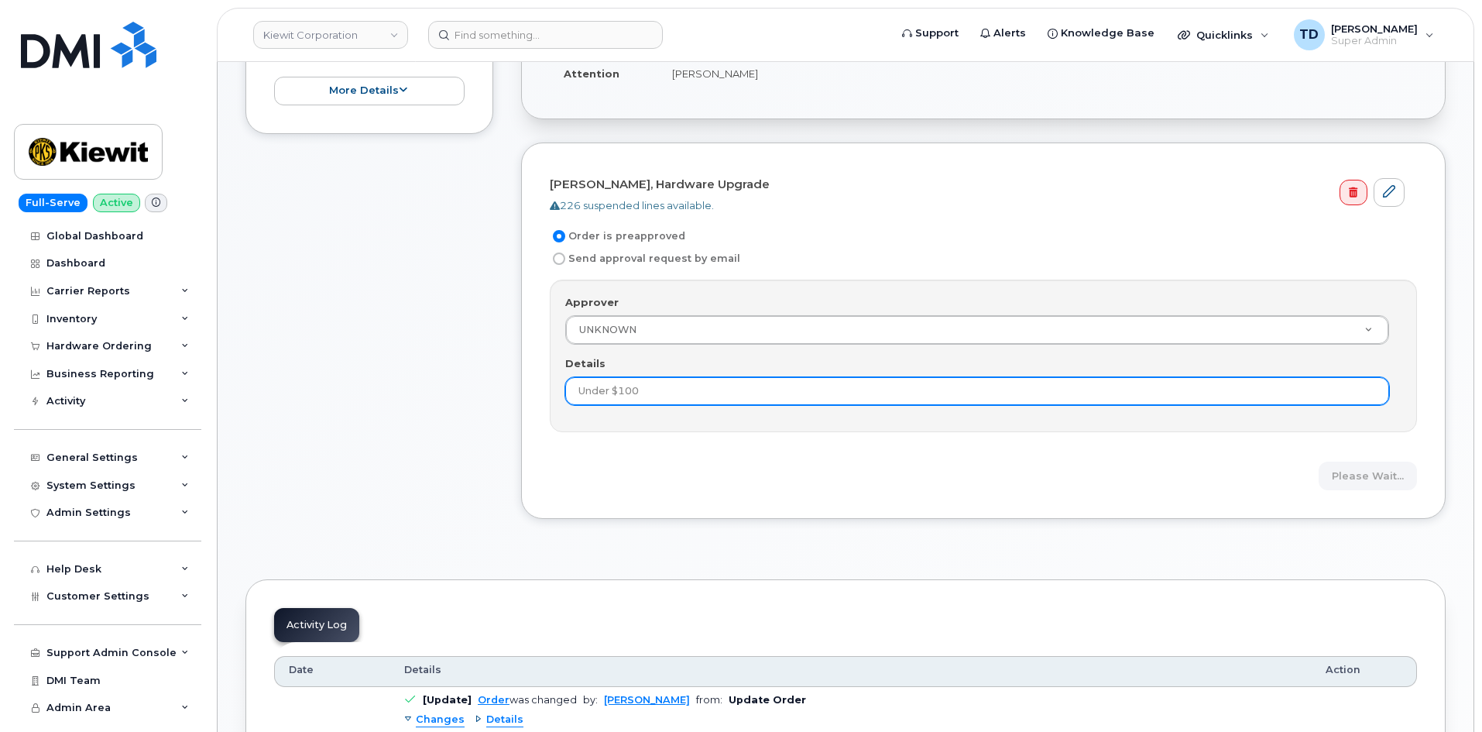
scroll to position [311, 0]
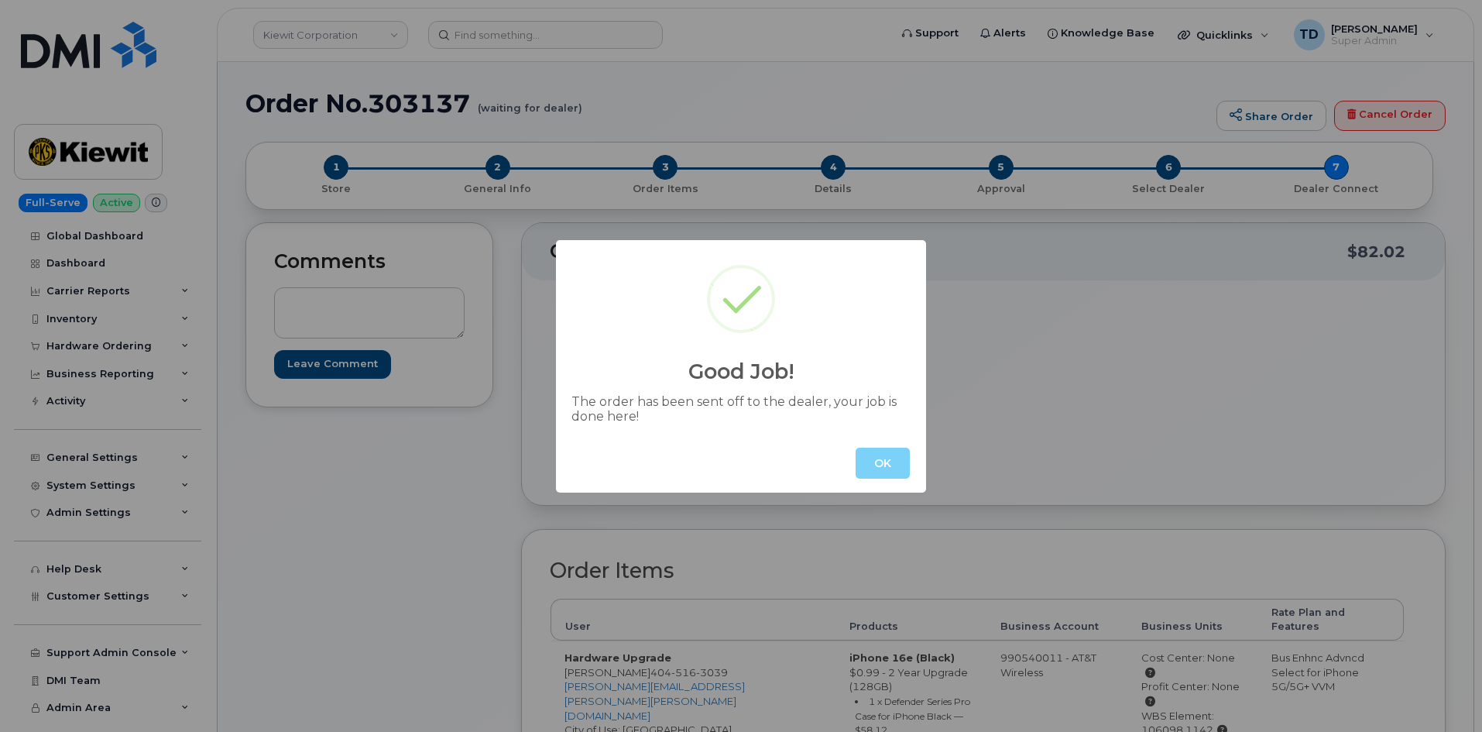
click at [887, 455] on button "OK" at bounding box center [883, 463] width 54 height 31
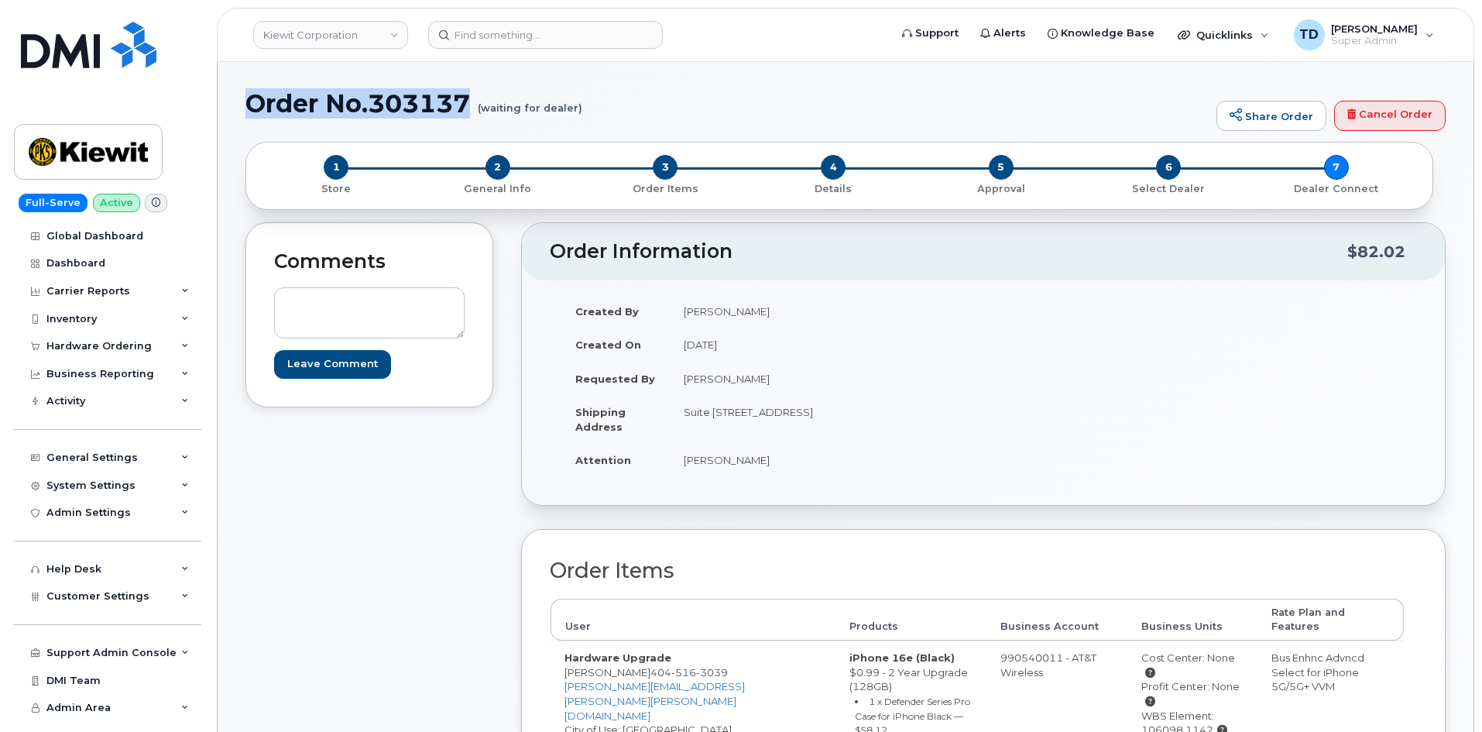
drag, startPoint x: 245, startPoint y: 101, endPoint x: 474, endPoint y: 79, distance: 230.3
copy h1 "Order No.303137"
click at [140, 52] on img at bounding box center [89, 45] width 136 height 46
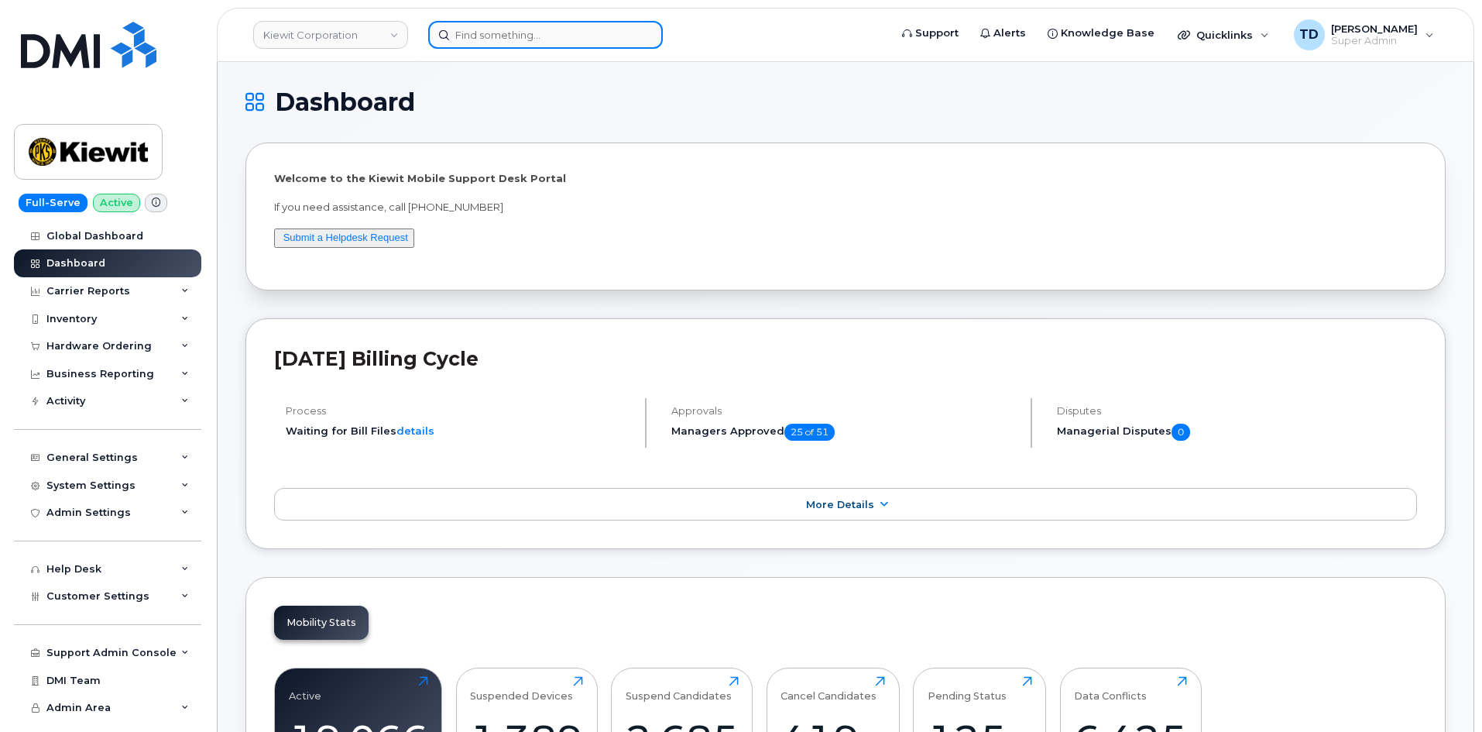
click at [556, 34] on input at bounding box center [545, 35] width 235 height 28
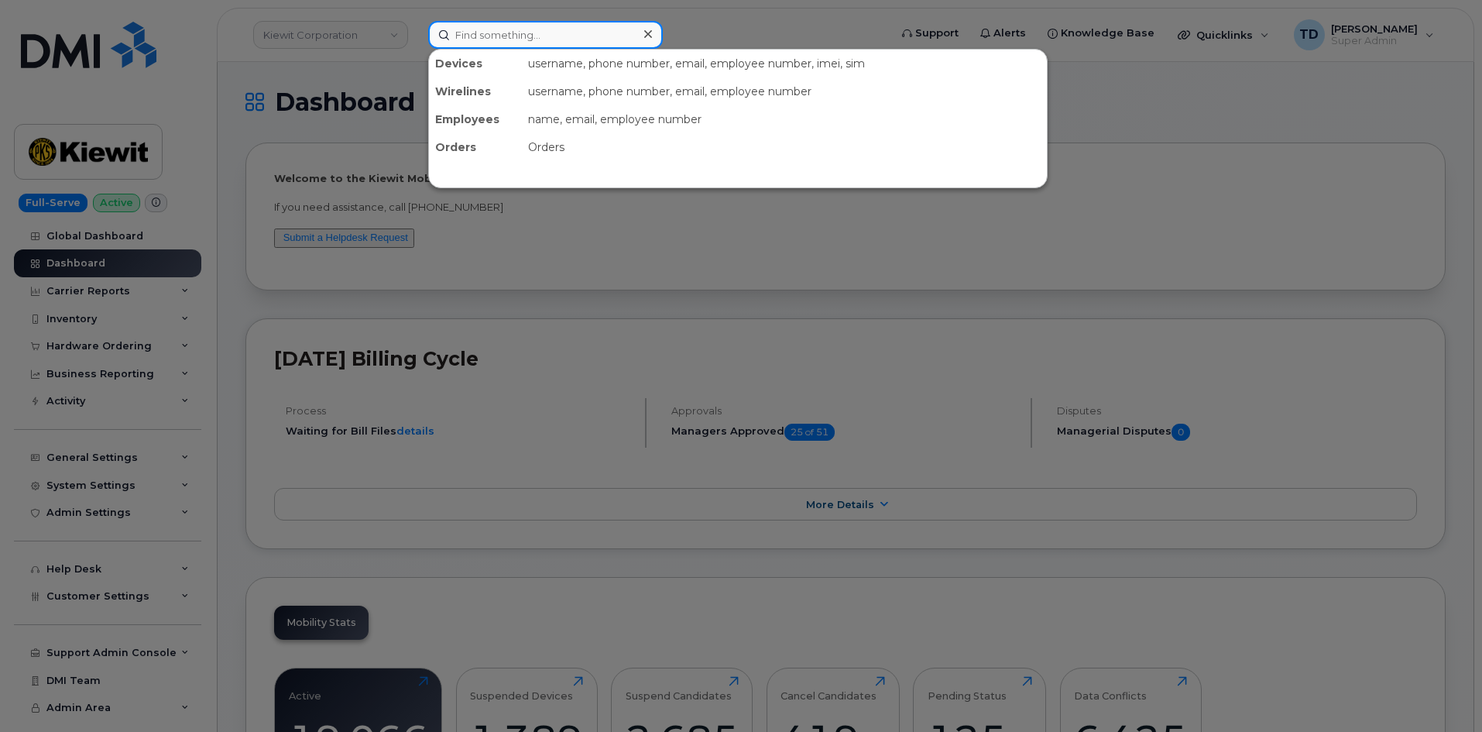
paste input "6466299633"
type input "6466299633"
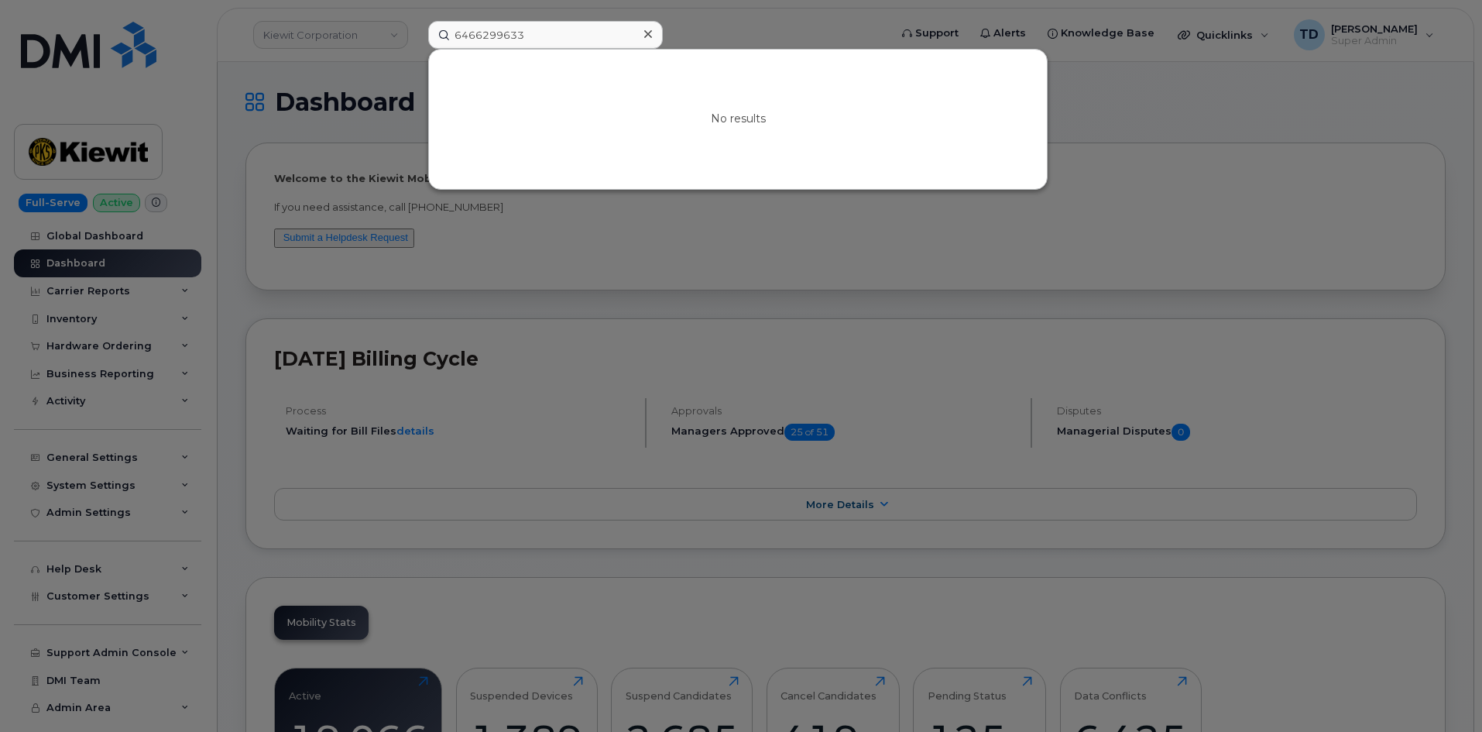
click at [759, 34] on div at bounding box center [741, 366] width 1482 height 732
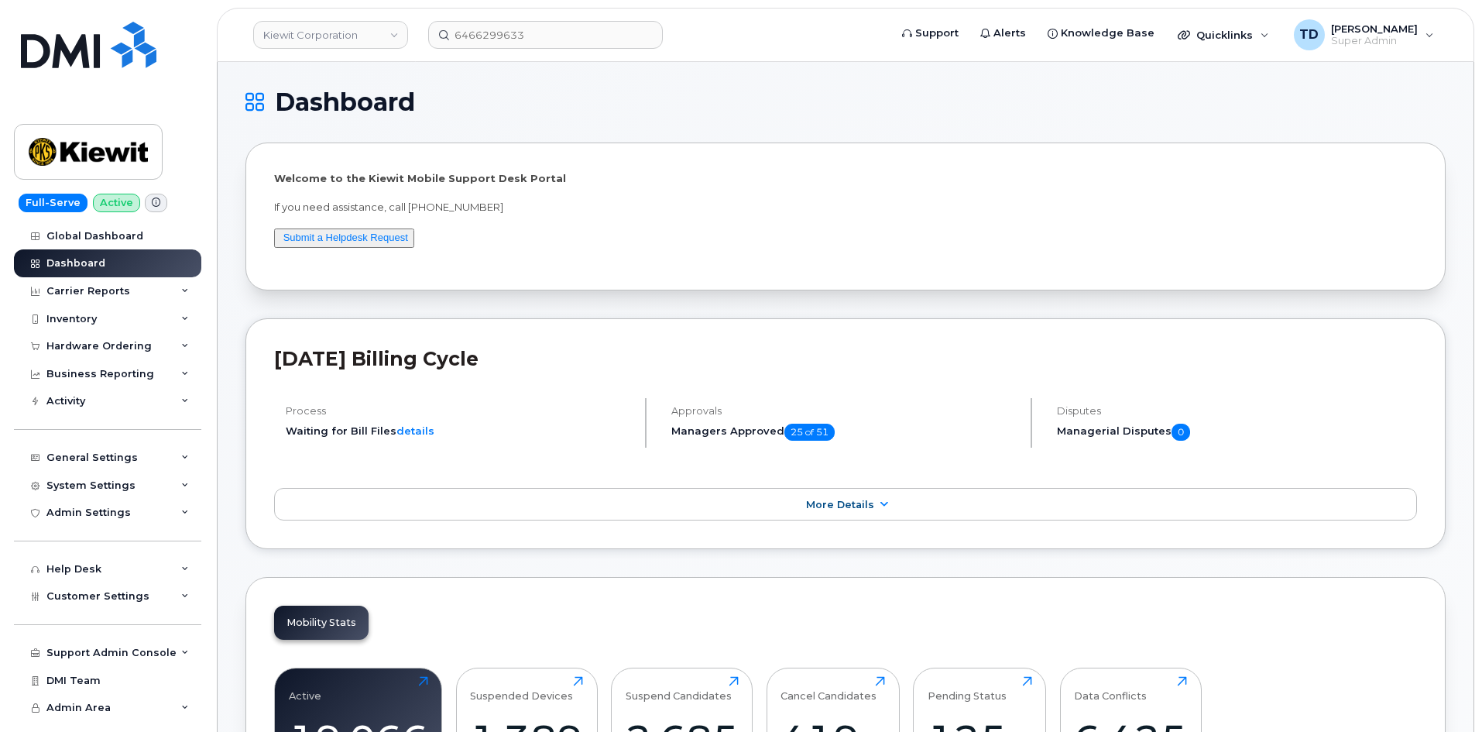
click at [734, 462] on div "[DATE] Billing Cycle Process Waiting for Bill Files details Approvals Managers …" at bounding box center [845, 433] width 1200 height 231
